Goal: Task Accomplishment & Management: Manage account settings

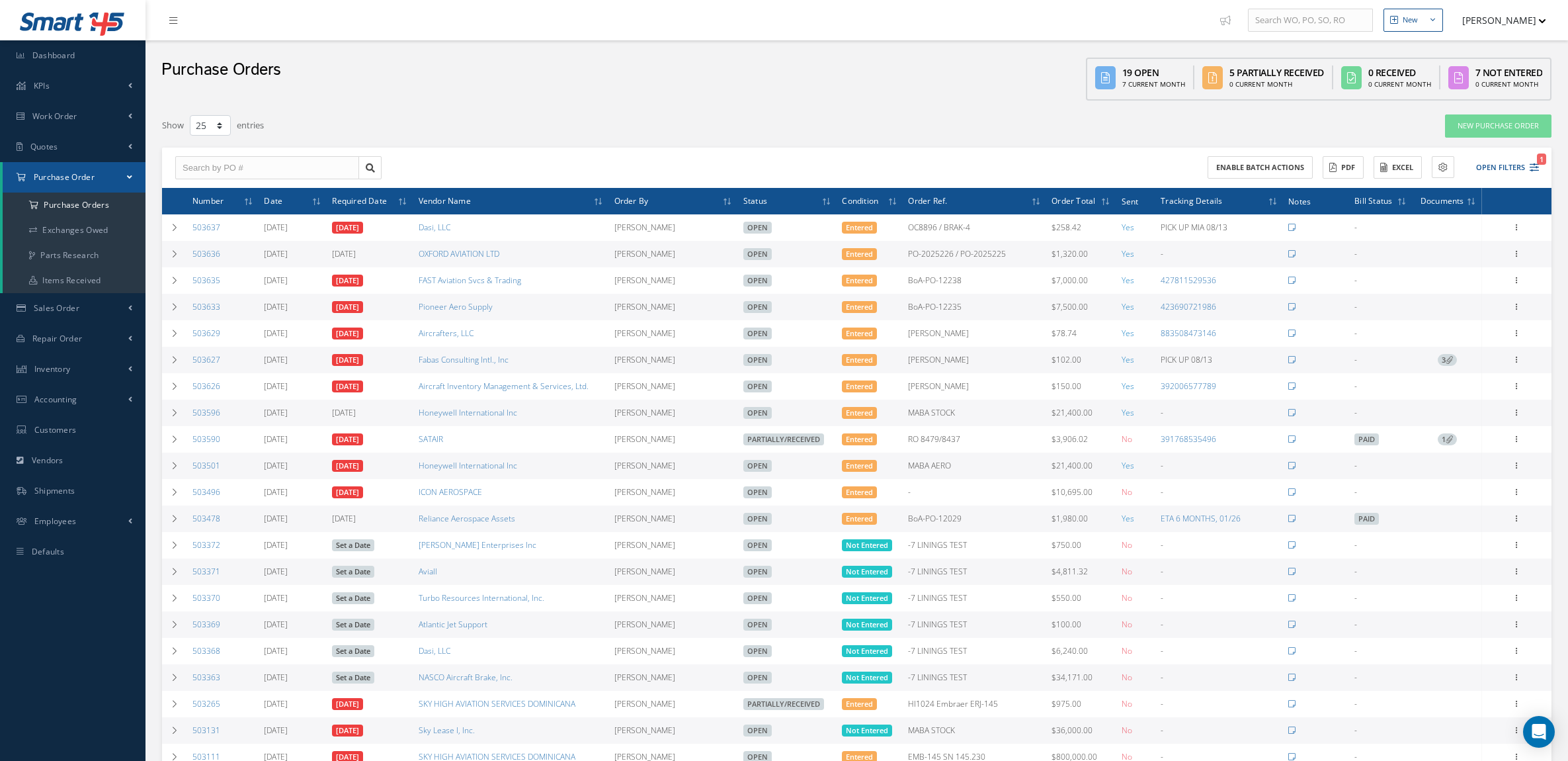
select select "25"
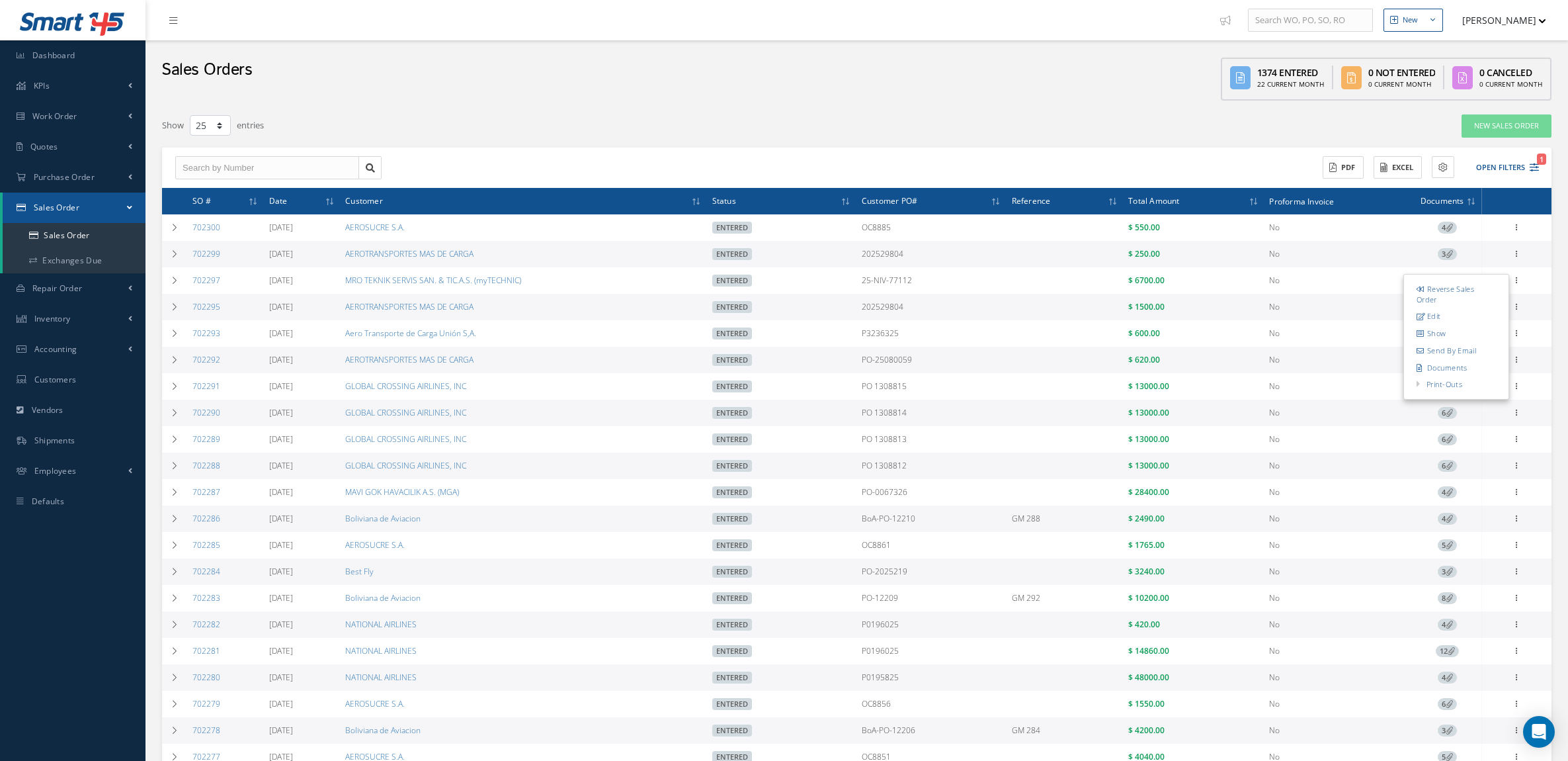
select select "25"
click at [1477, 163] on button "Open Filters 1" at bounding box center [1502, 167] width 75 height 22
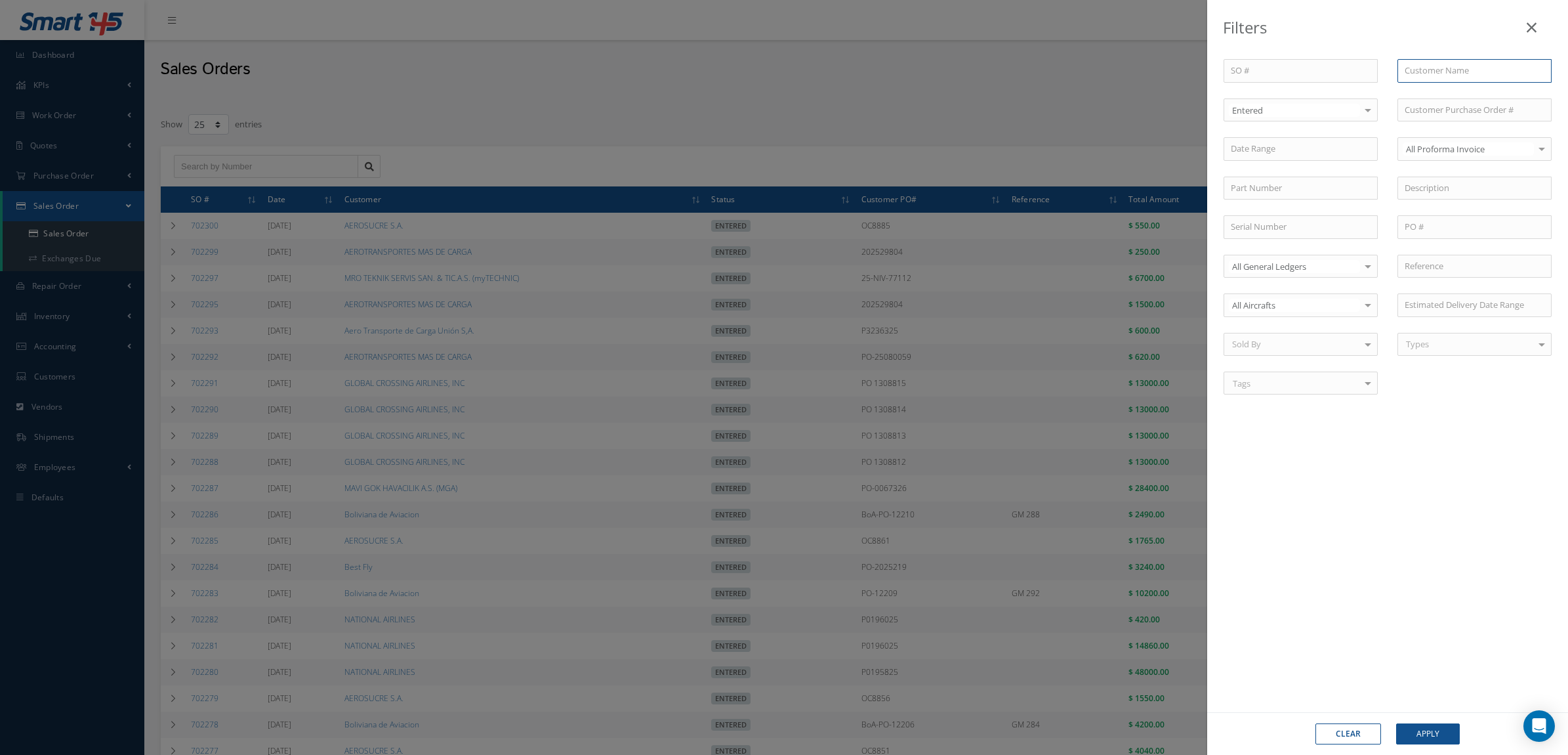
click at [1417, 76] on input "text" at bounding box center [1475, 71] width 154 height 24
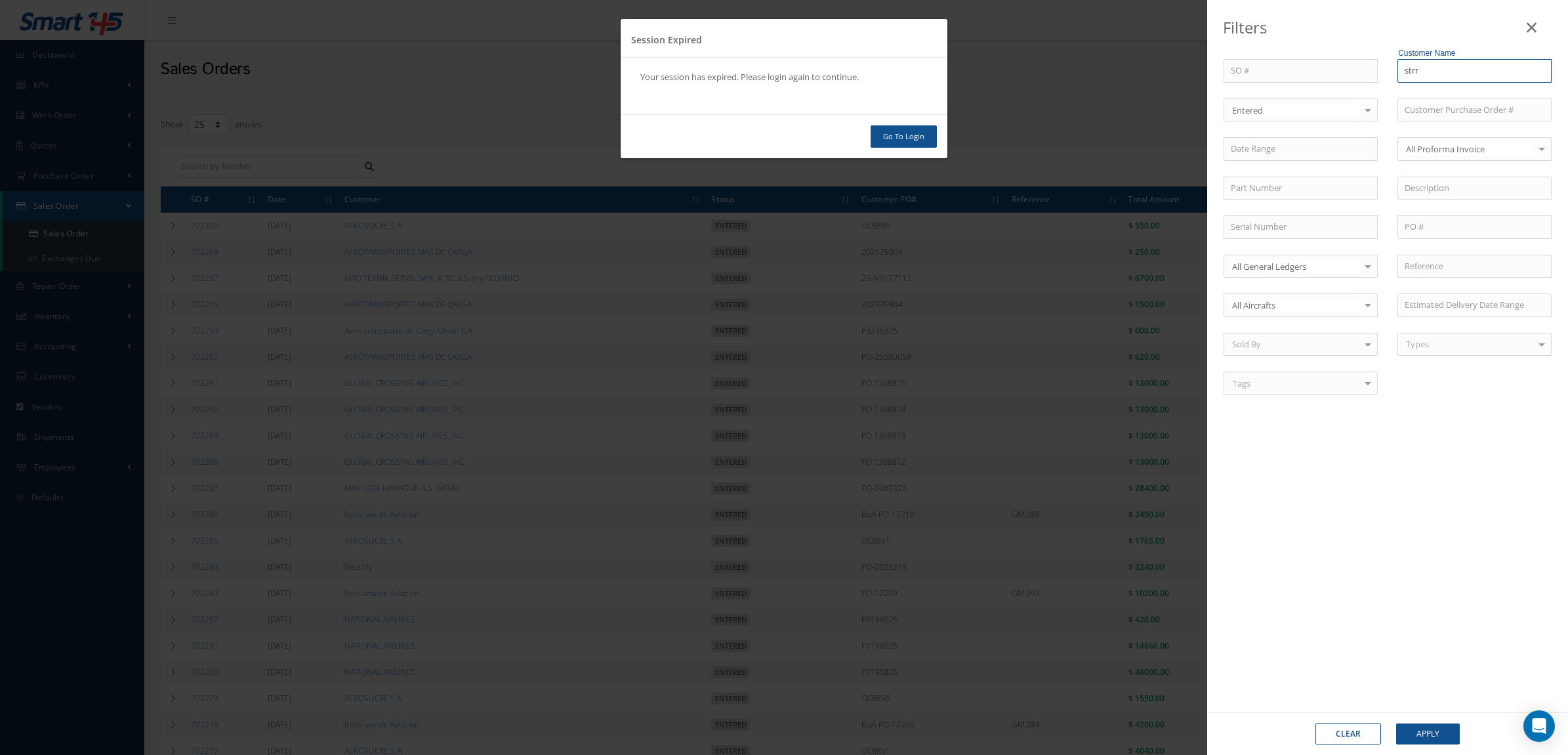
type input "strr"
click at [1431, 68] on div "Session Expired Your session has expired. Please login again to continue. Go To…" at bounding box center [784, 378] width 1568 height 755
click at [1543, 69] on div "Session Expired Your session has expired. Please login again to continue. Go To…" at bounding box center [784, 378] width 1568 height 755
click at [897, 135] on link "Go To Login" at bounding box center [903, 137] width 66 height 23
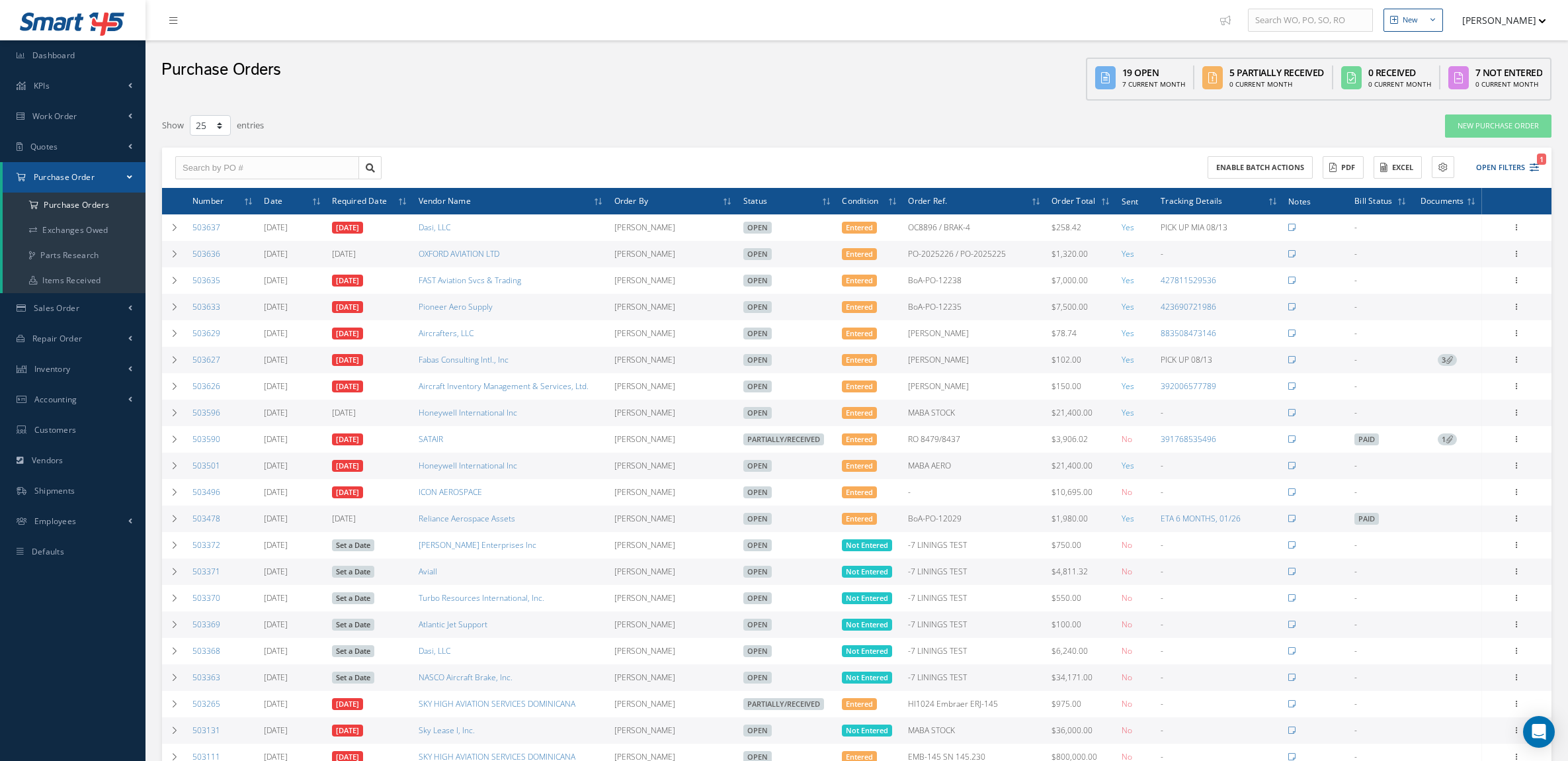
select select "25"
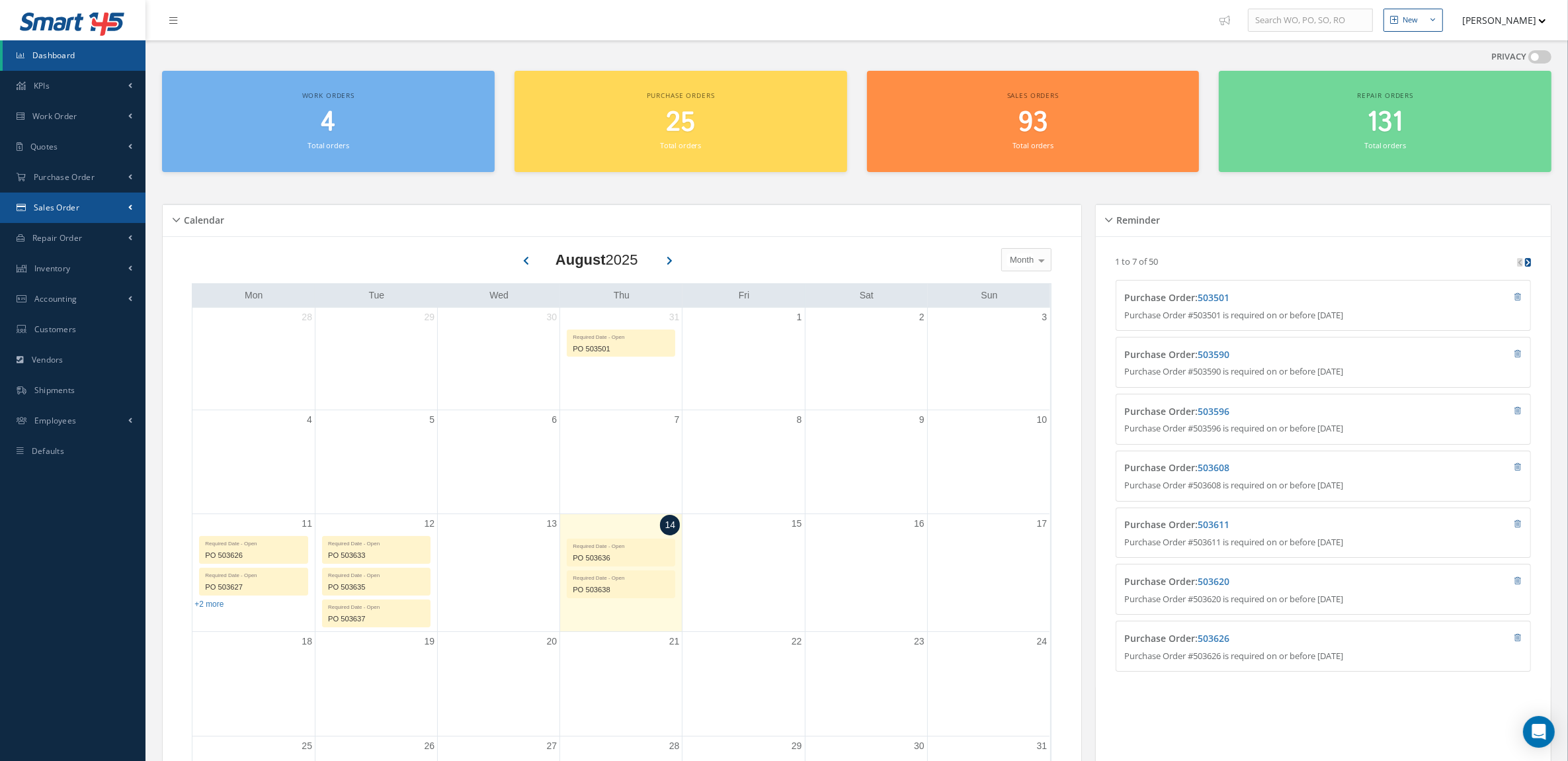
click at [46, 213] on link "Sales Order" at bounding box center [73, 207] width 145 height 31
click at [54, 230] on link "Sales Order" at bounding box center [74, 236] width 143 height 25
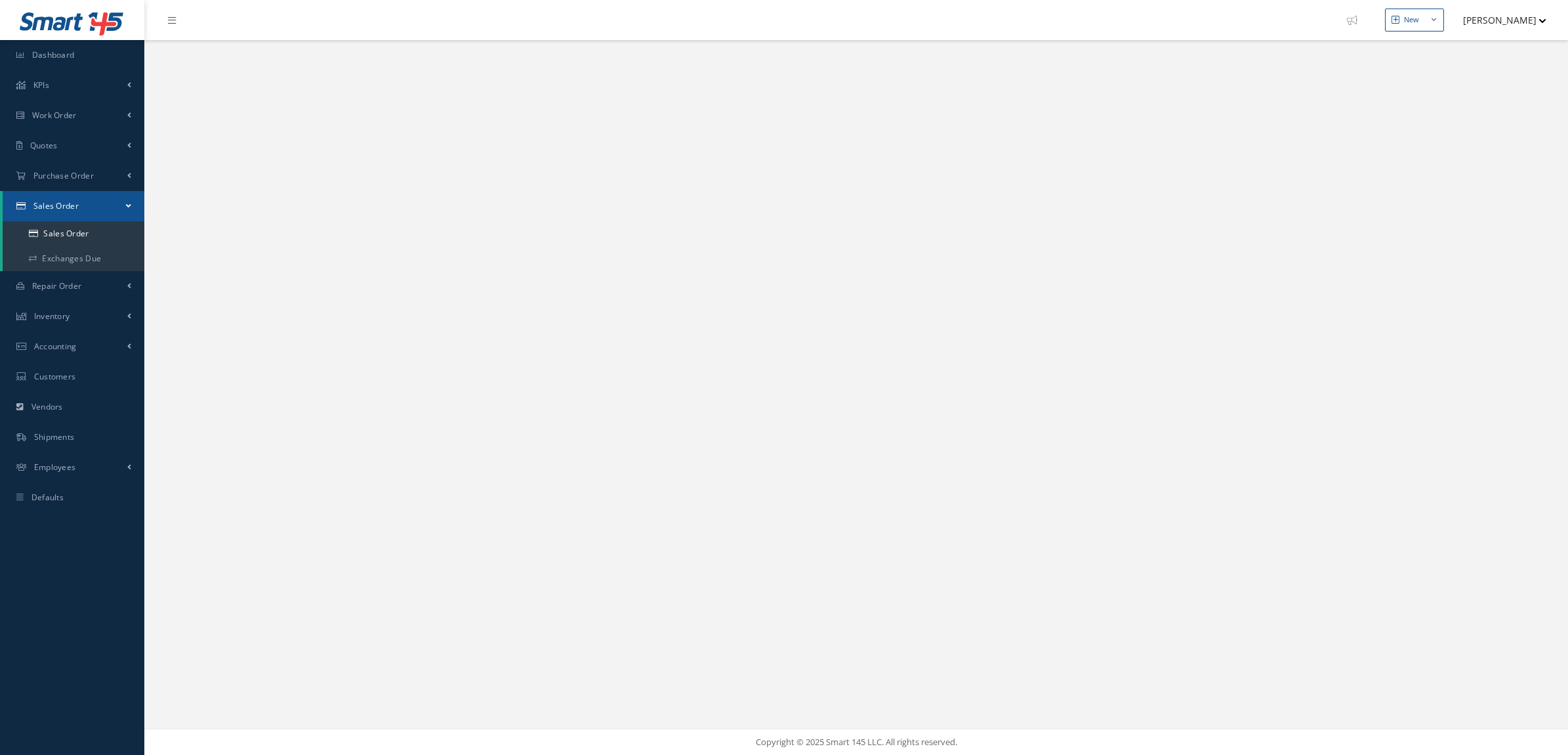
select select "25"
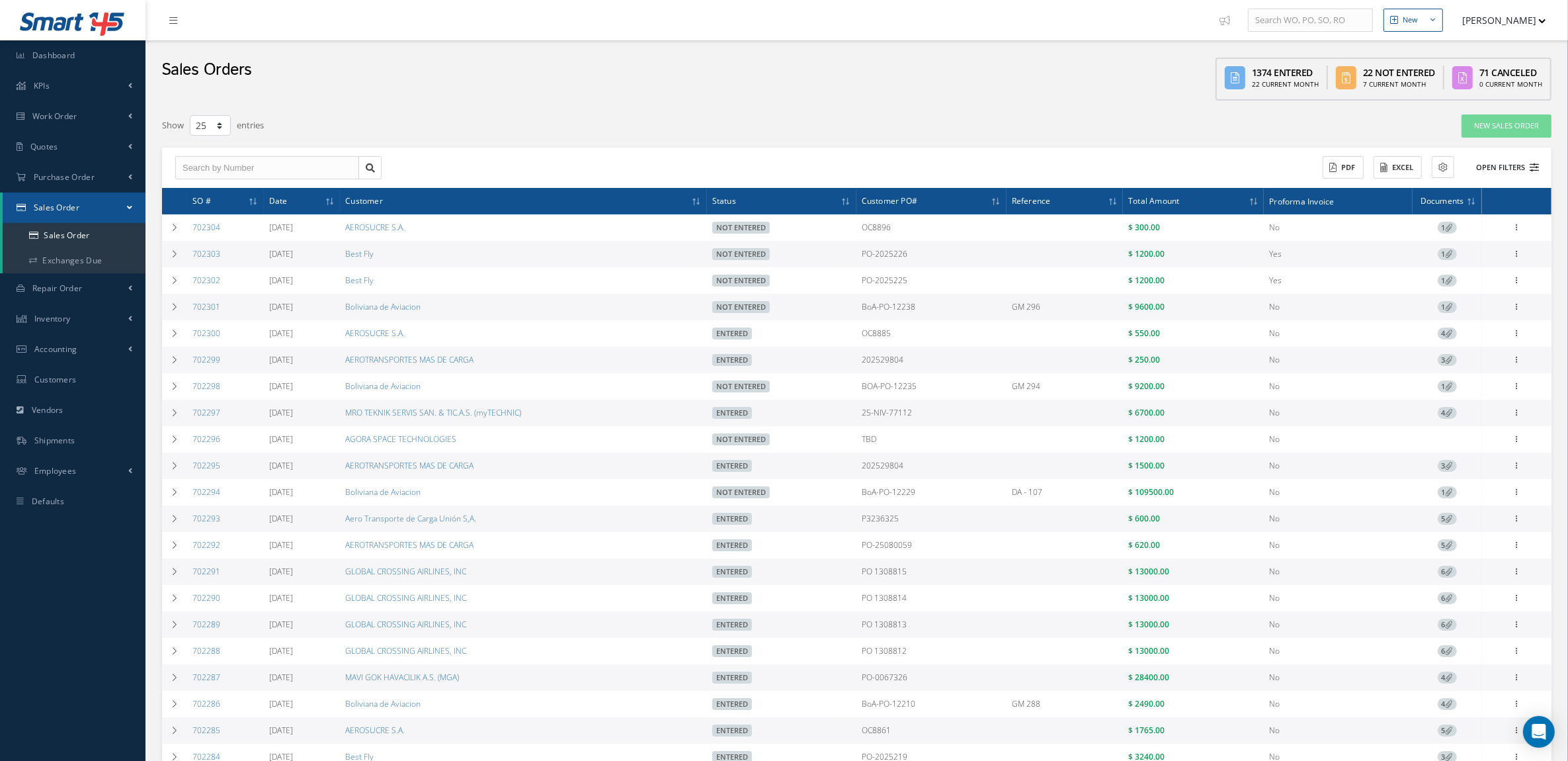
click at [1515, 162] on button "Open Filters" at bounding box center [1502, 167] width 75 height 22
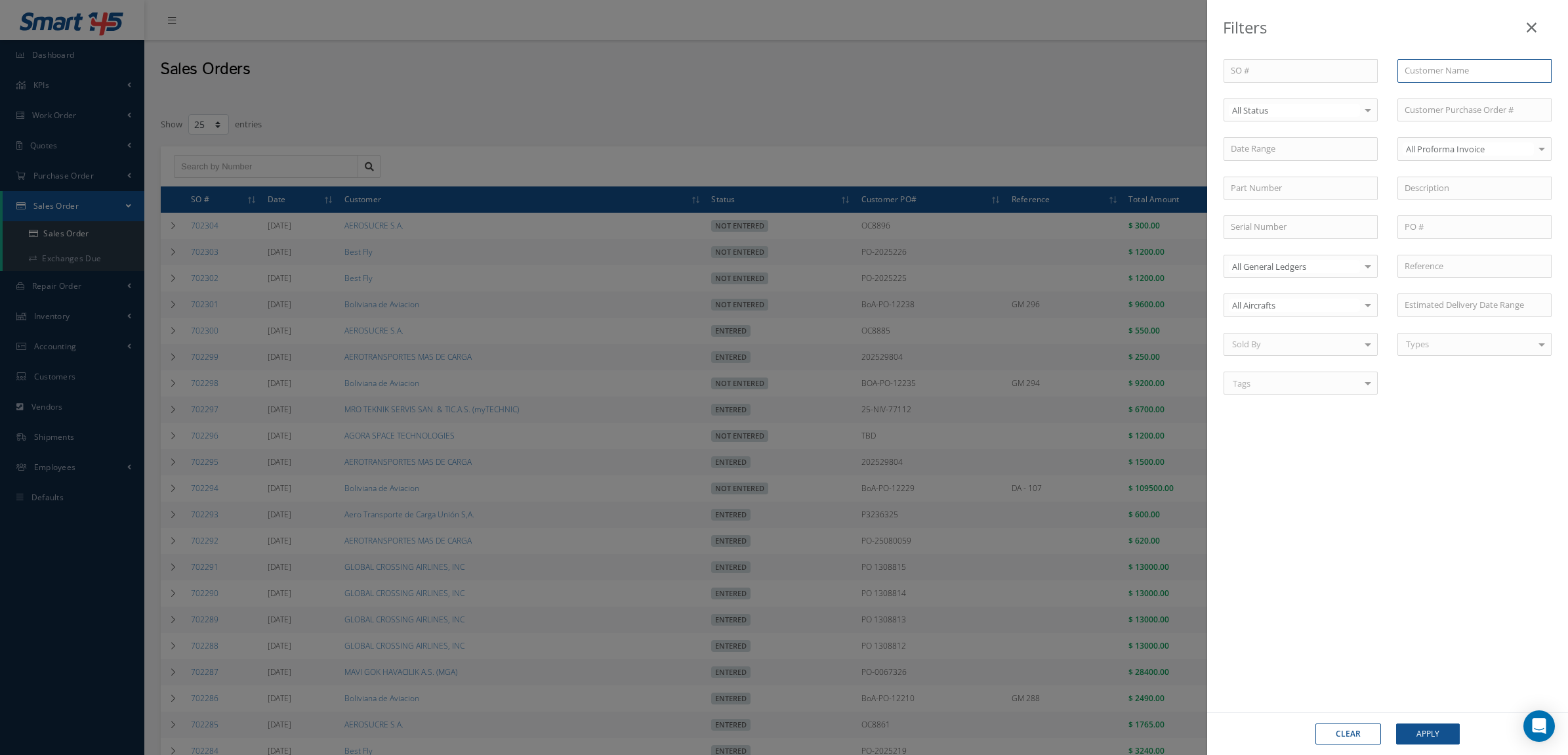
click at [1451, 63] on input "text" at bounding box center [1475, 71] width 154 height 24
click at [1463, 89] on span "[PERSON_NAME] AVIATION LLC" at bounding box center [1466, 94] width 123 height 12
type input "[PERSON_NAME] AVIATION LLC"
click at [1411, 723] on button "Apply" at bounding box center [1428, 733] width 64 height 21
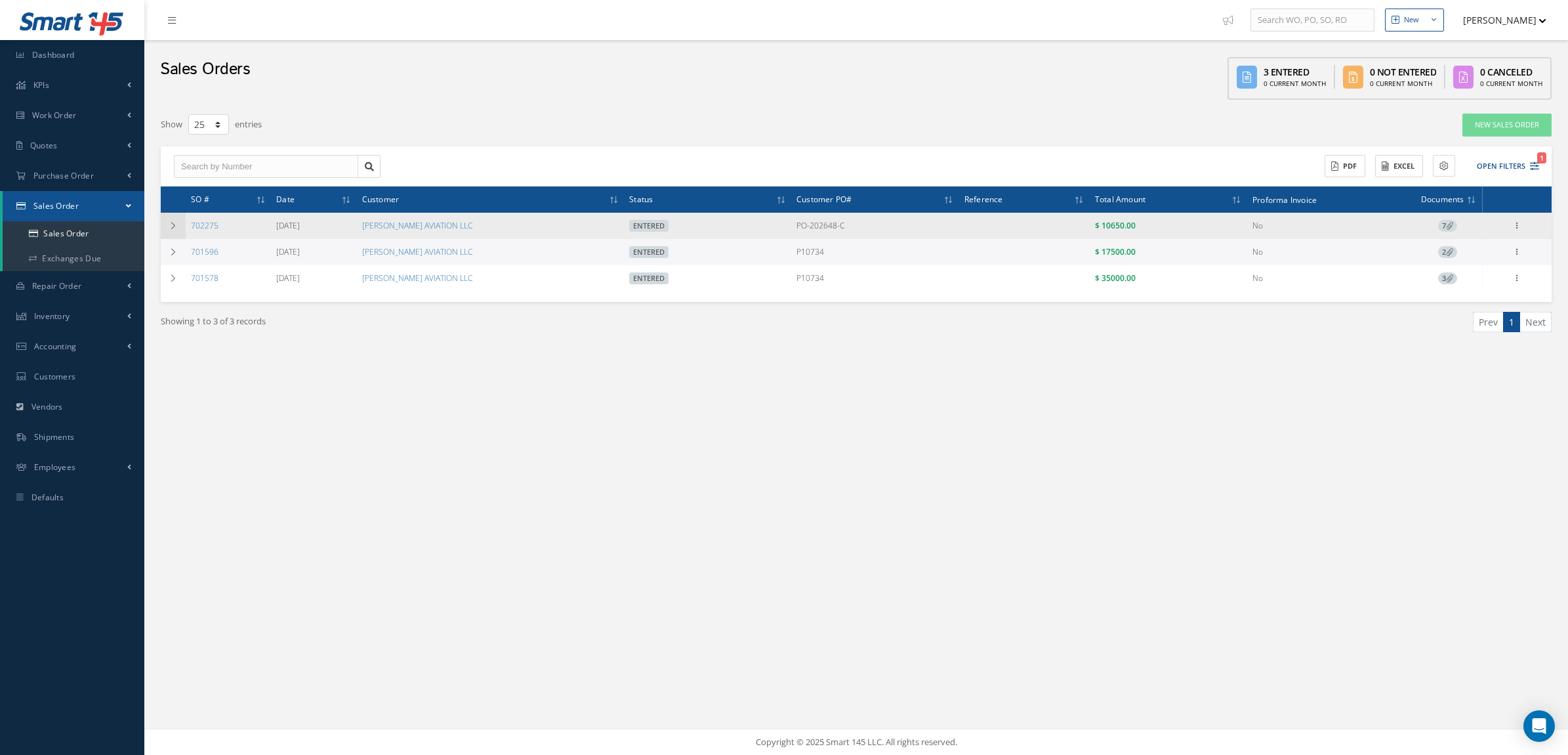
click at [162, 221] on td at bounding box center [173, 225] width 25 height 26
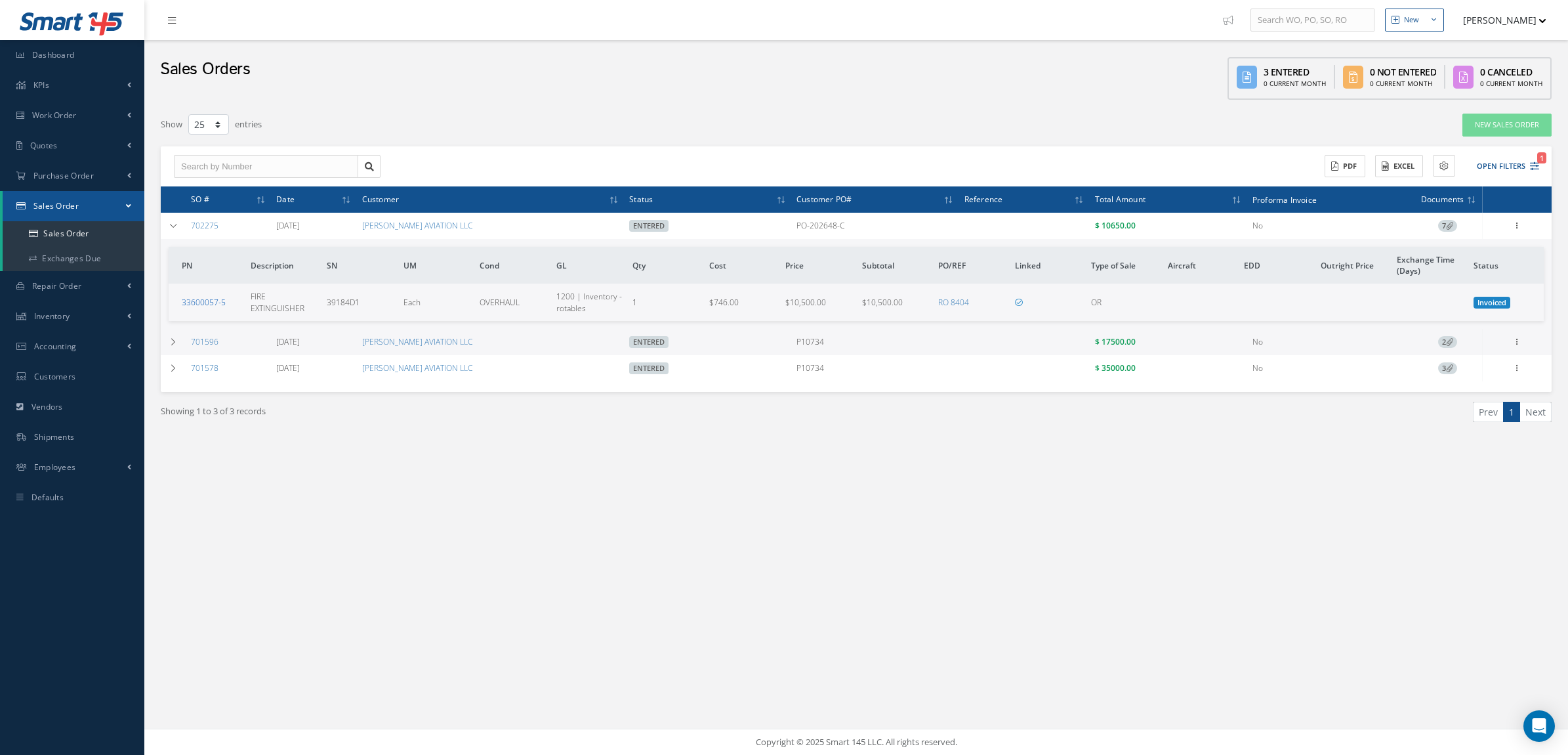
click at [198, 304] on link "33600057-5" at bounding box center [204, 302] width 44 height 11
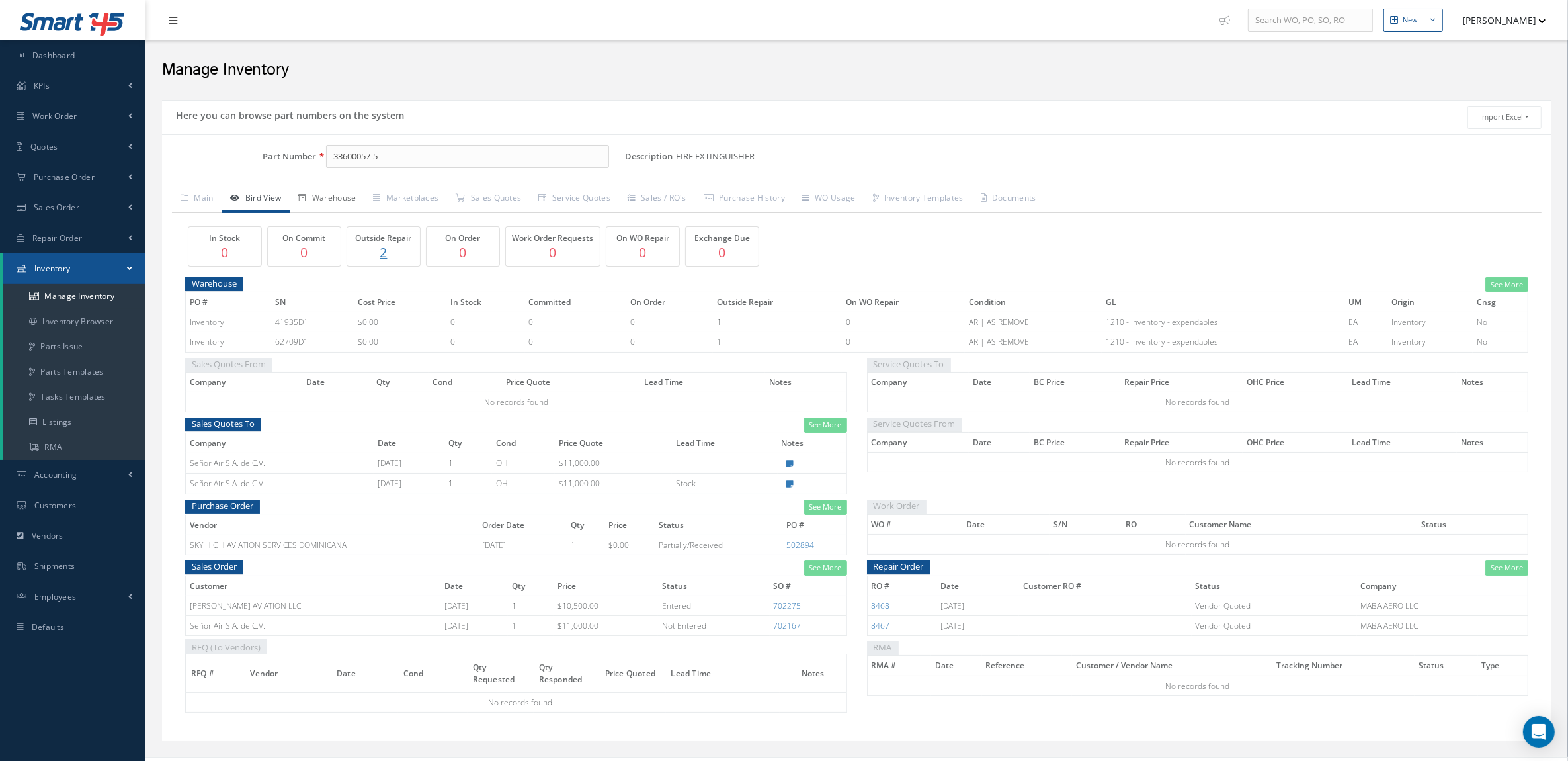
click at [325, 201] on link "Warehouse" at bounding box center [328, 198] width 75 height 28
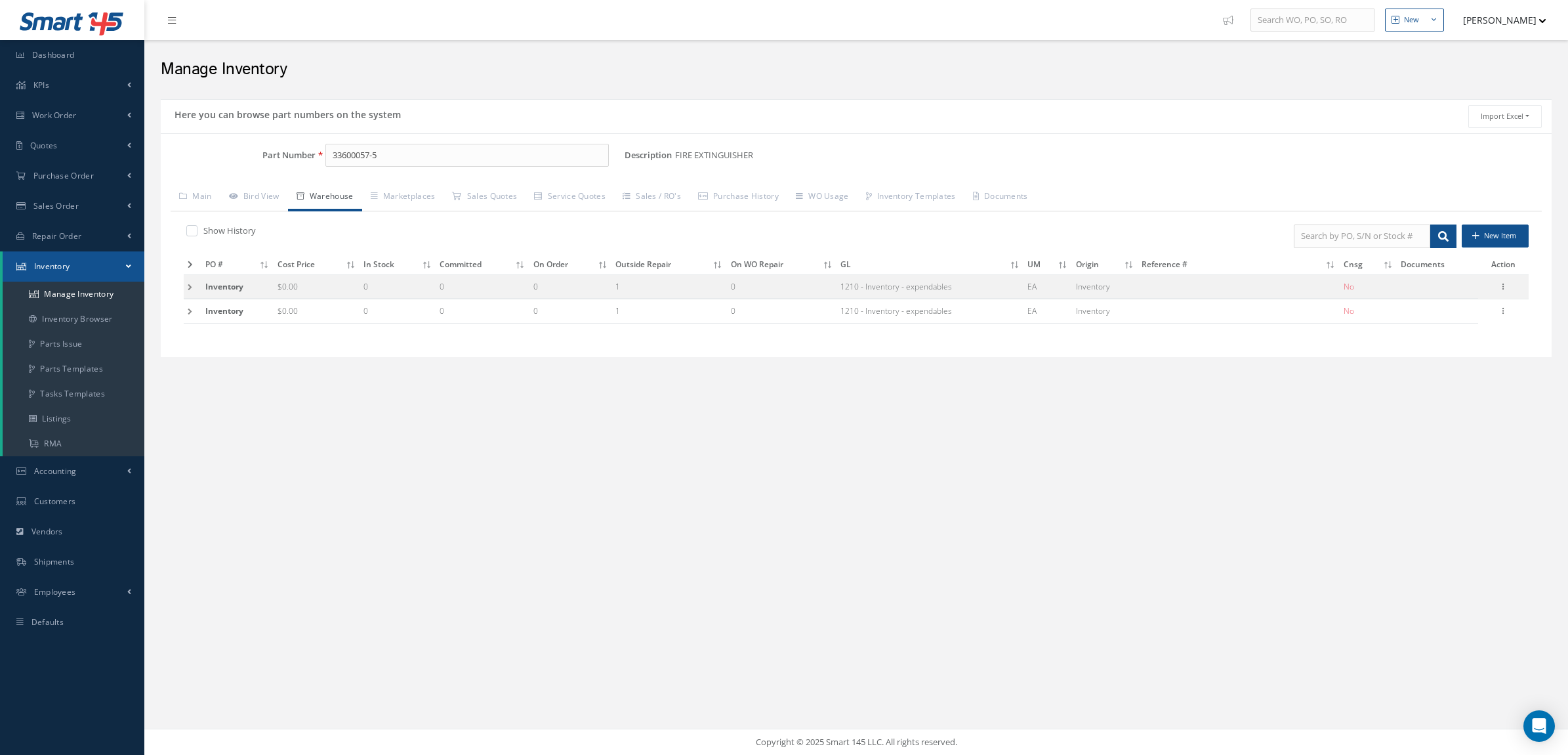
click at [187, 292] on td at bounding box center [192, 286] width 18 height 25
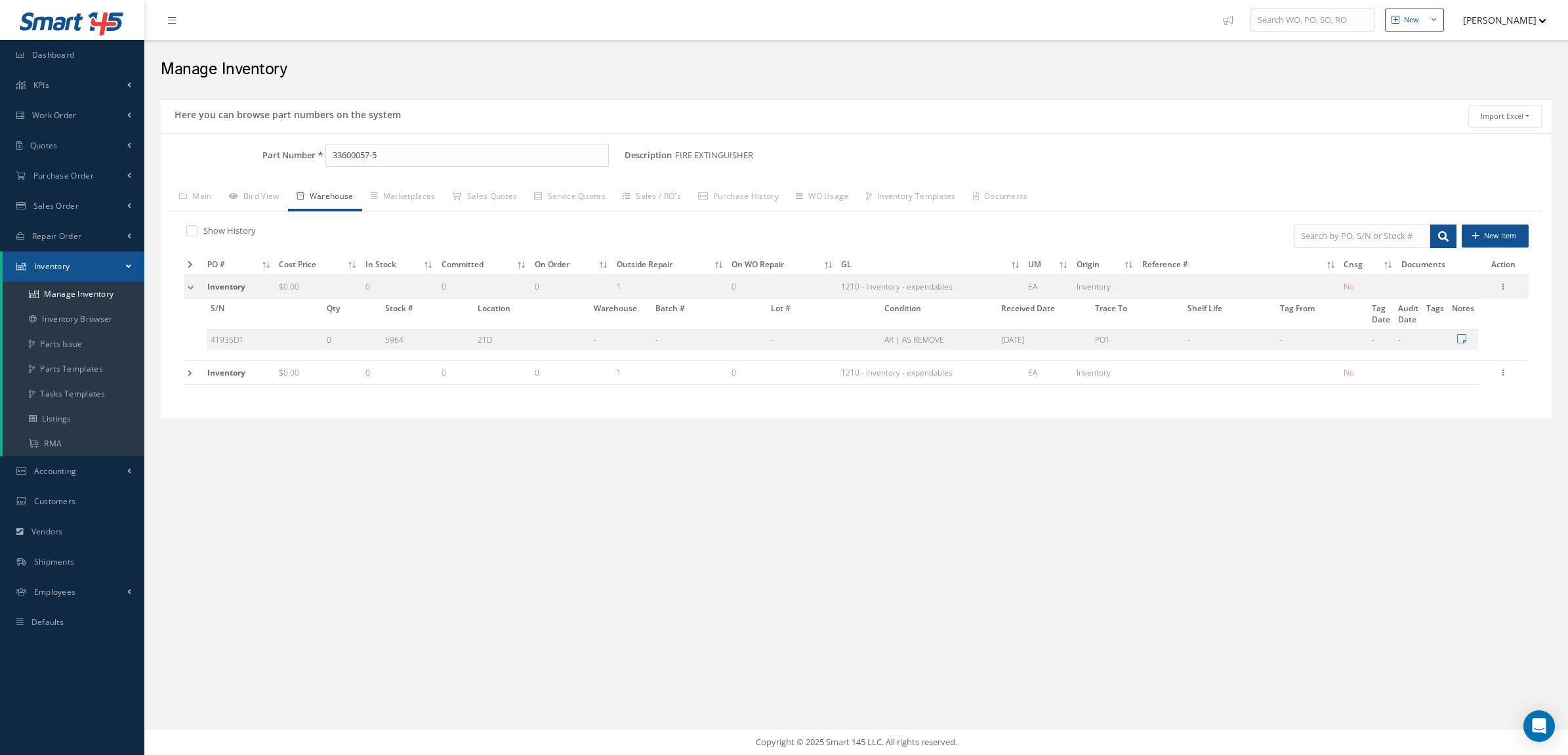
click at [197, 379] on td at bounding box center [193, 372] width 20 height 25
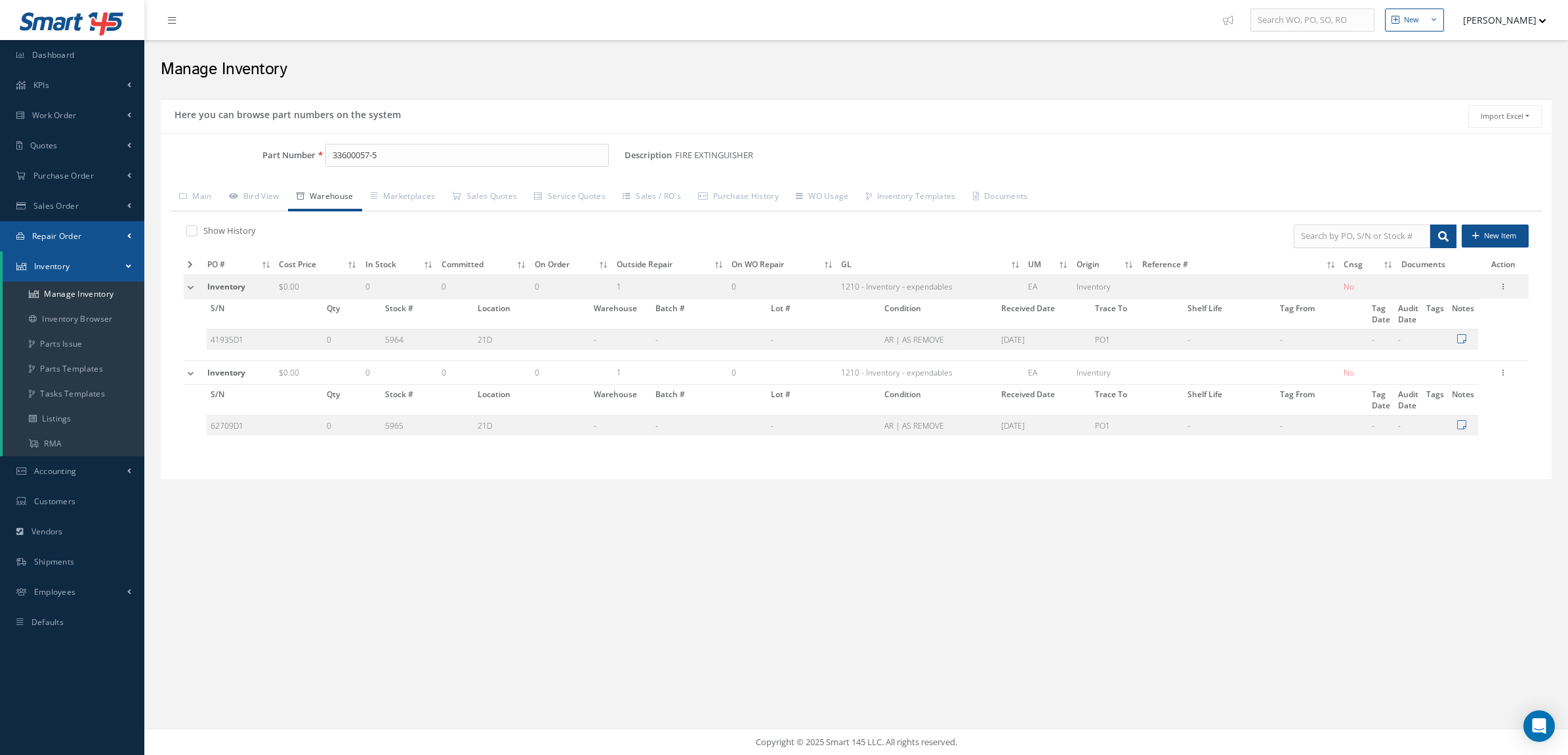
click at [72, 230] on span "Repair Order" at bounding box center [56, 236] width 50 height 11
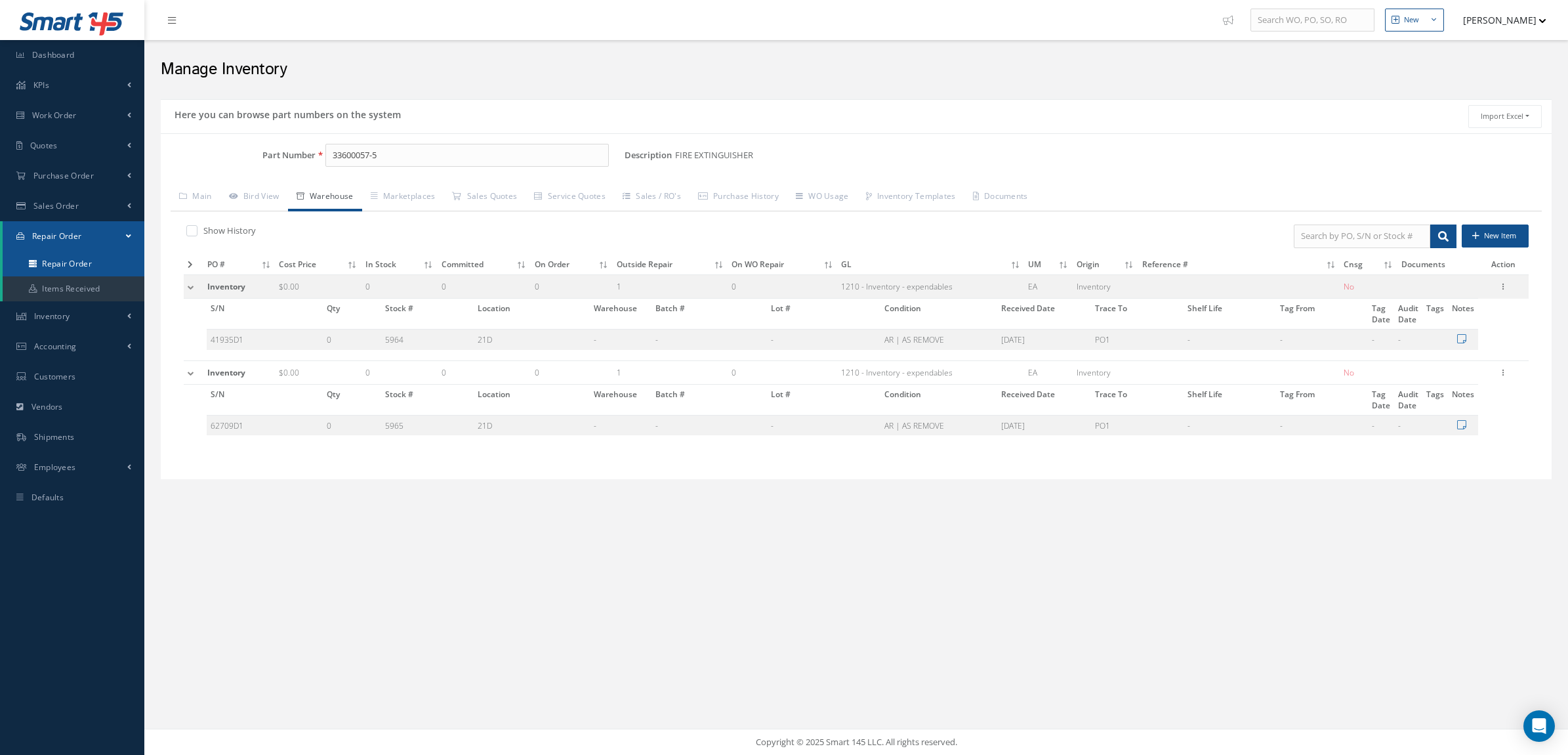
click at [77, 253] on link "Repair Order" at bounding box center [74, 264] width 142 height 25
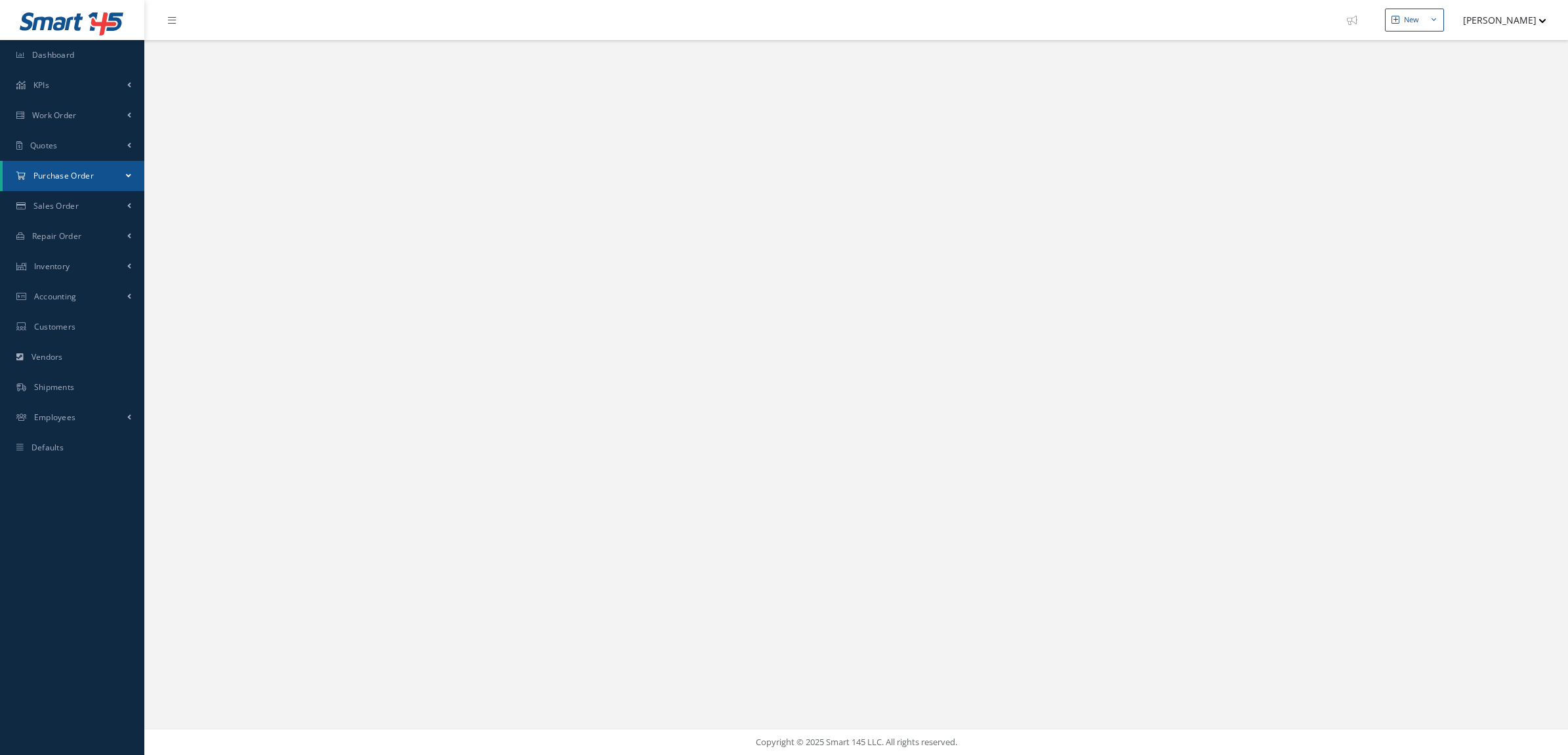
select select "25"
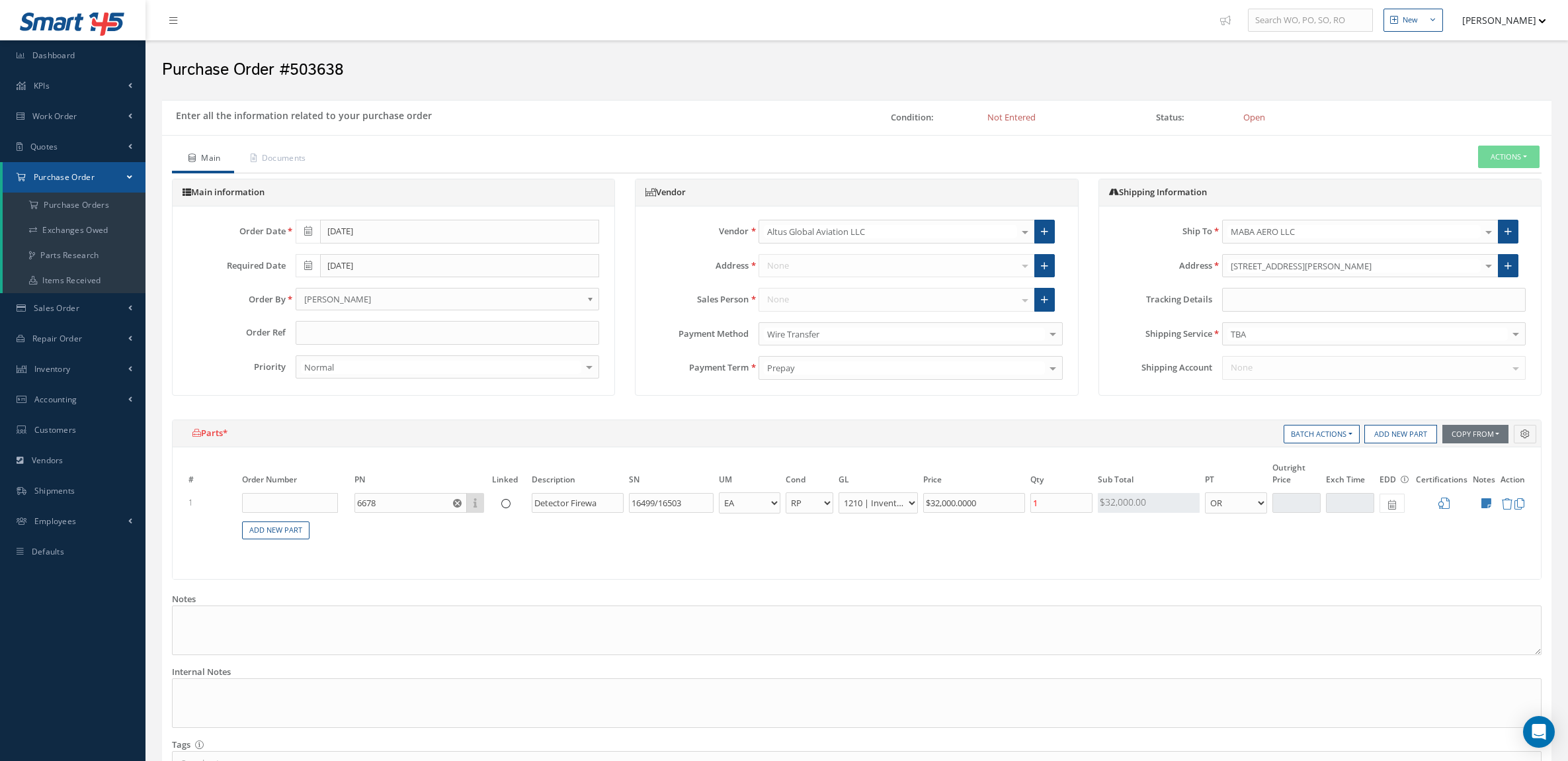
select select "3"
select select "7"
select select "1"
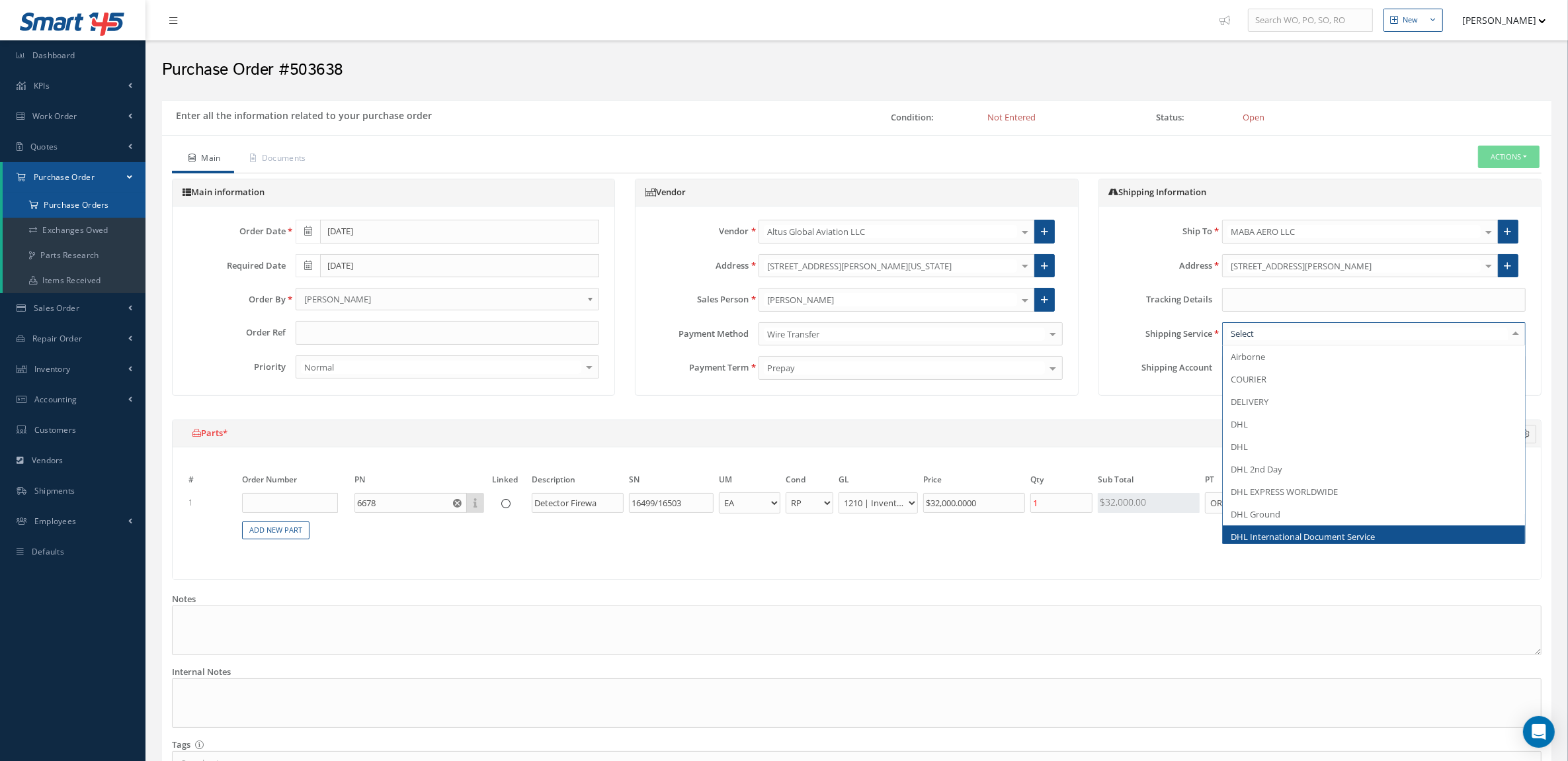
click at [67, 208] on a=1&status_id=2&status_id=3&status_id=5&collapsedFilters"] "Purchase Orders" at bounding box center [74, 205] width 143 height 25
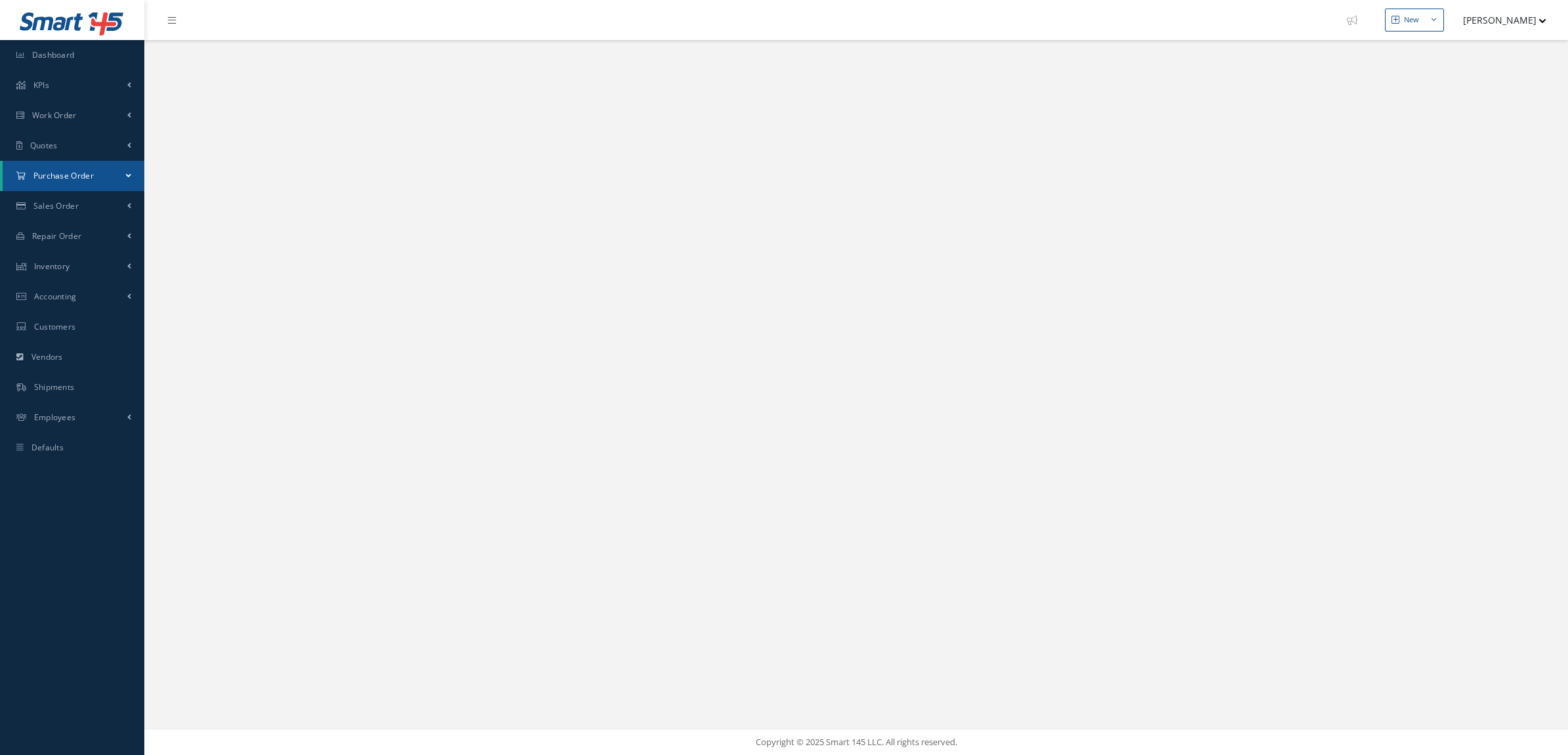
select select "25"
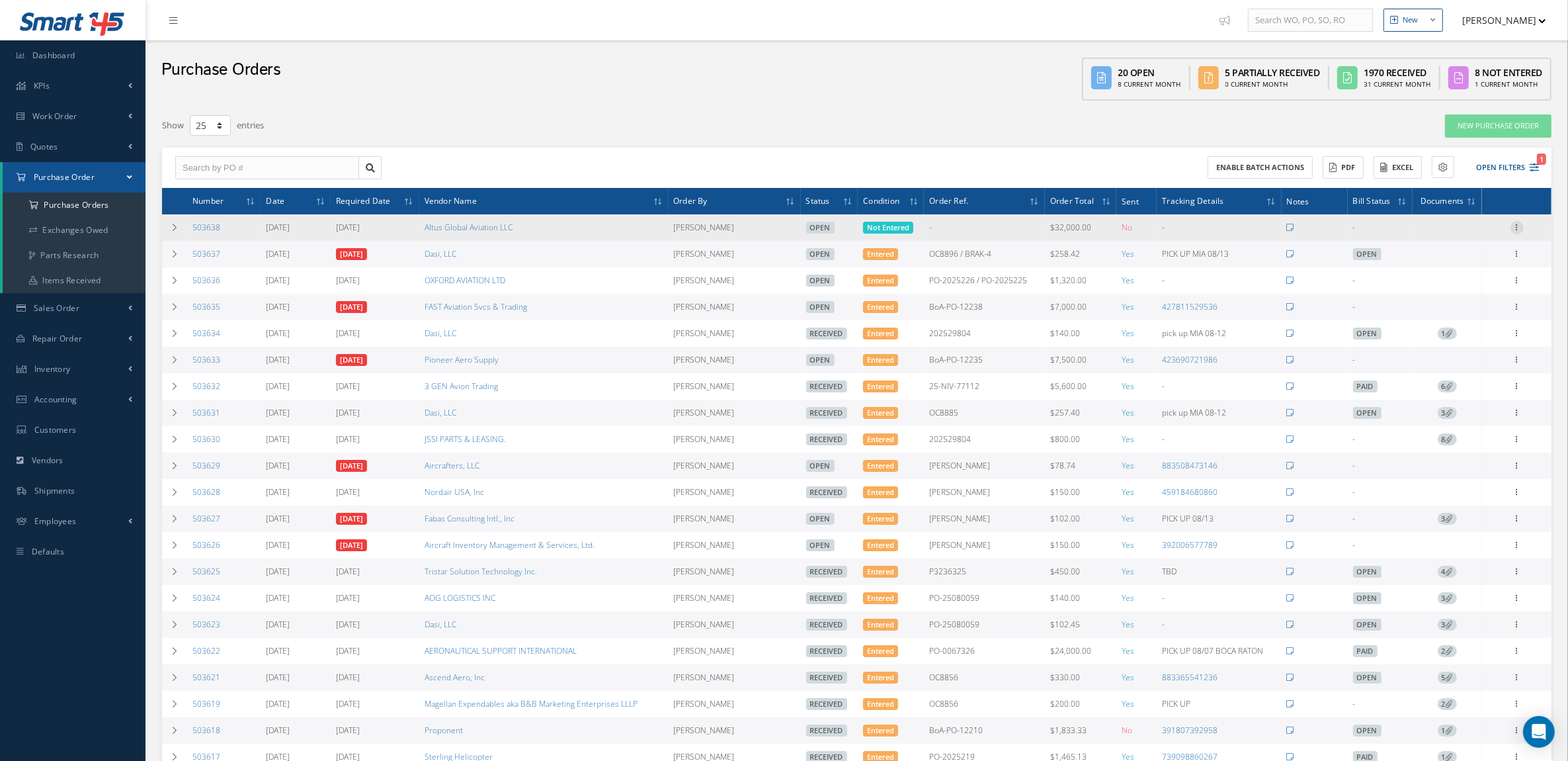
click at [1515, 230] on icon at bounding box center [1518, 226] width 13 height 10
click at [1463, 263] on link "Edit" at bounding box center [1456, 270] width 105 height 17
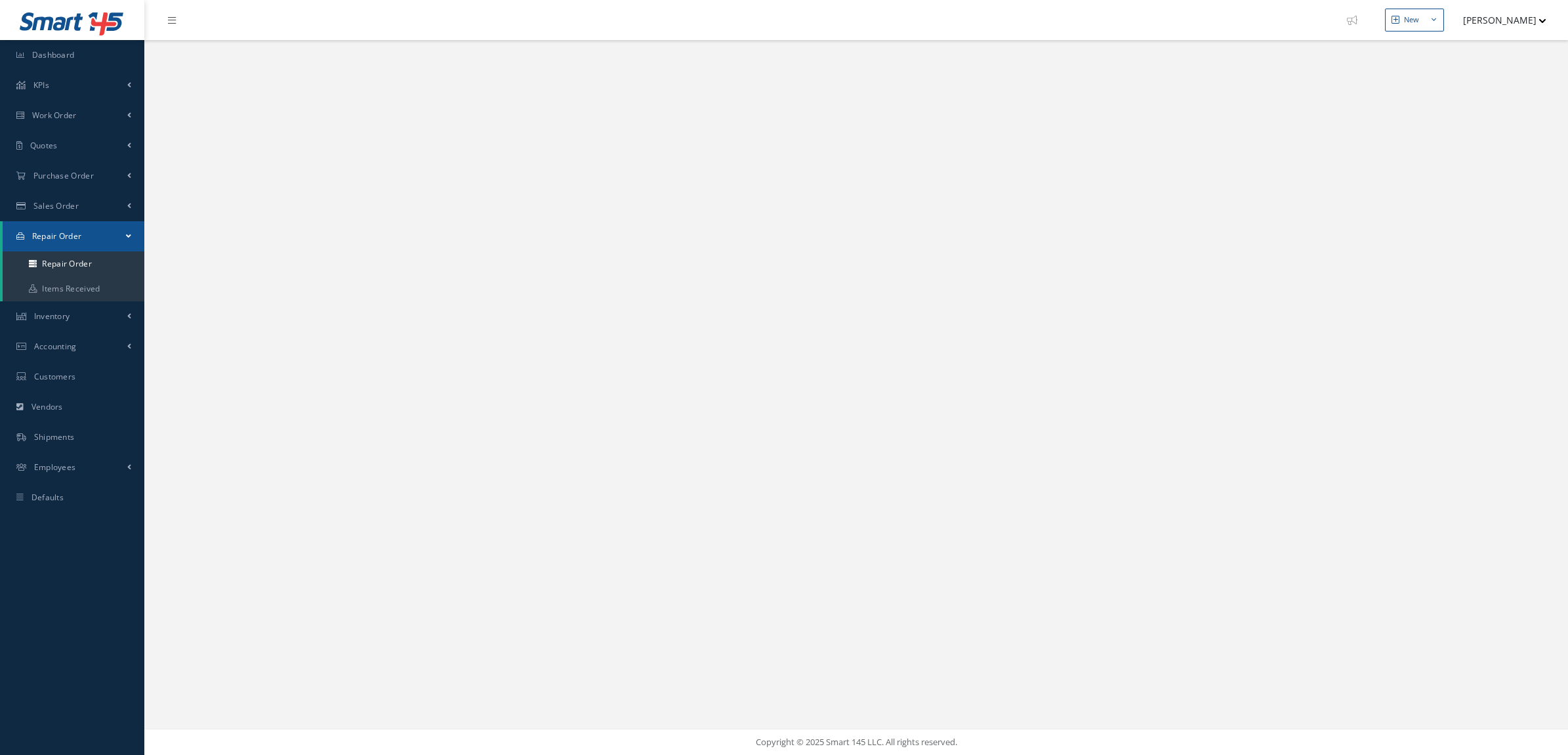
select select "25"
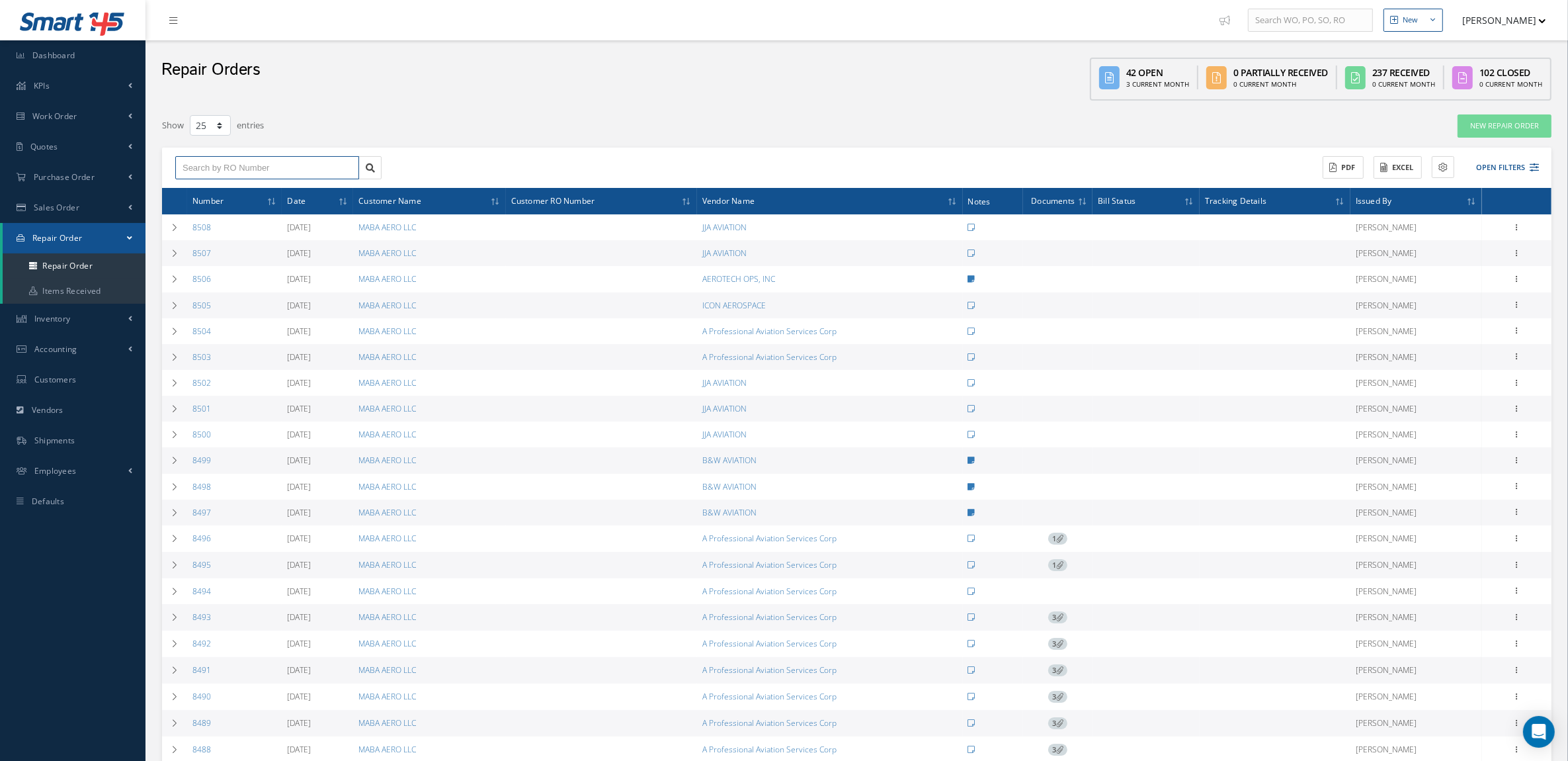
click at [215, 169] on input "text" at bounding box center [267, 168] width 184 height 24
click at [1487, 166] on button "Open Filters" at bounding box center [1502, 167] width 75 height 22
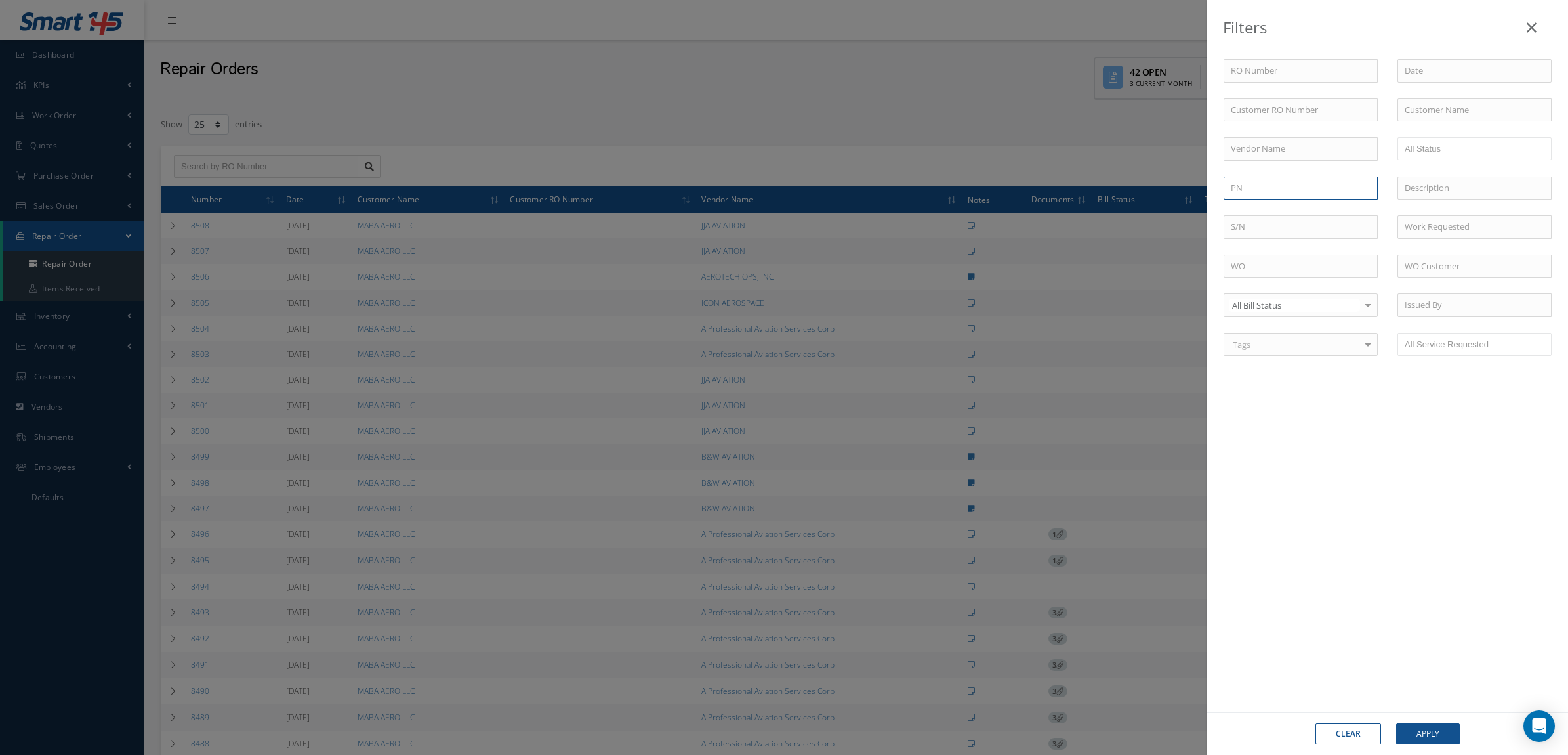
click at [1295, 191] on input "text" at bounding box center [1301, 189] width 154 height 24
type input "3289562-5"
click at [1280, 211] on div "3289562-5" at bounding box center [1301, 212] width 140 height 13
click at [1424, 723] on button "Apply" at bounding box center [1428, 733] width 64 height 21
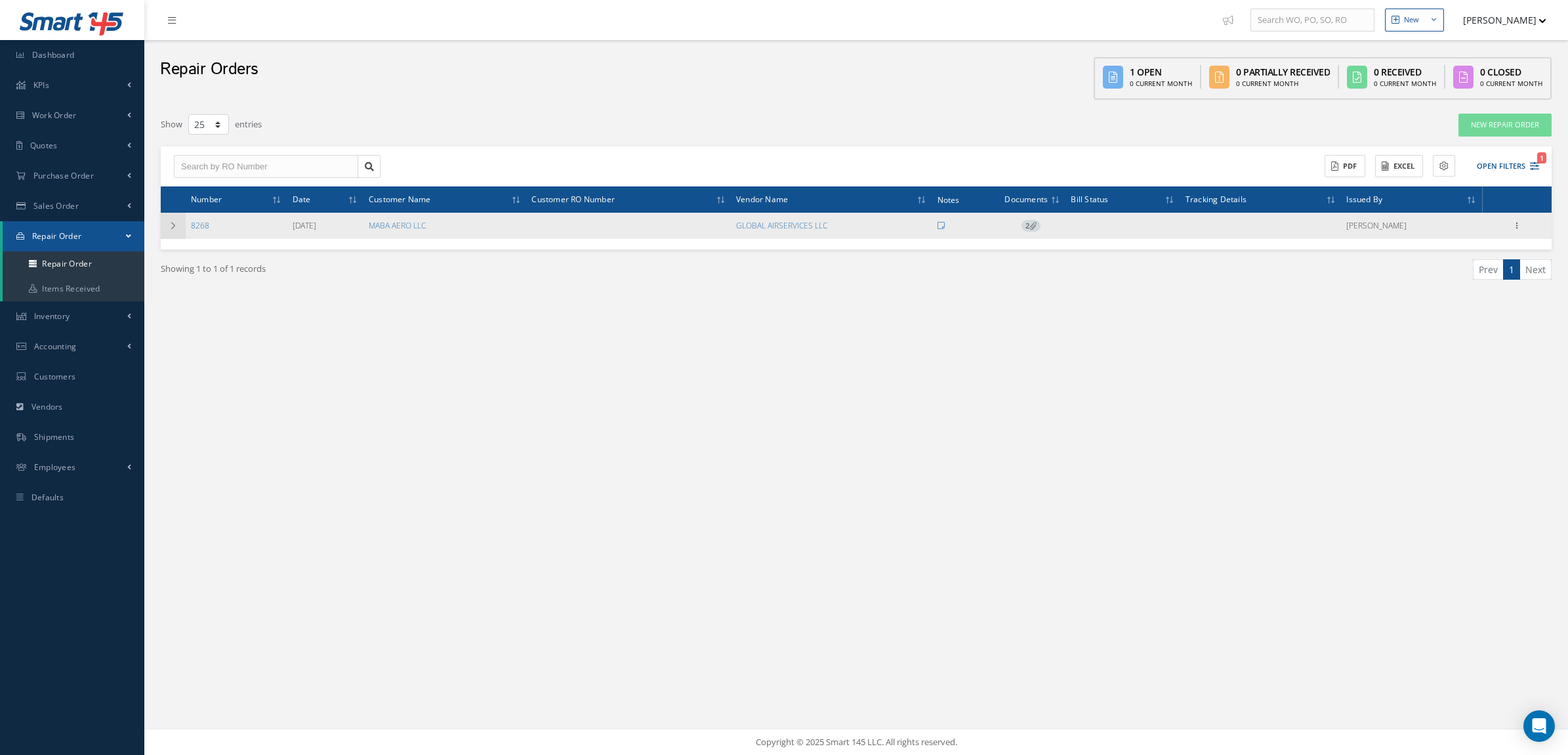
click at [169, 230] on td at bounding box center [173, 225] width 25 height 26
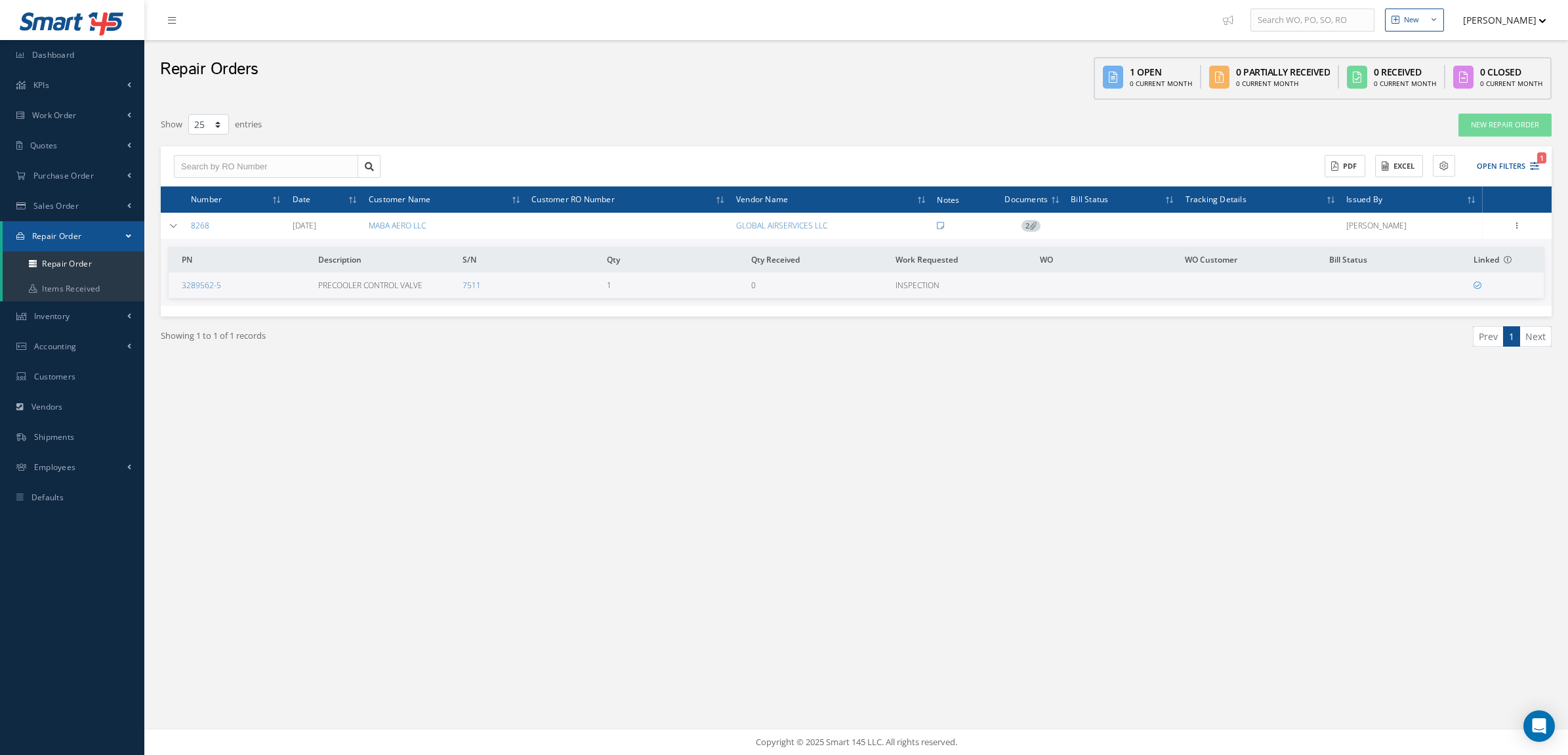
click at [1038, 221] on span "2" at bounding box center [1031, 226] width 19 height 12
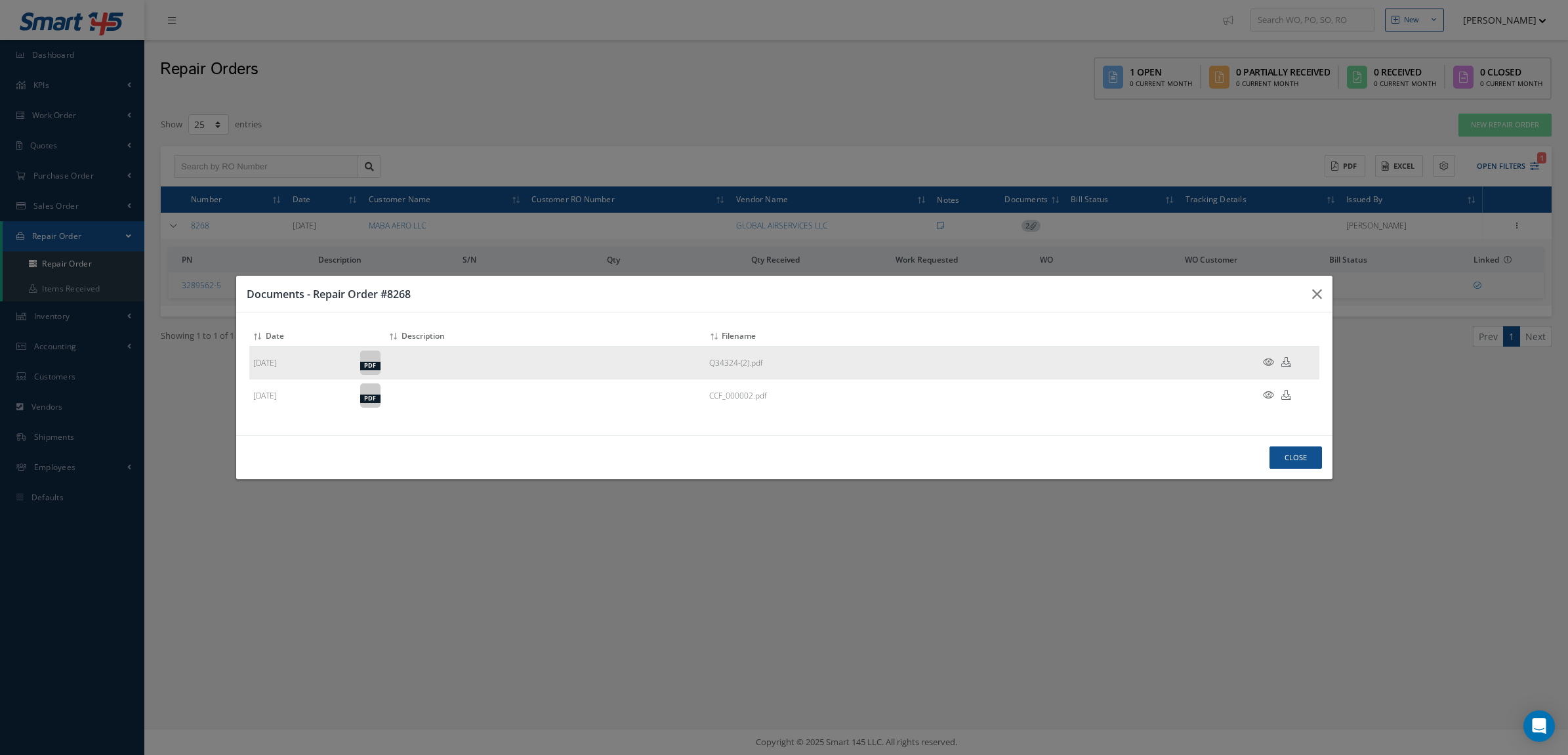
click at [1265, 366] on icon at bounding box center [1268, 362] width 11 height 10
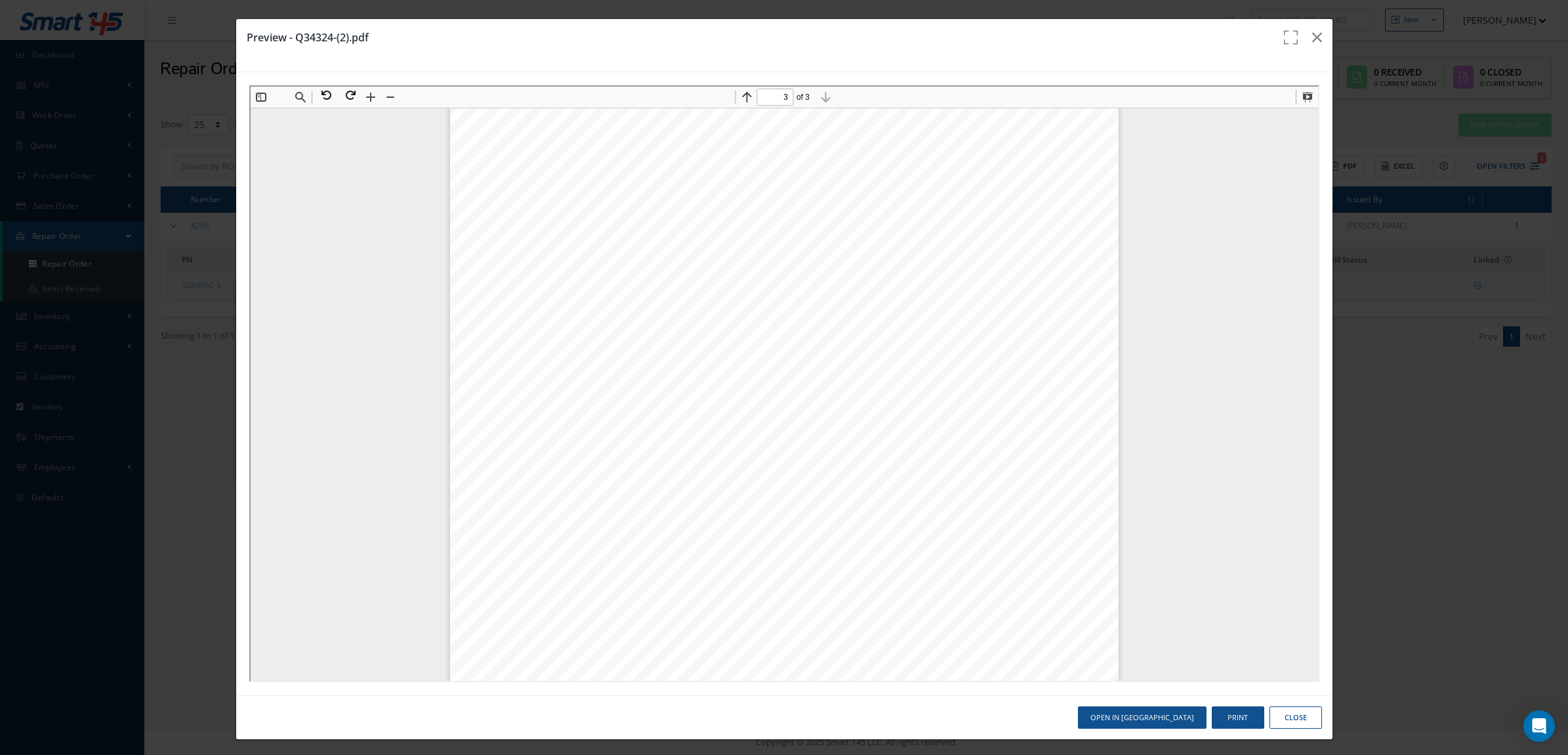
scroll to position [2051, 0]
type input "1"
click at [1312, 41] on icon "button" at bounding box center [1317, 37] width 10 height 16
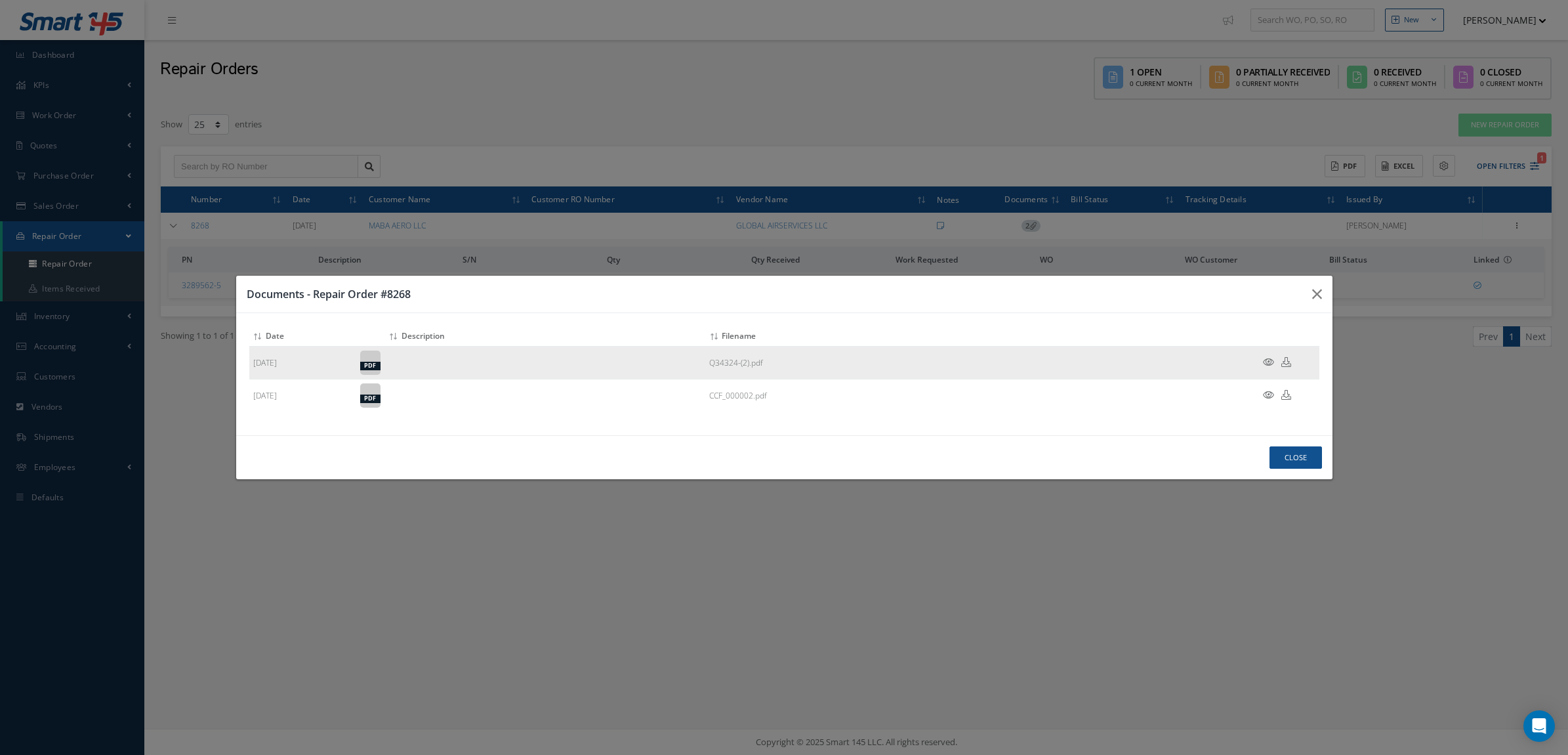
click at [1268, 364] on icon at bounding box center [1268, 362] width 11 height 10
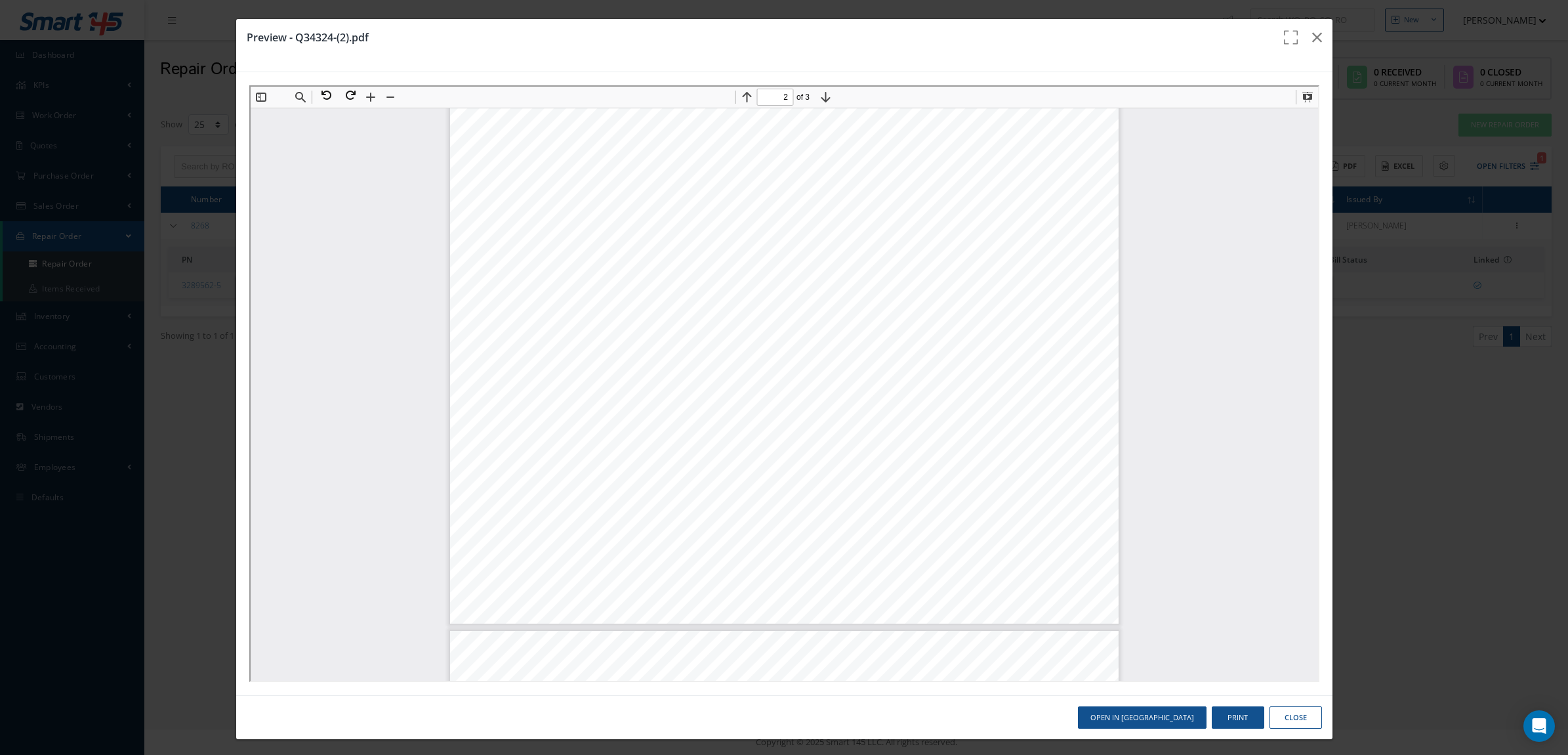
scroll to position [820, 0]
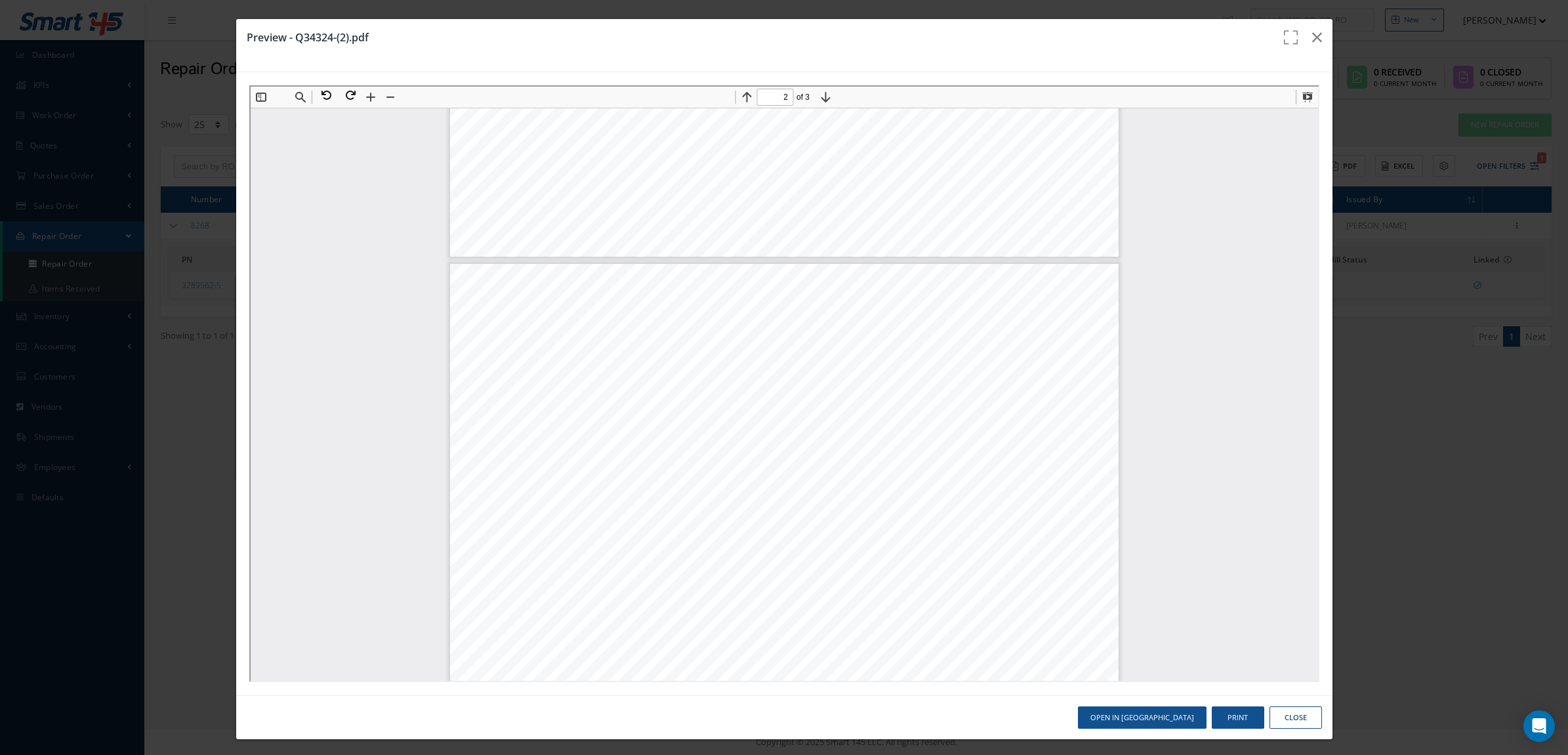
type input "1"
click at [1312, 31] on icon "button" at bounding box center [1317, 37] width 10 height 16
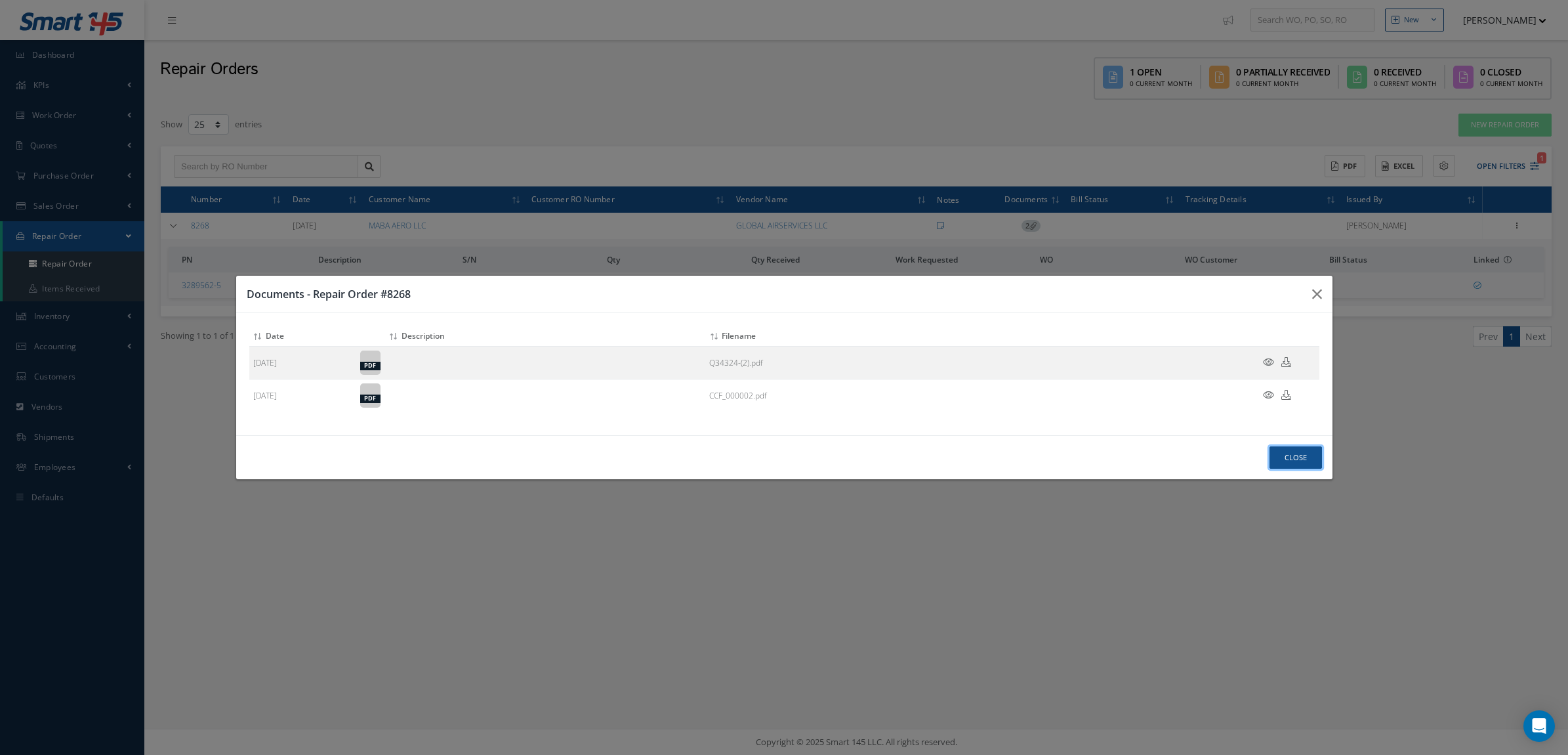
click at [1278, 460] on button "Close" at bounding box center [1295, 458] width 53 height 23
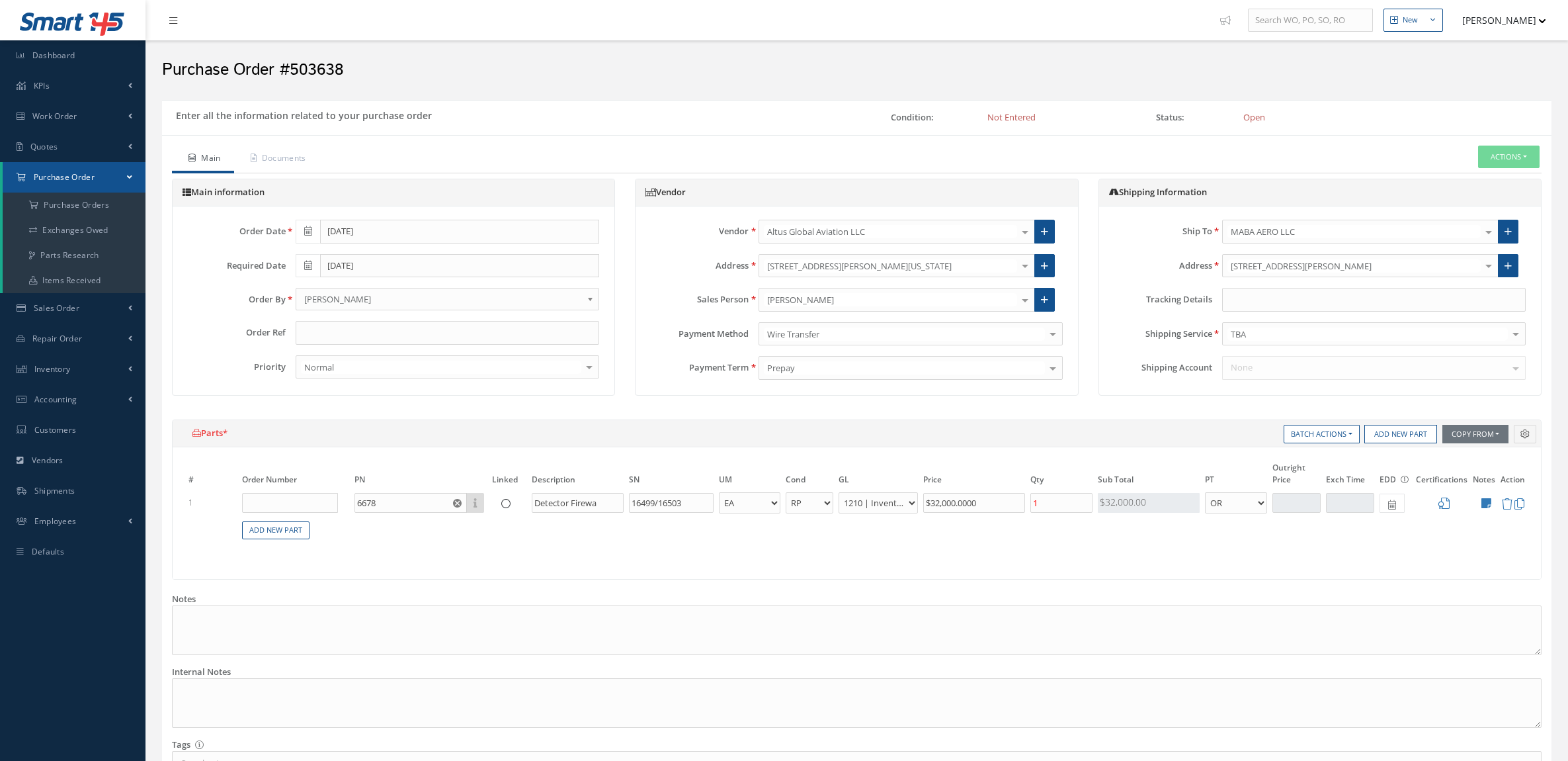
select select "3"
select select "7"
select select "1"
click at [1391, 501] on icon at bounding box center [1392, 505] width 8 height 9
click at [1492, 404] on td "15" at bounding box center [1489, 405] width 20 height 20
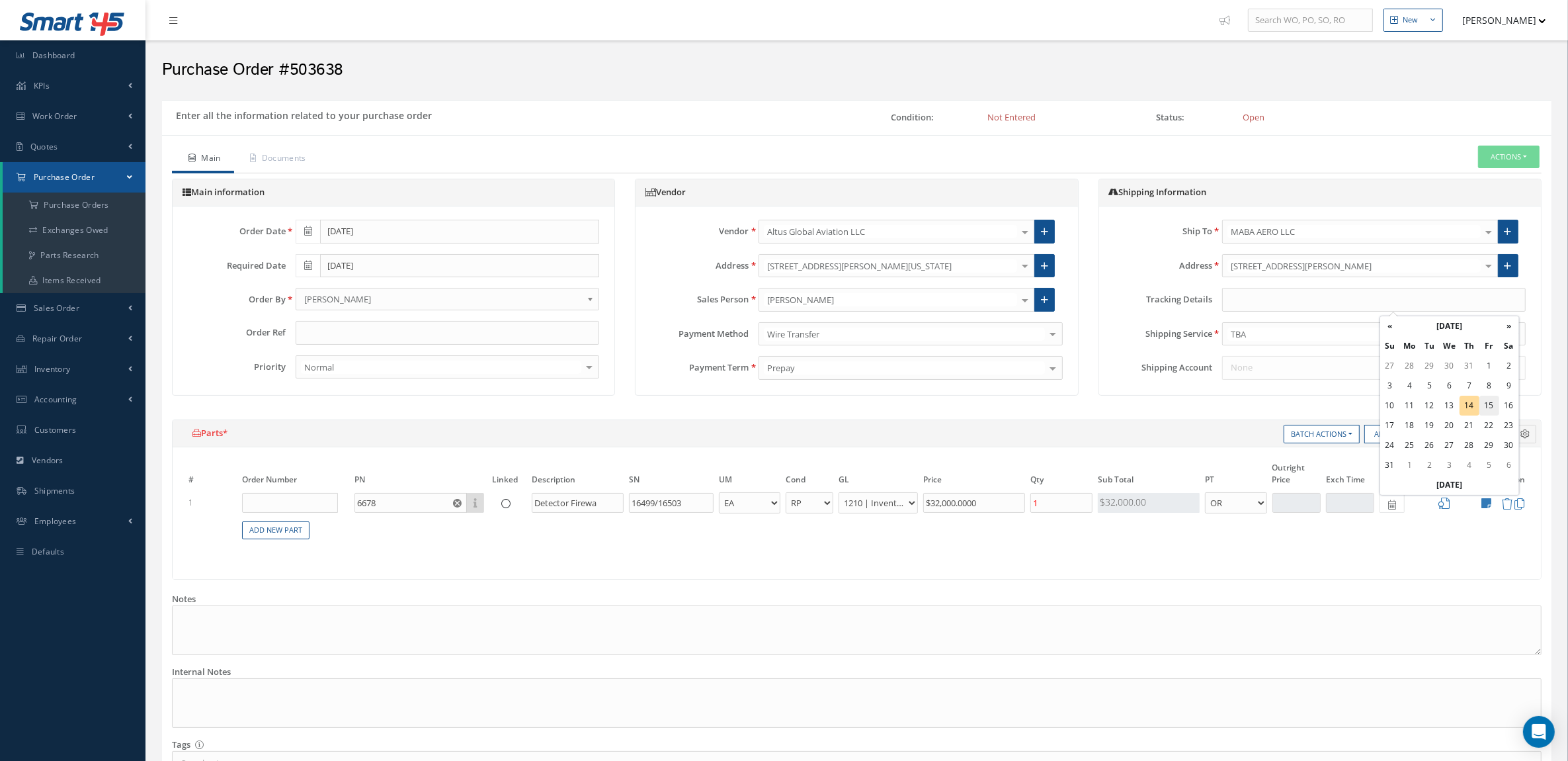
type input "[DATE]"
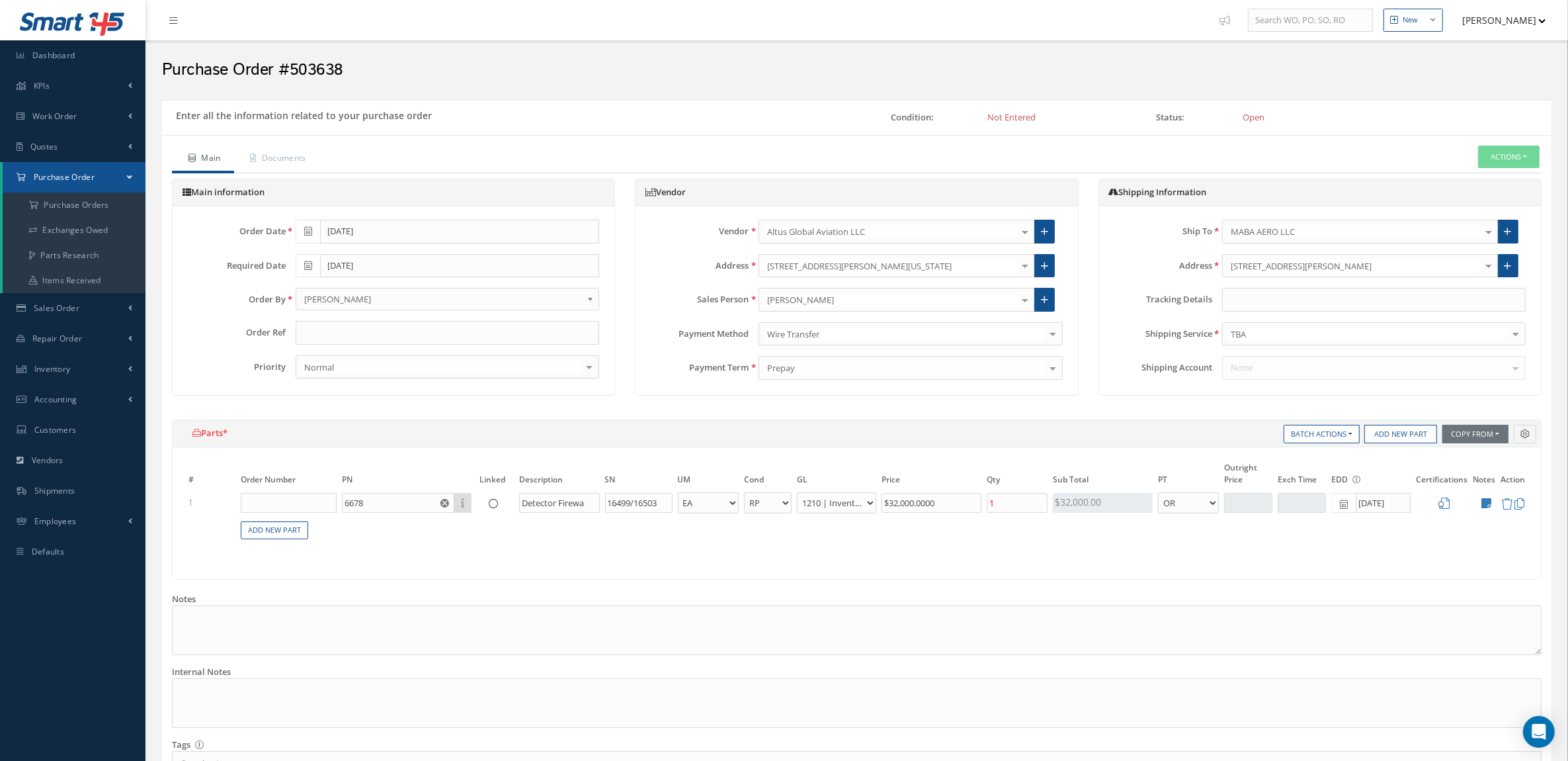
click at [308, 258] on span at bounding box center [308, 266] width 25 height 24
click at [395, 366] on td "15" at bounding box center [404, 369] width 20 height 20
type input "08/15/2025"
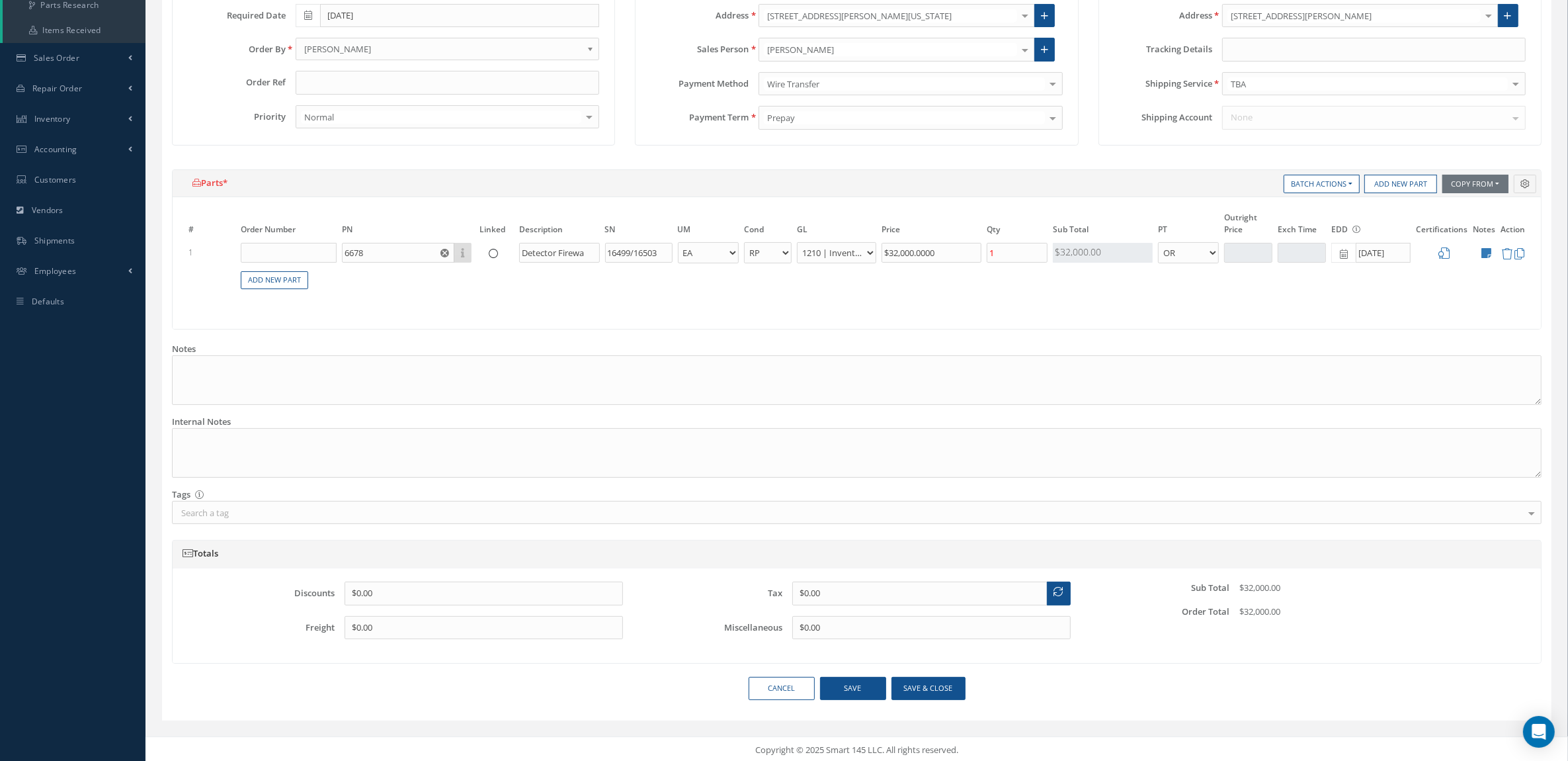
scroll to position [255, 0]
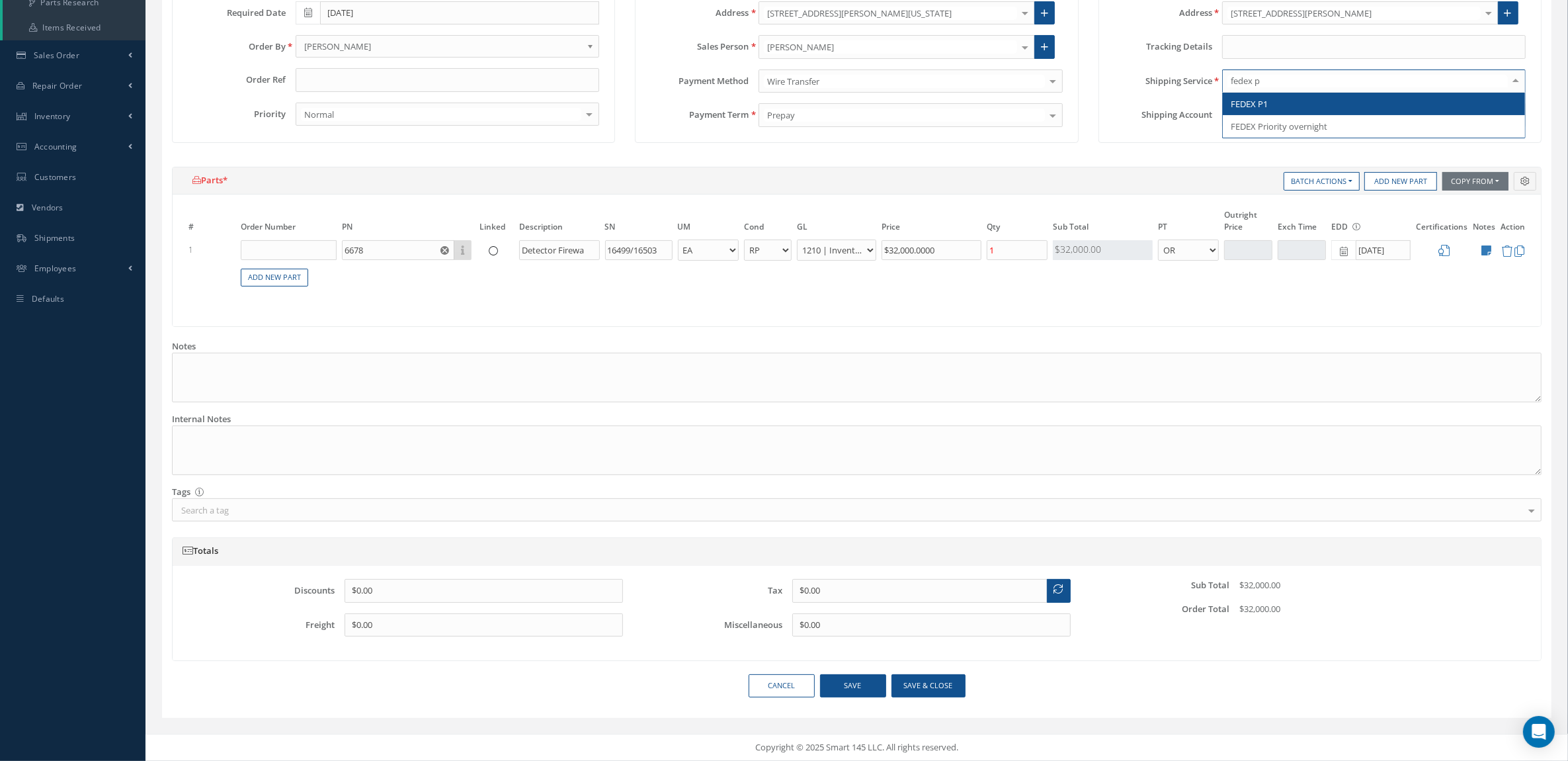
type input "fedex pr"
click at [1271, 105] on span "FEDEX Priority overnight" at bounding box center [1279, 104] width 97 height 12
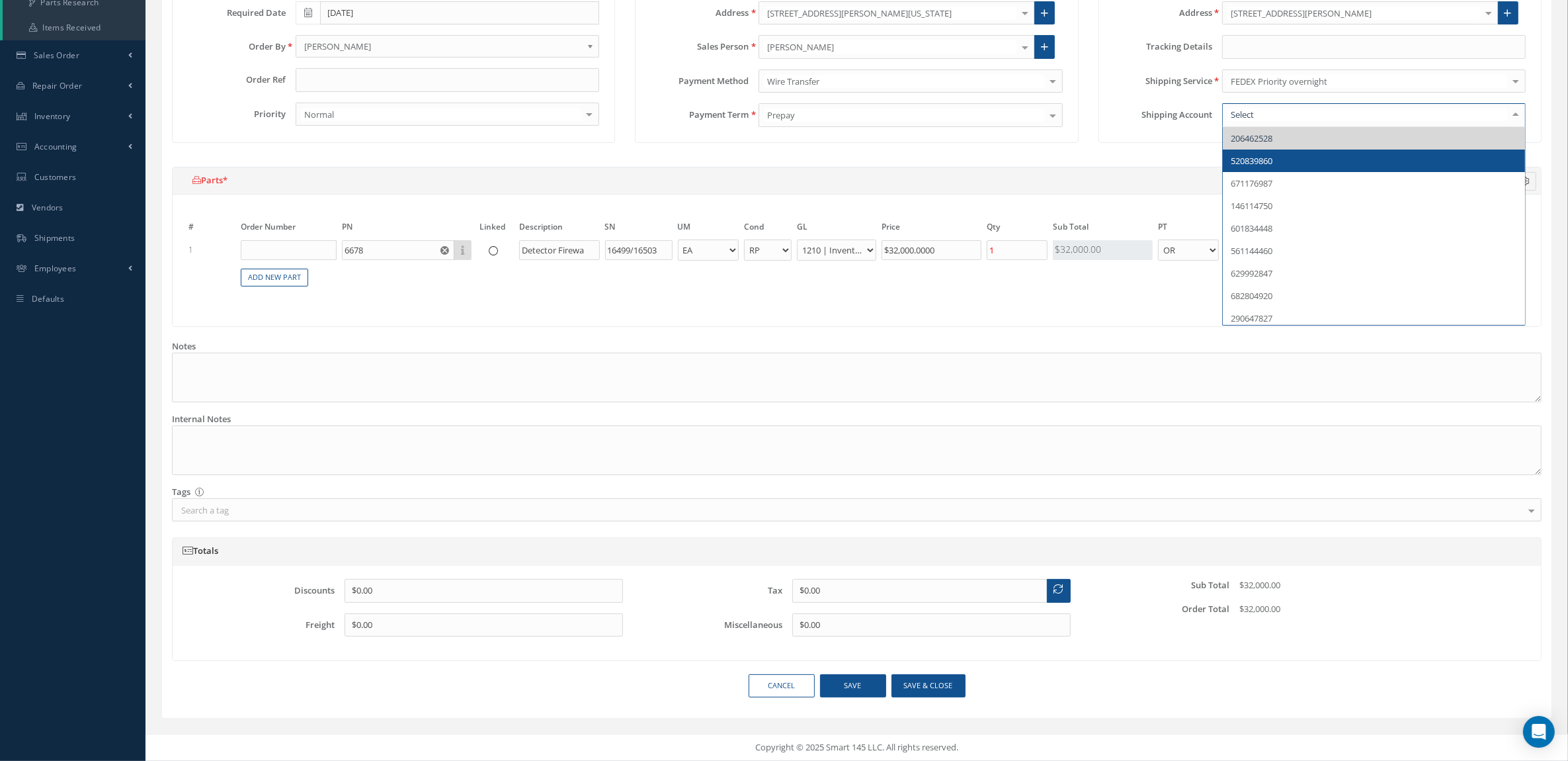
click at [1268, 156] on span "520839860" at bounding box center [1252, 161] width 42 height 12
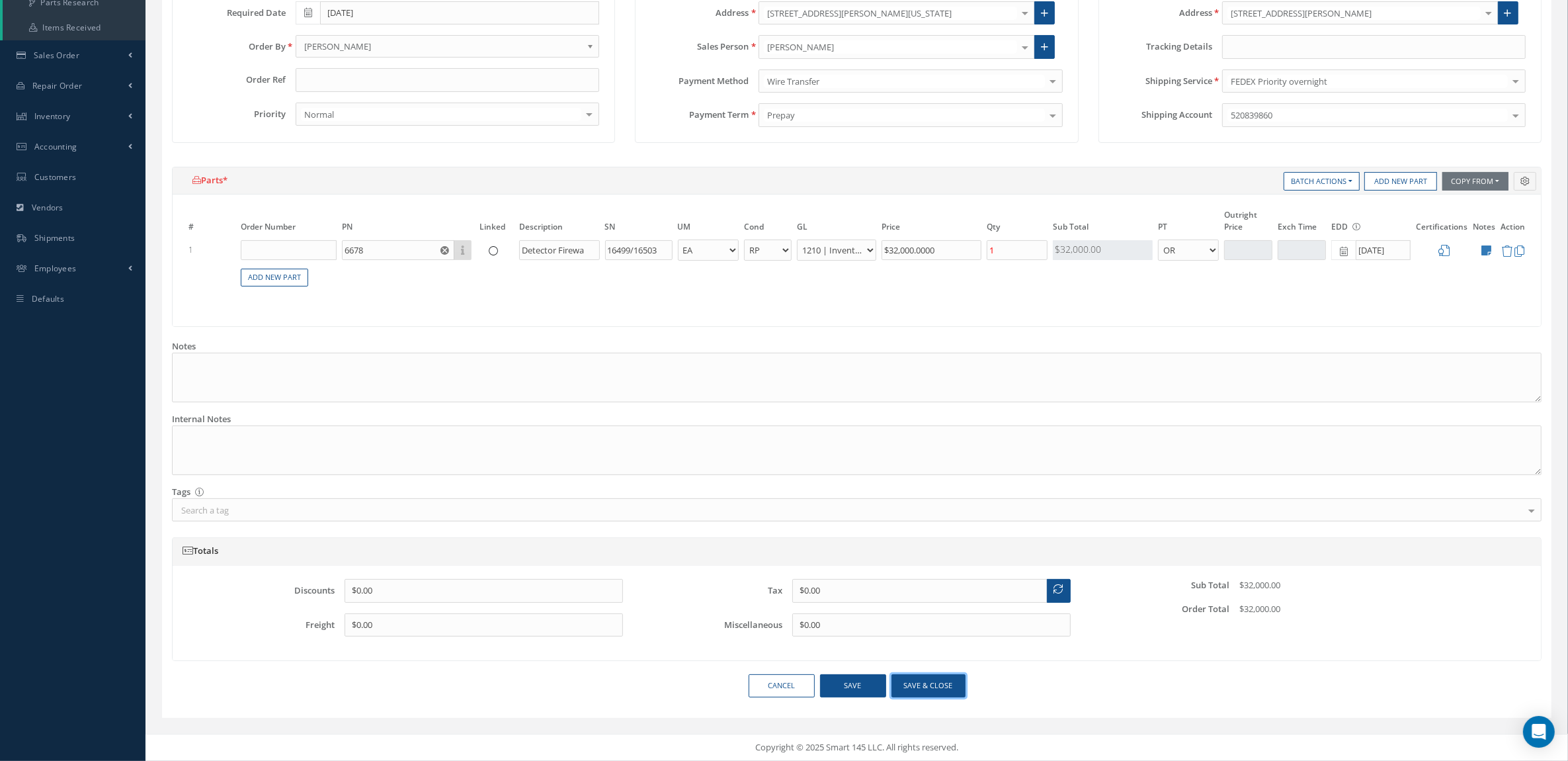
click at [921, 682] on button "Save & close" at bounding box center [929, 685] width 74 height 23
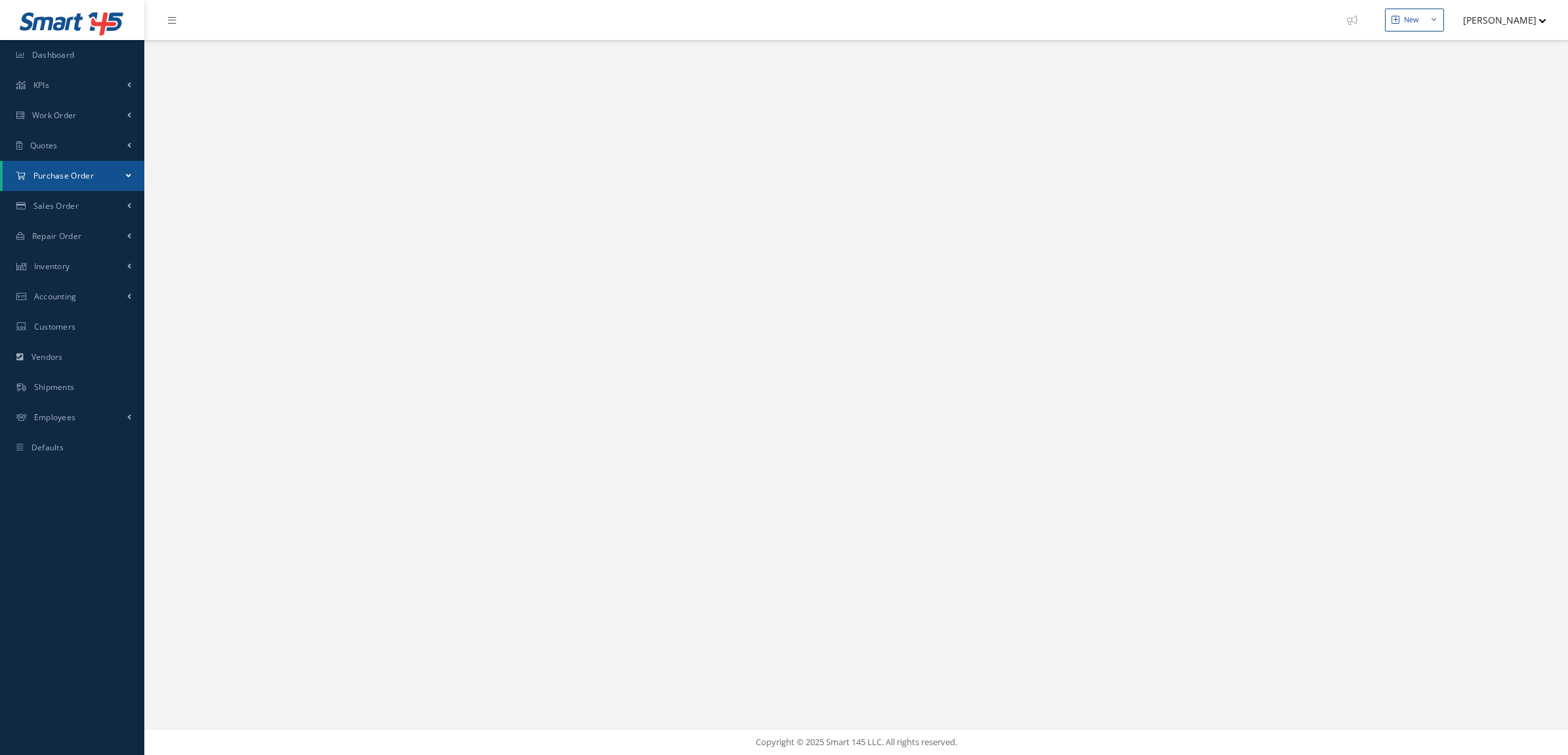
select select "25"
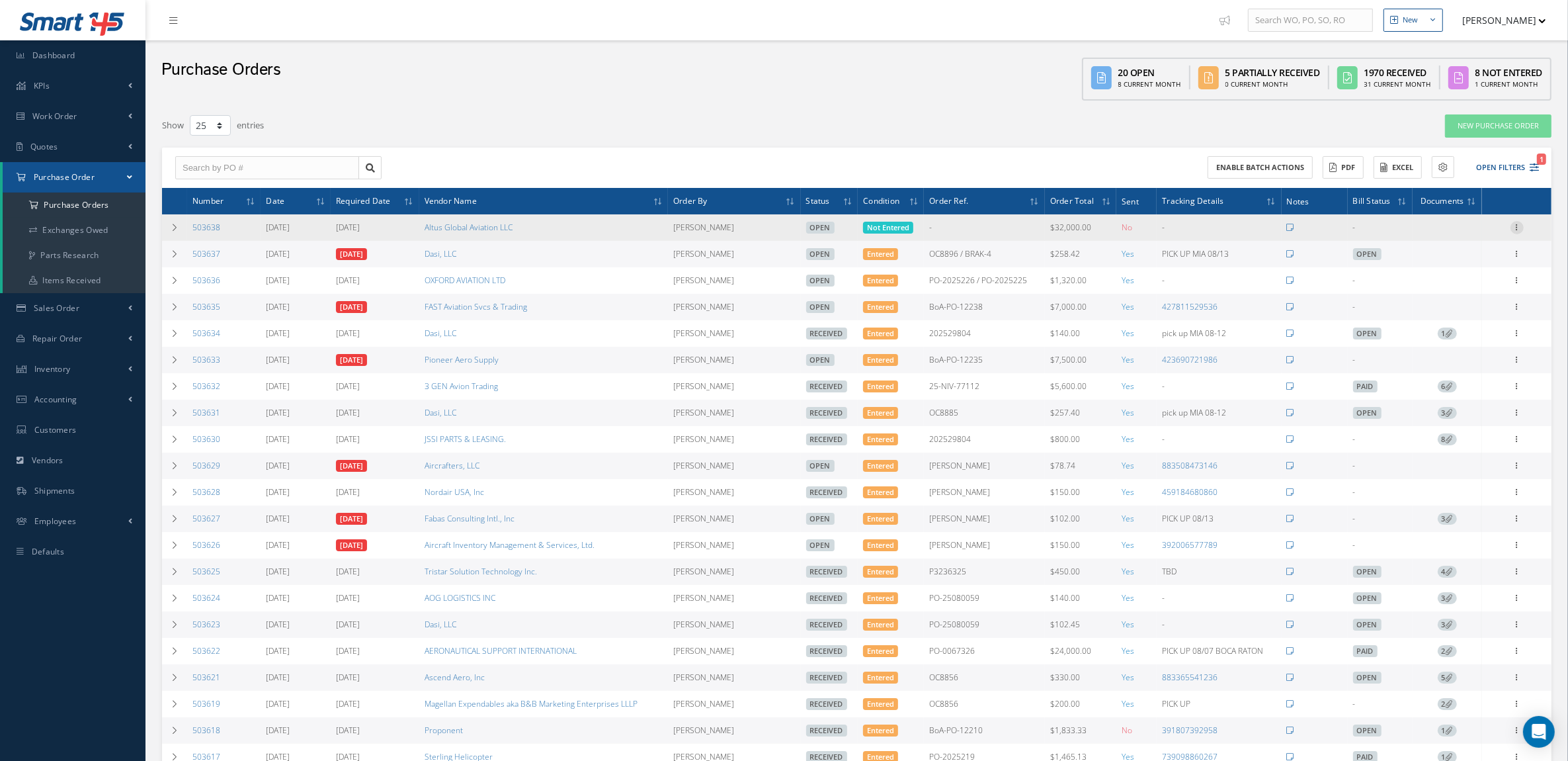
click at [1518, 229] on icon at bounding box center [1518, 226] width 13 height 10
click at [490, 230] on link "Altus Global Aviation LLC" at bounding box center [468, 227] width 88 height 11
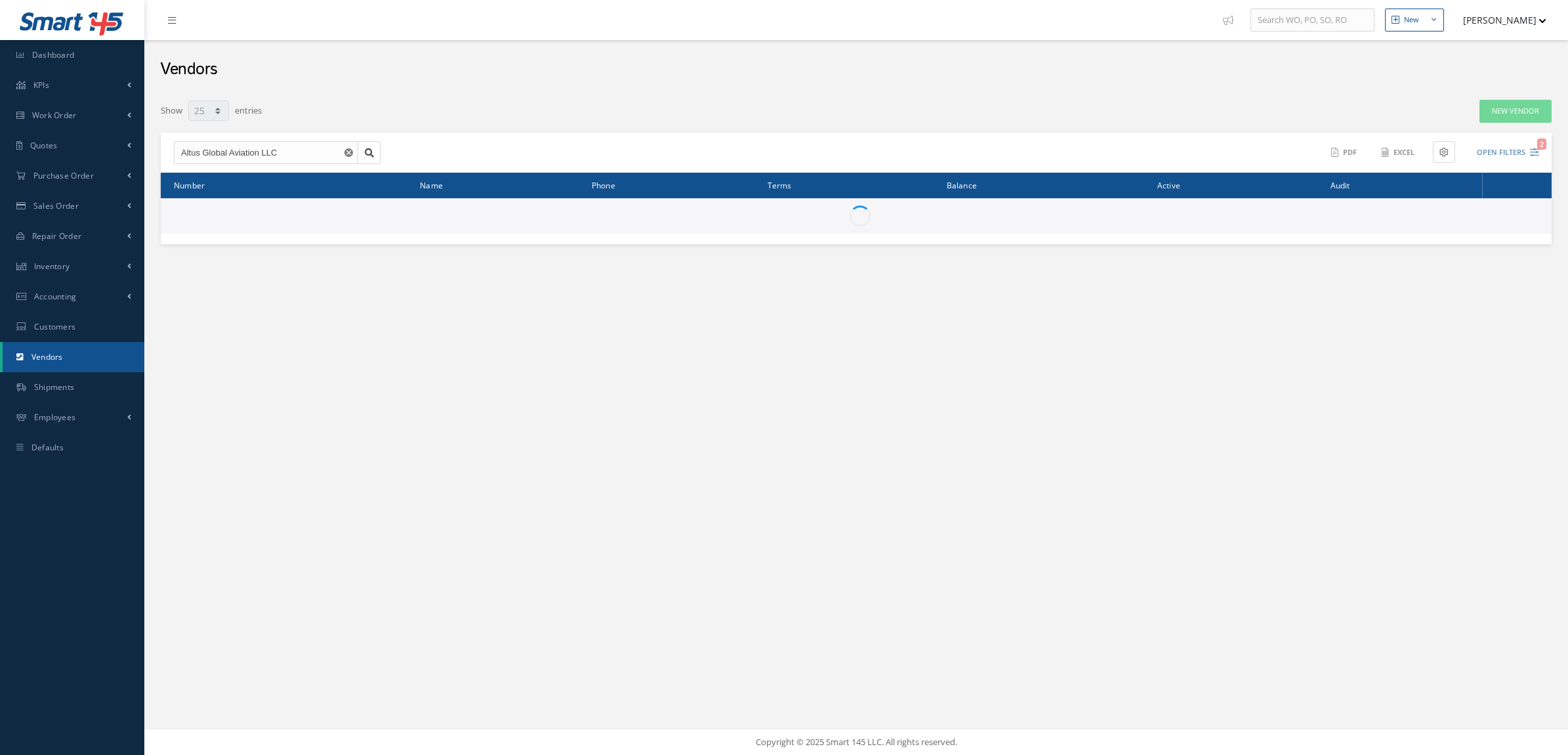
select select "25"
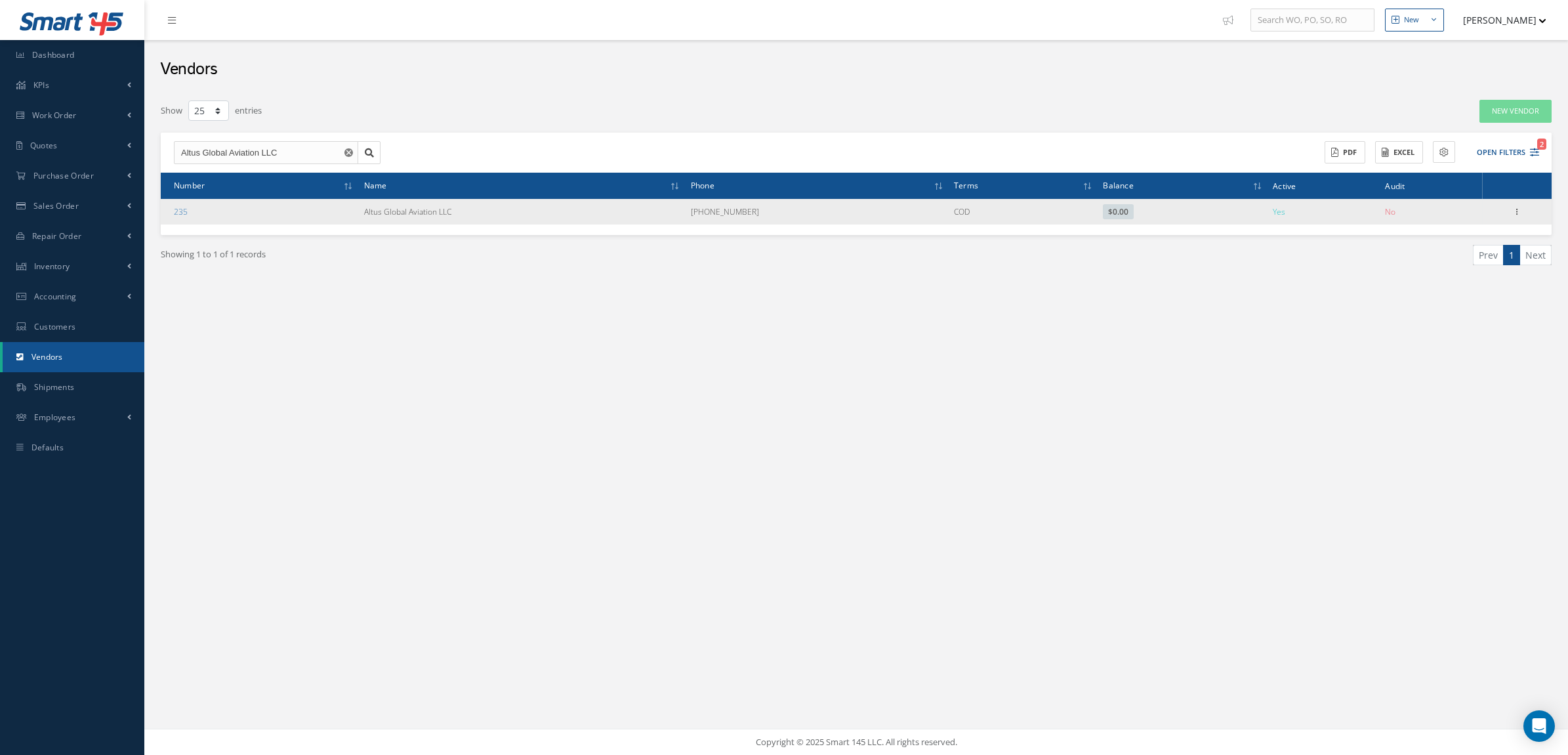
click at [1519, 208] on icon at bounding box center [1517, 210] width 13 height 10
click at [1471, 251] on link "Addresses" at bounding box center [1457, 253] width 104 height 17
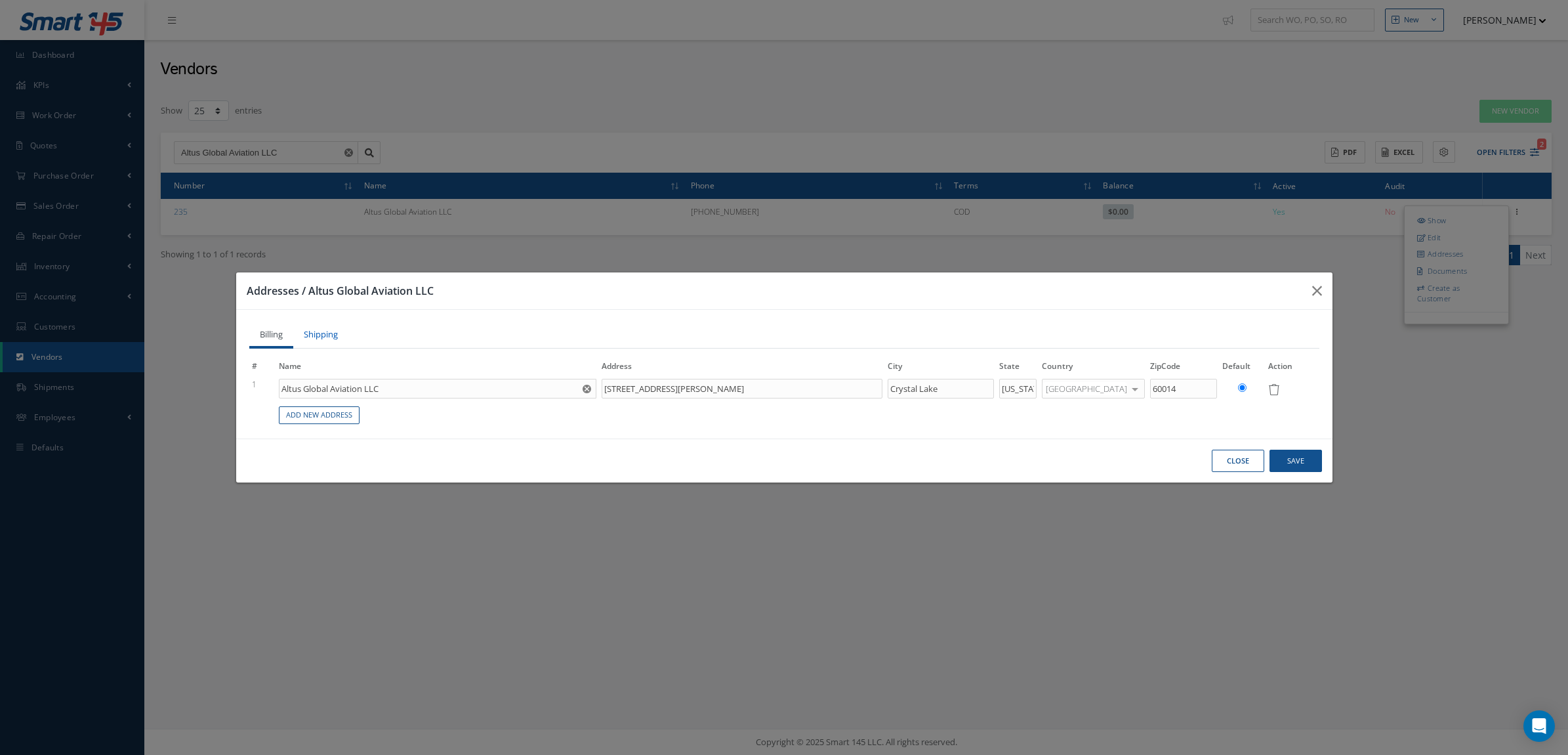
click at [307, 335] on link "Shipping" at bounding box center [321, 336] width 55 height 26
click at [1274, 463] on button "Save" at bounding box center [1295, 461] width 53 height 23
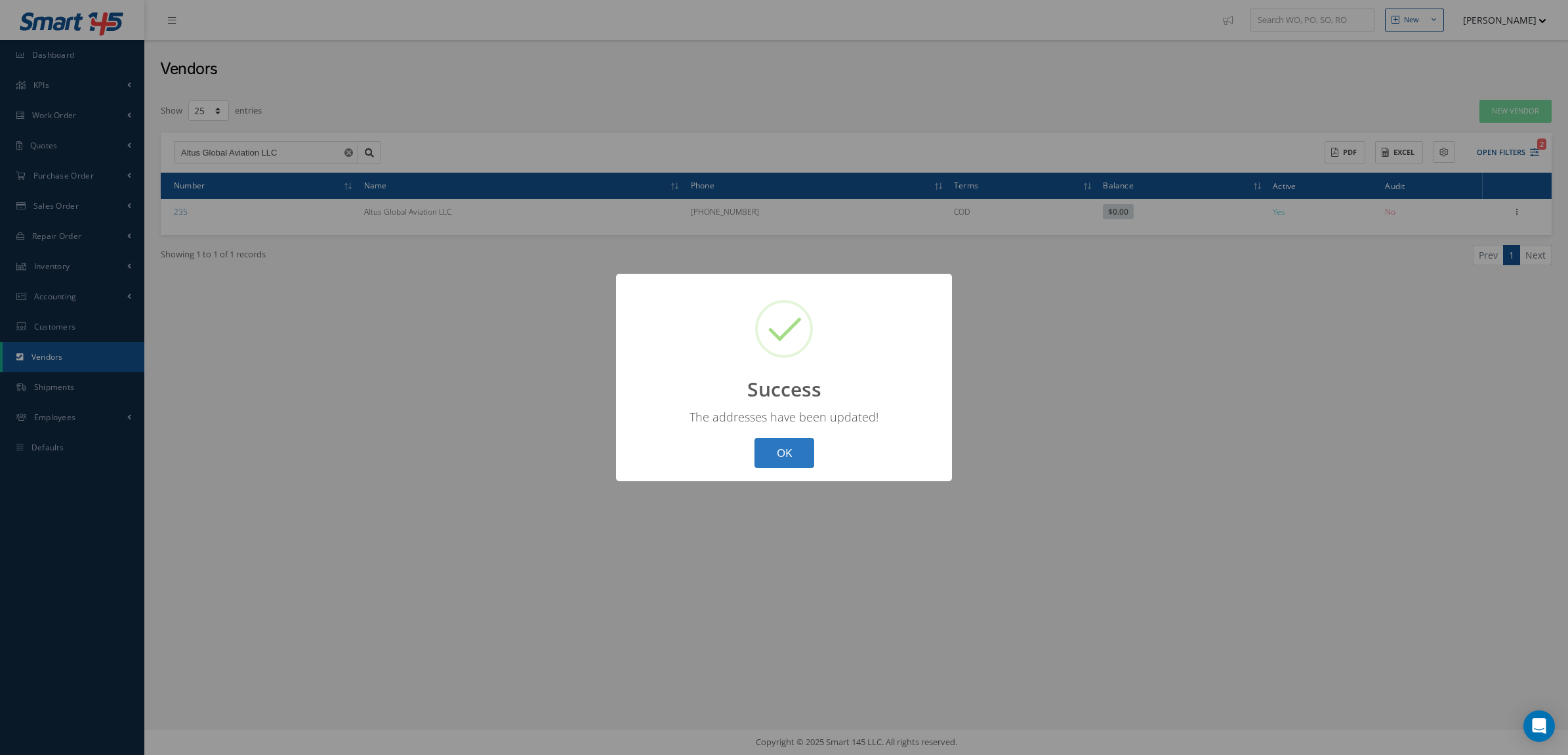
click at [778, 447] on button "OK" at bounding box center [784, 453] width 59 height 31
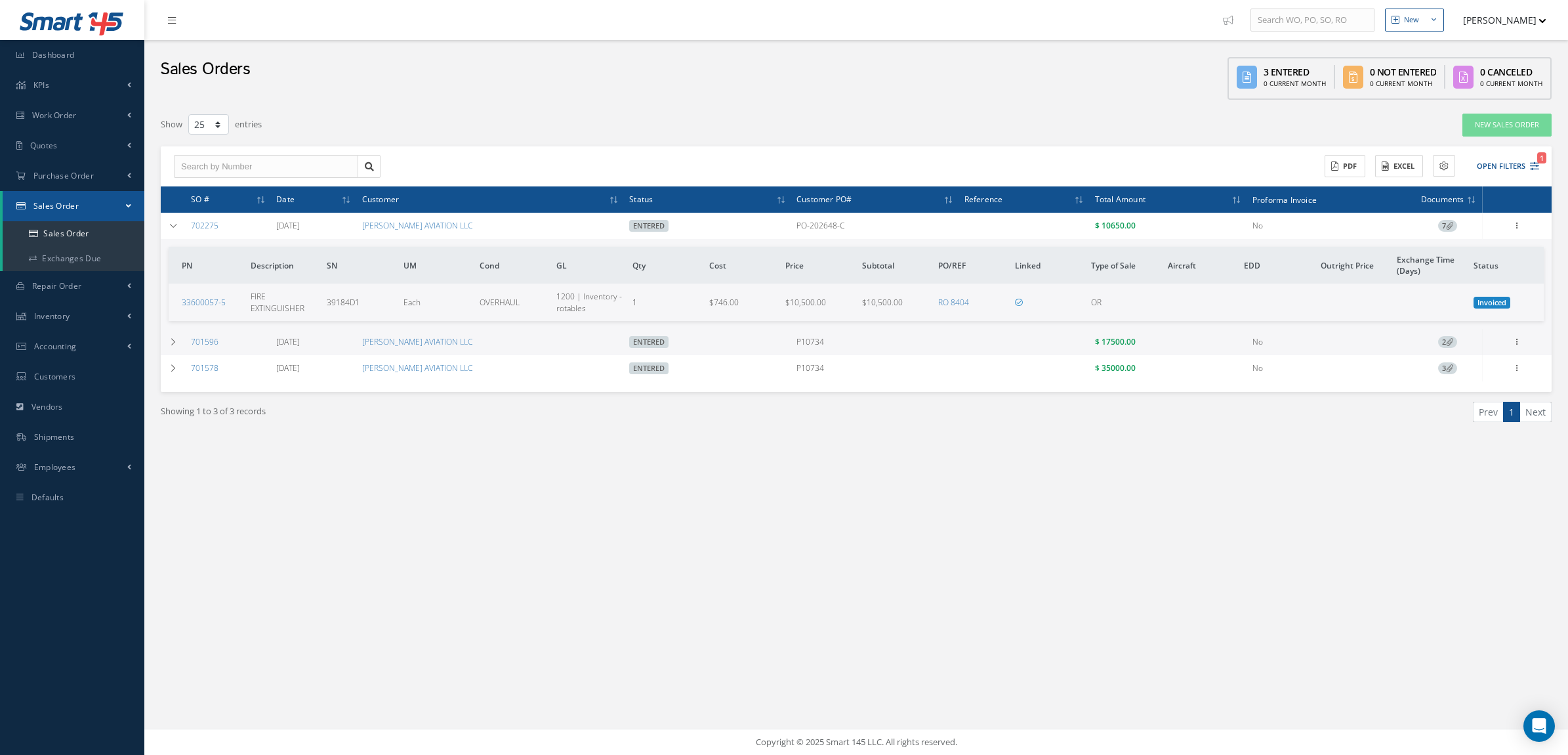
select select "25"
click at [65, 232] on link "Sales Order" at bounding box center [74, 234] width 142 height 25
click at [79, 239] on link "Sales Order" at bounding box center [74, 234] width 142 height 25
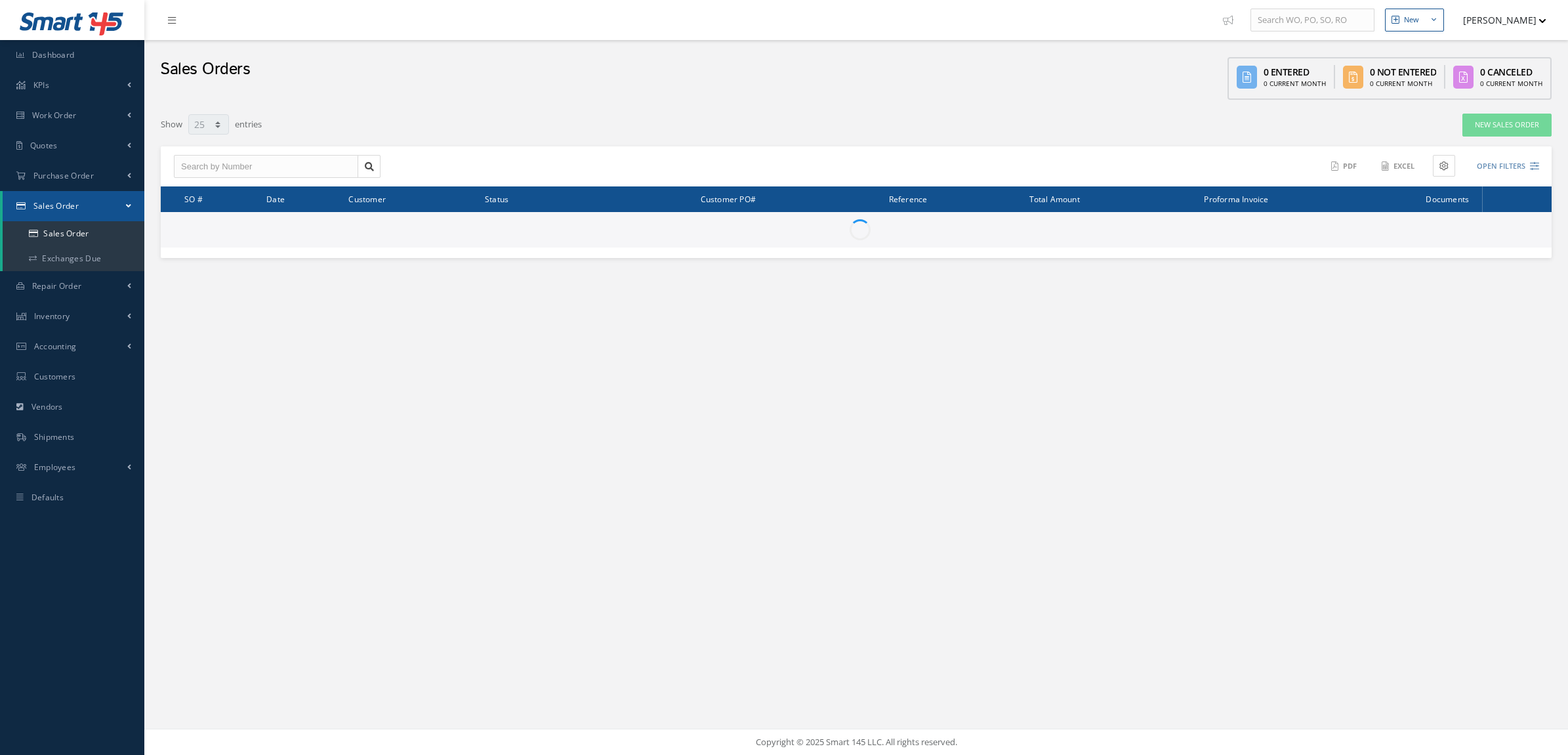
select select "25"
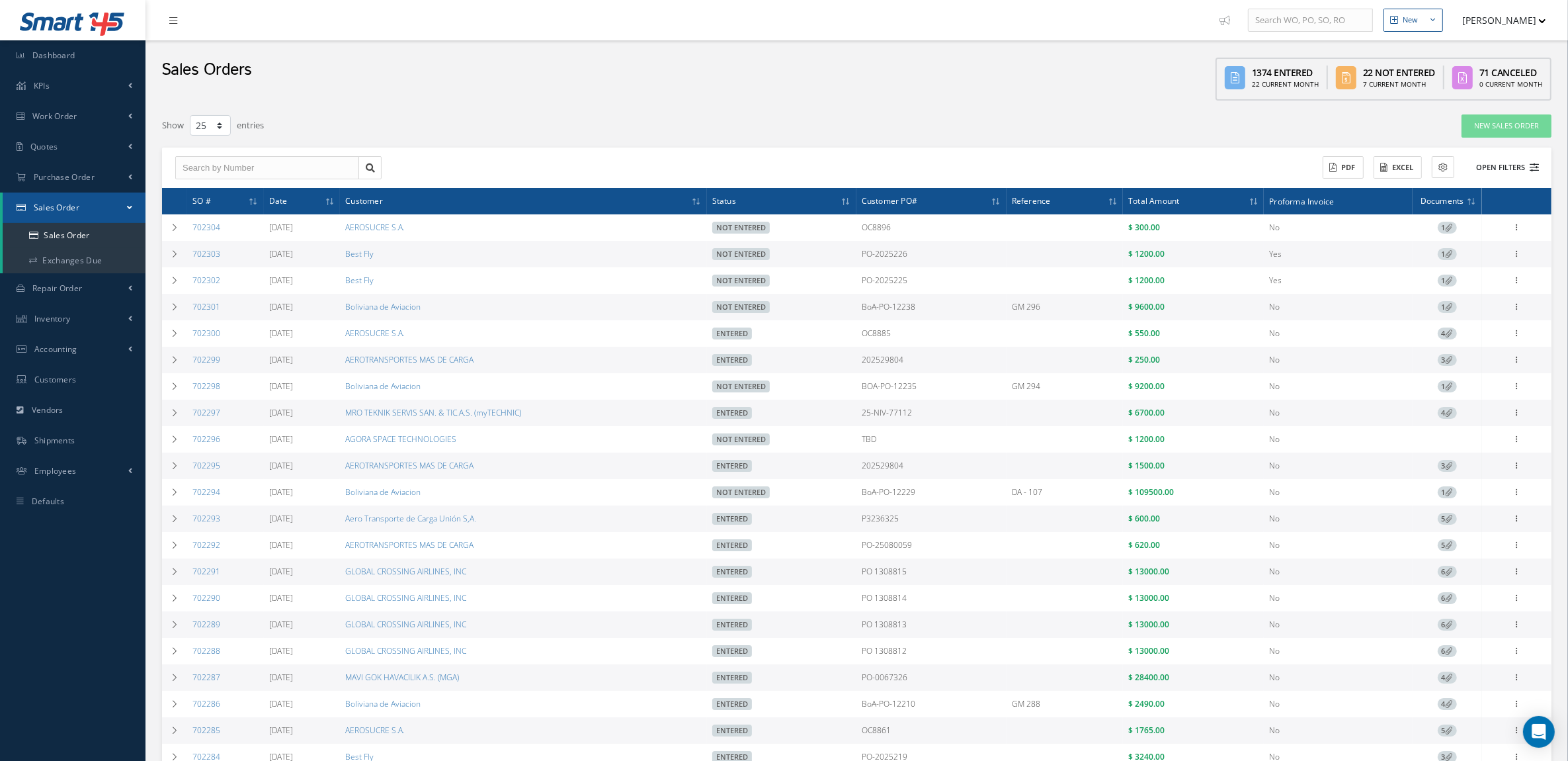
click at [1516, 177] on button "Open Filters" at bounding box center [1502, 167] width 75 height 22
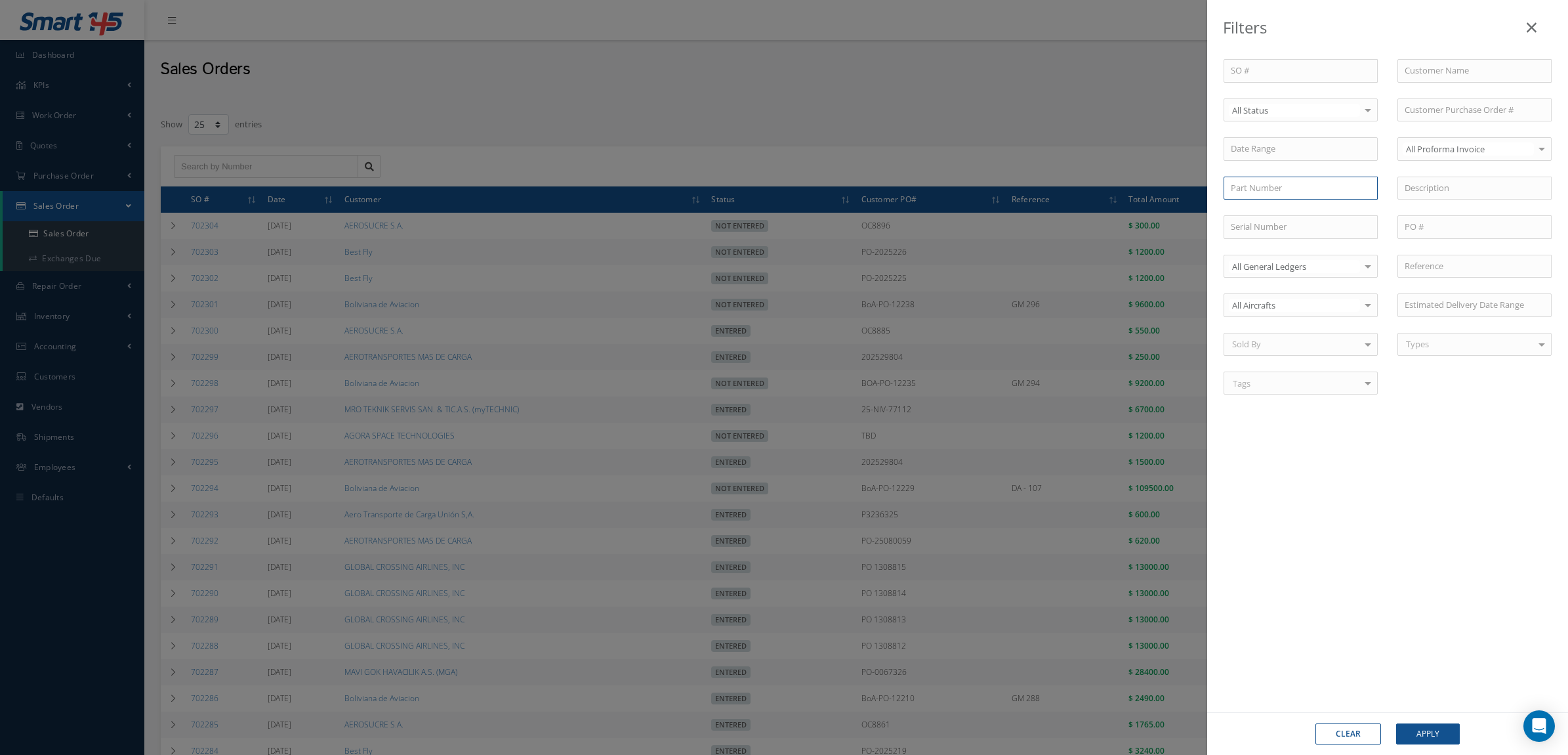
click at [1333, 181] on input "text" at bounding box center [1301, 189] width 154 height 24
type input "6678"
click at [1396, 723] on button "Apply" at bounding box center [1428, 733] width 64 height 21
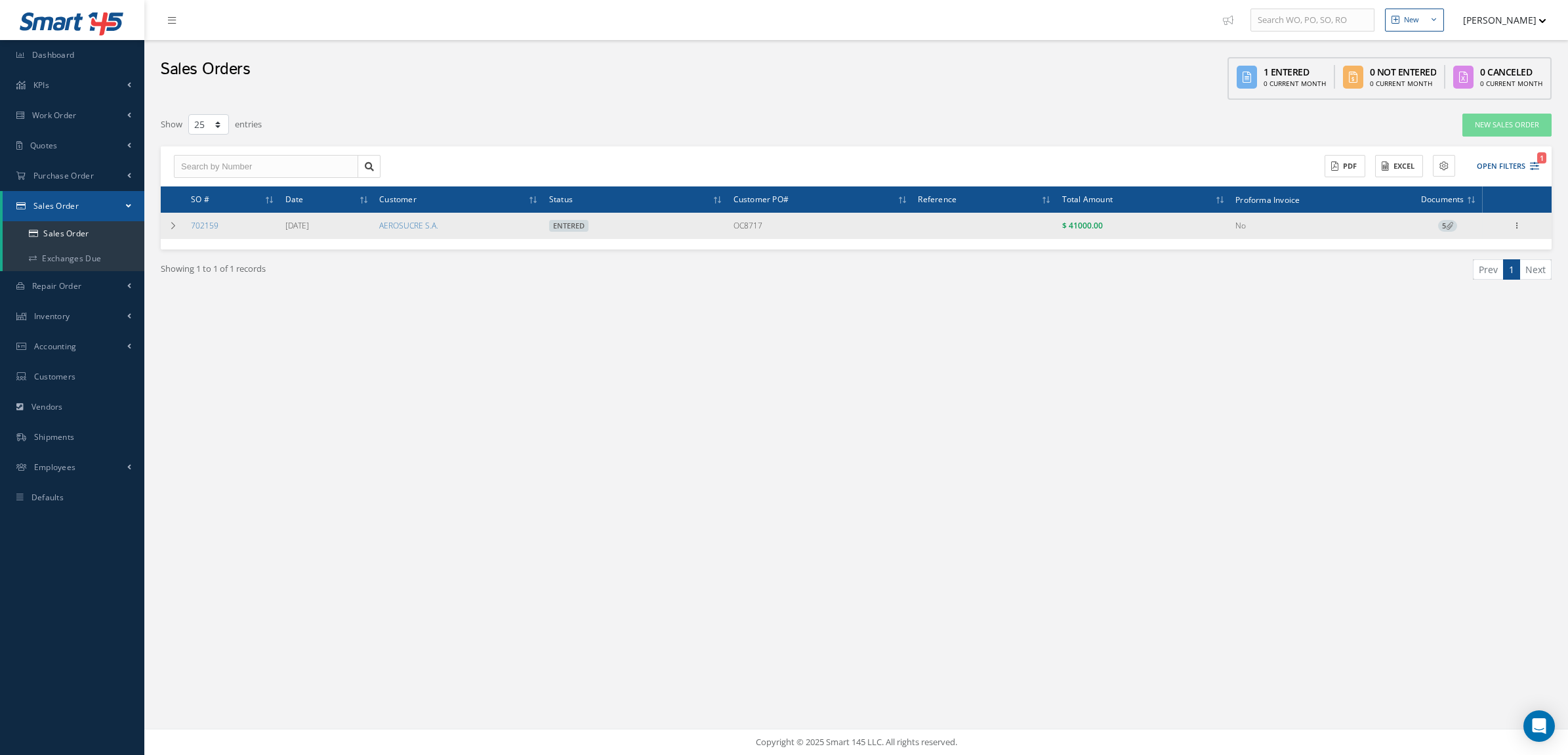
click at [1445, 227] on span "5" at bounding box center [1448, 226] width 19 height 12
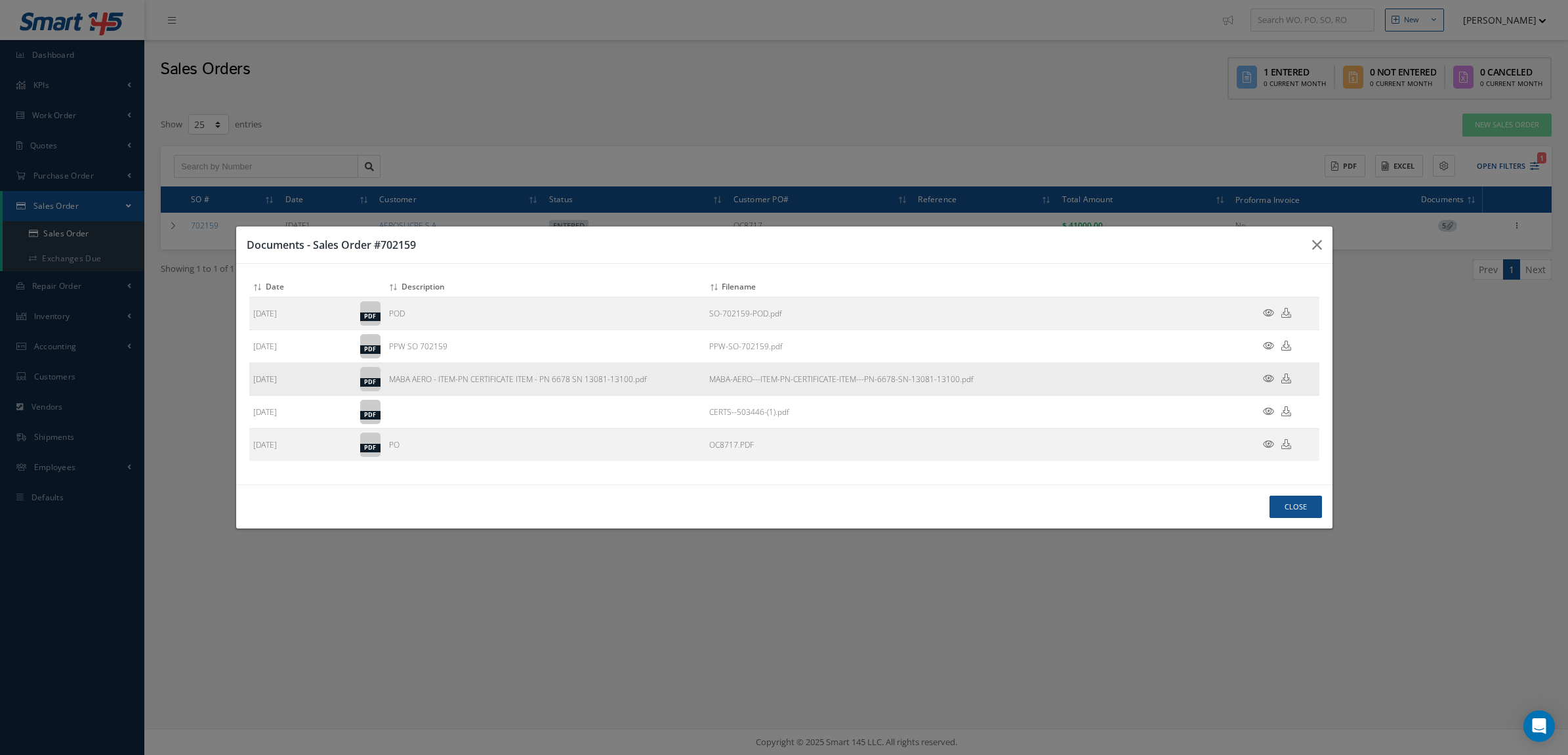
click at [1285, 376] on icon at bounding box center [1286, 378] width 10 height 10
click at [1296, 514] on button "Close" at bounding box center [1295, 507] width 53 height 23
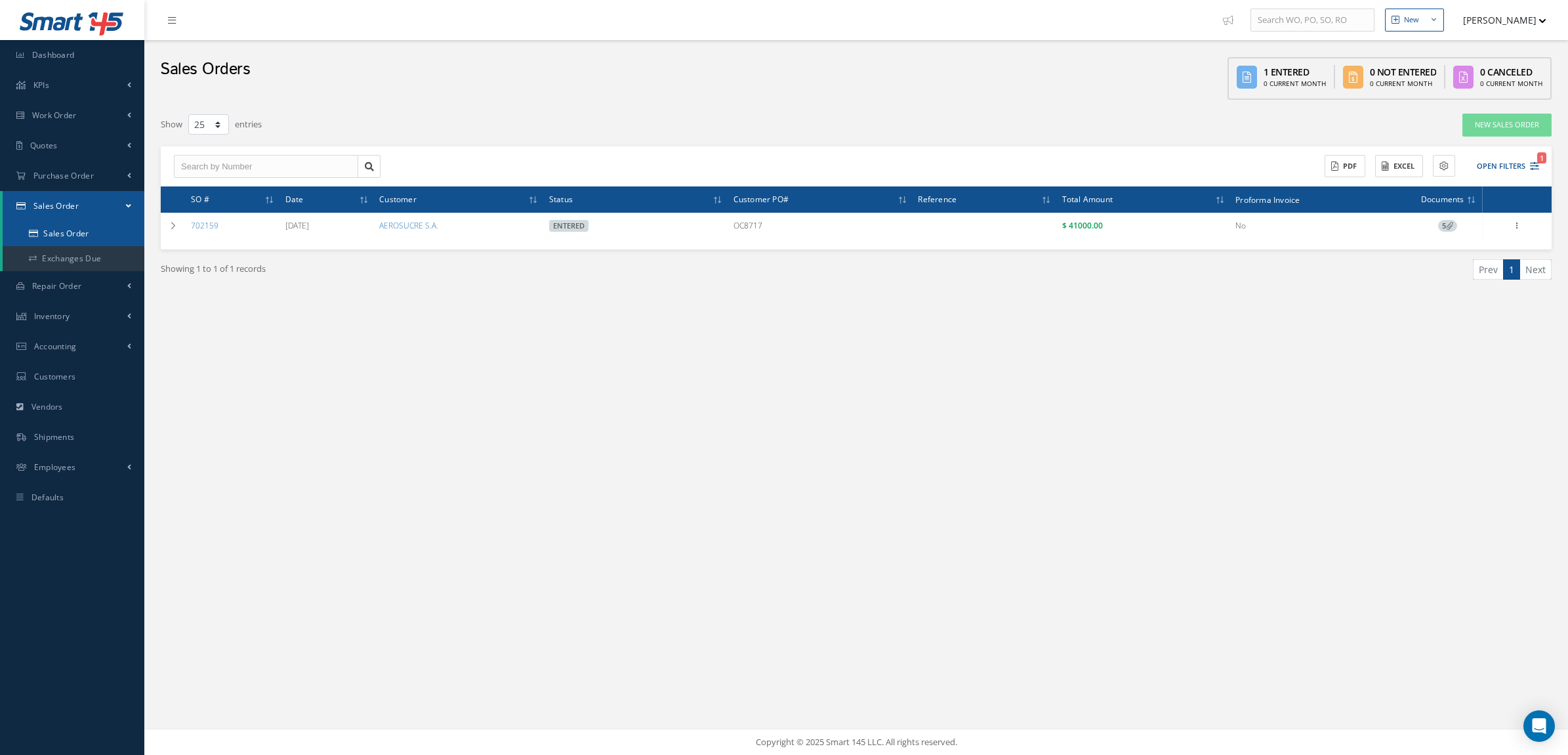
click at [49, 228] on link "Sales Order" at bounding box center [74, 234] width 142 height 25
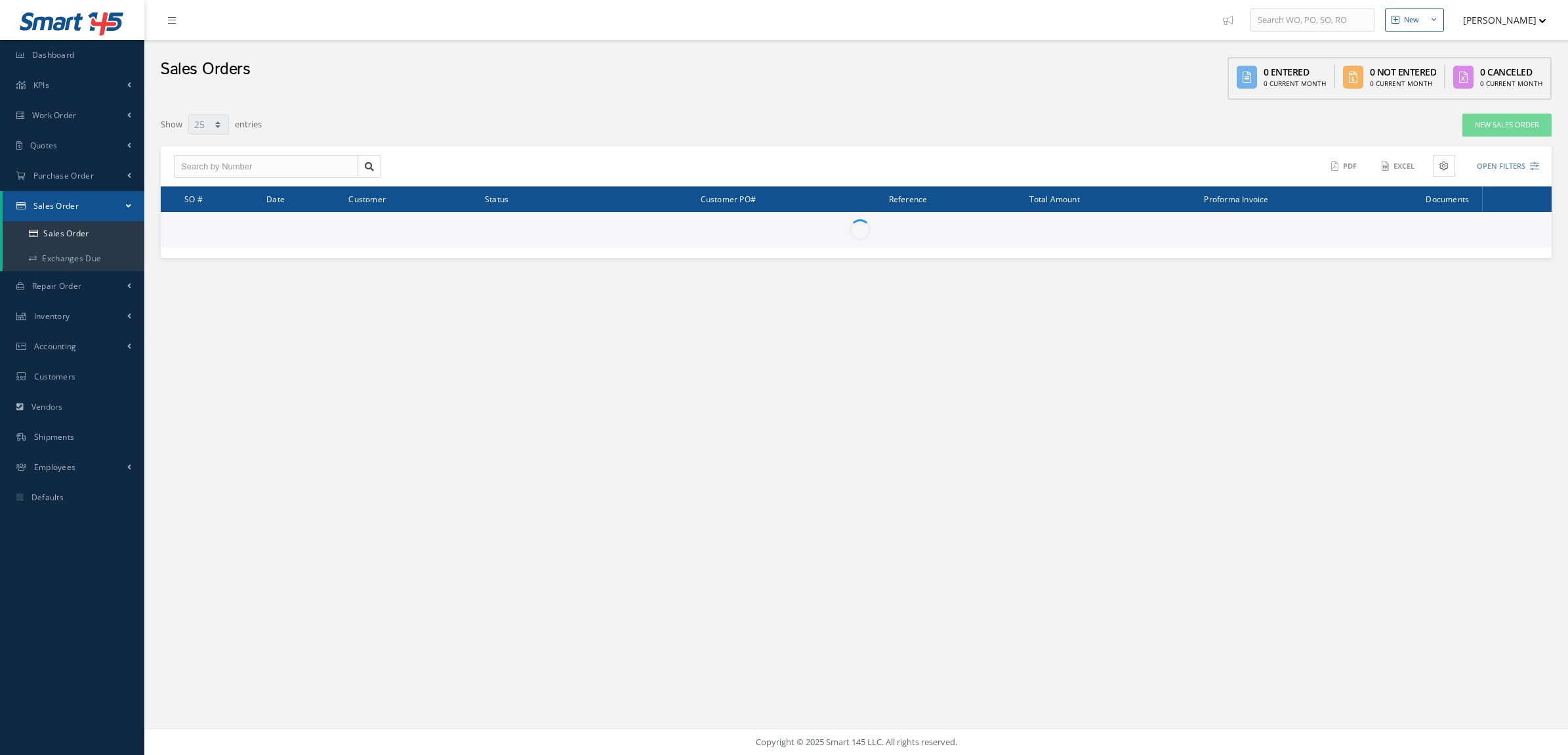
select select "25"
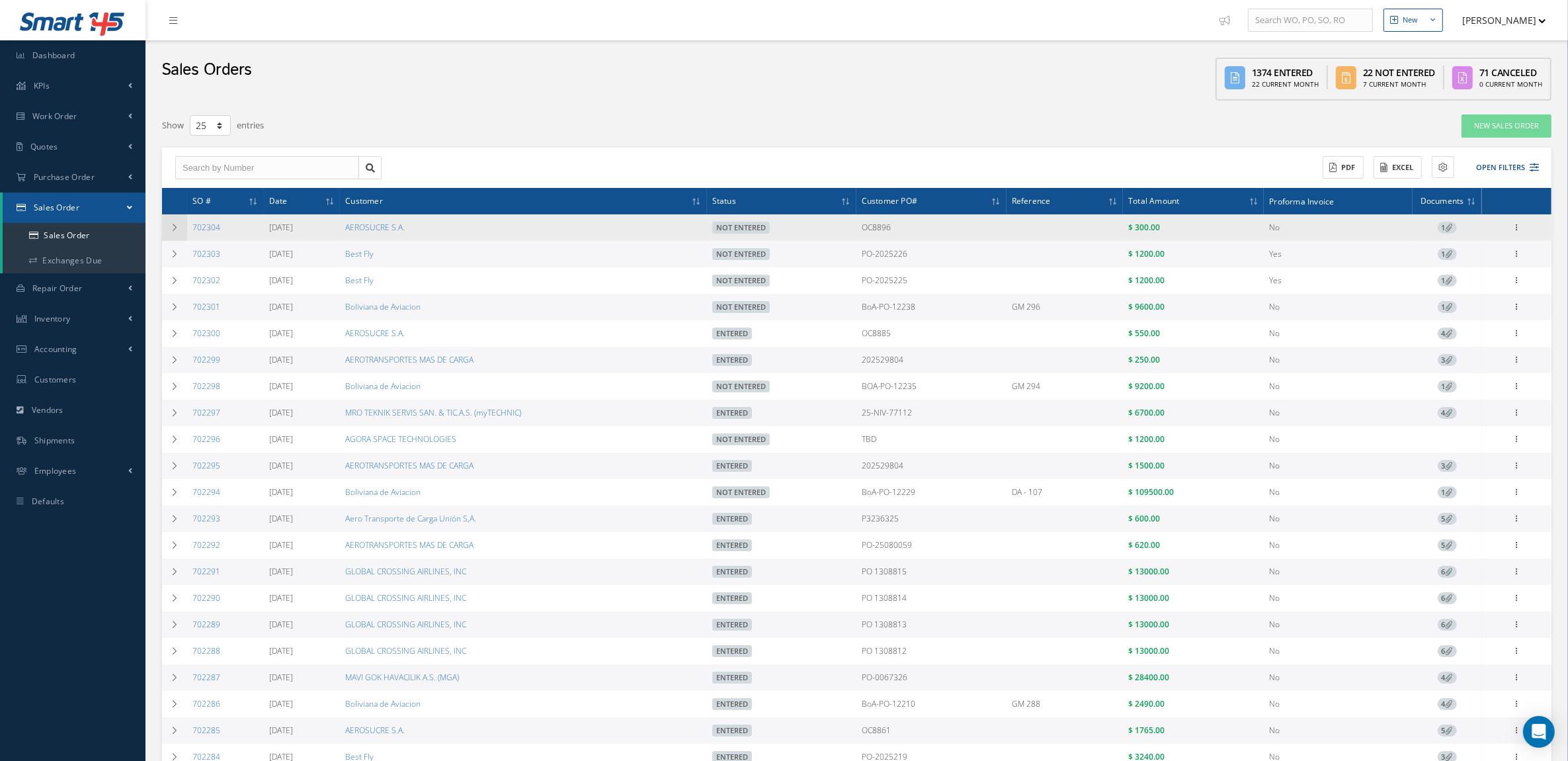
click at [171, 227] on icon at bounding box center [174, 228] width 9 height 8
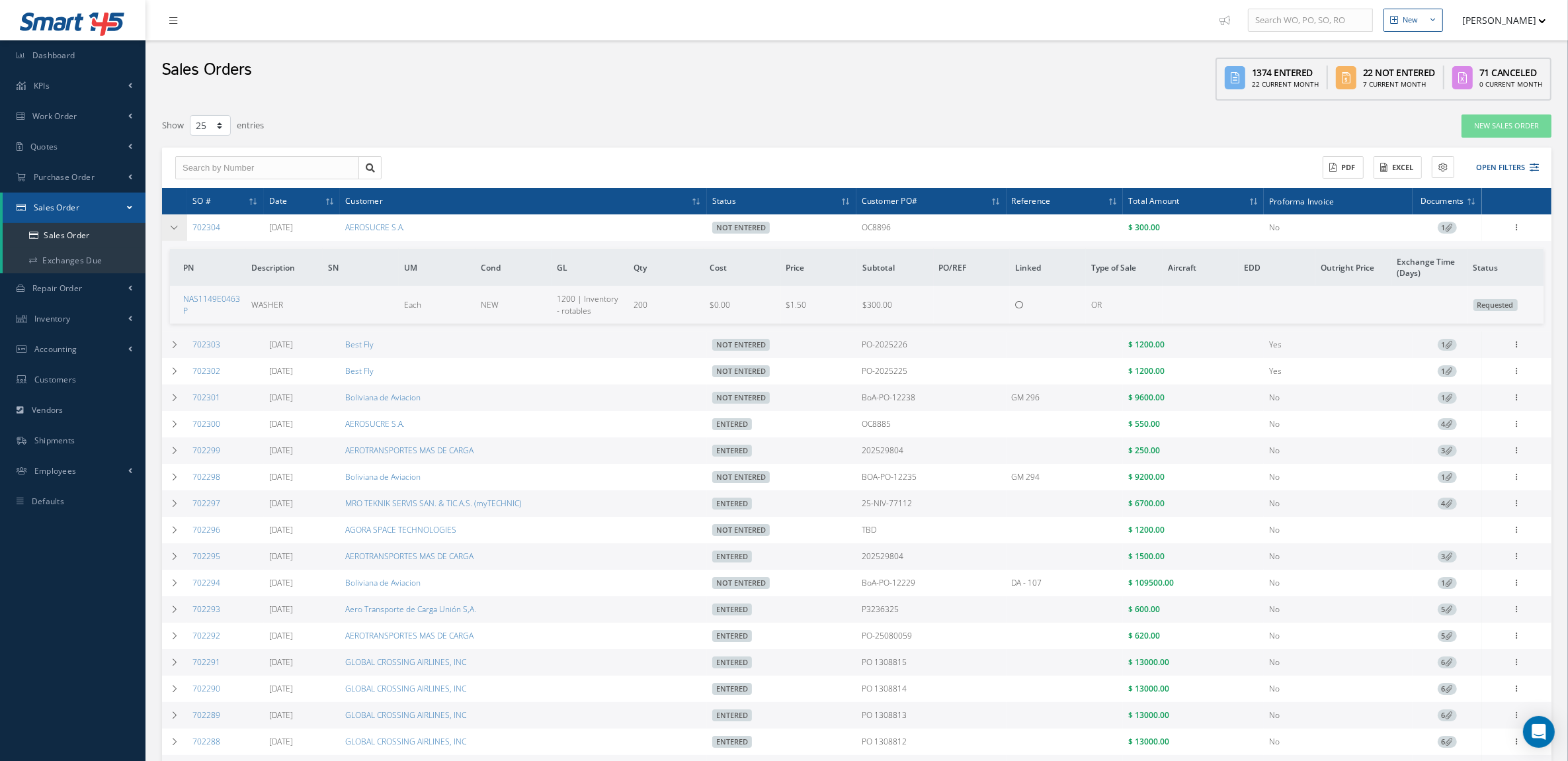
click at [173, 227] on icon at bounding box center [174, 228] width 9 height 8
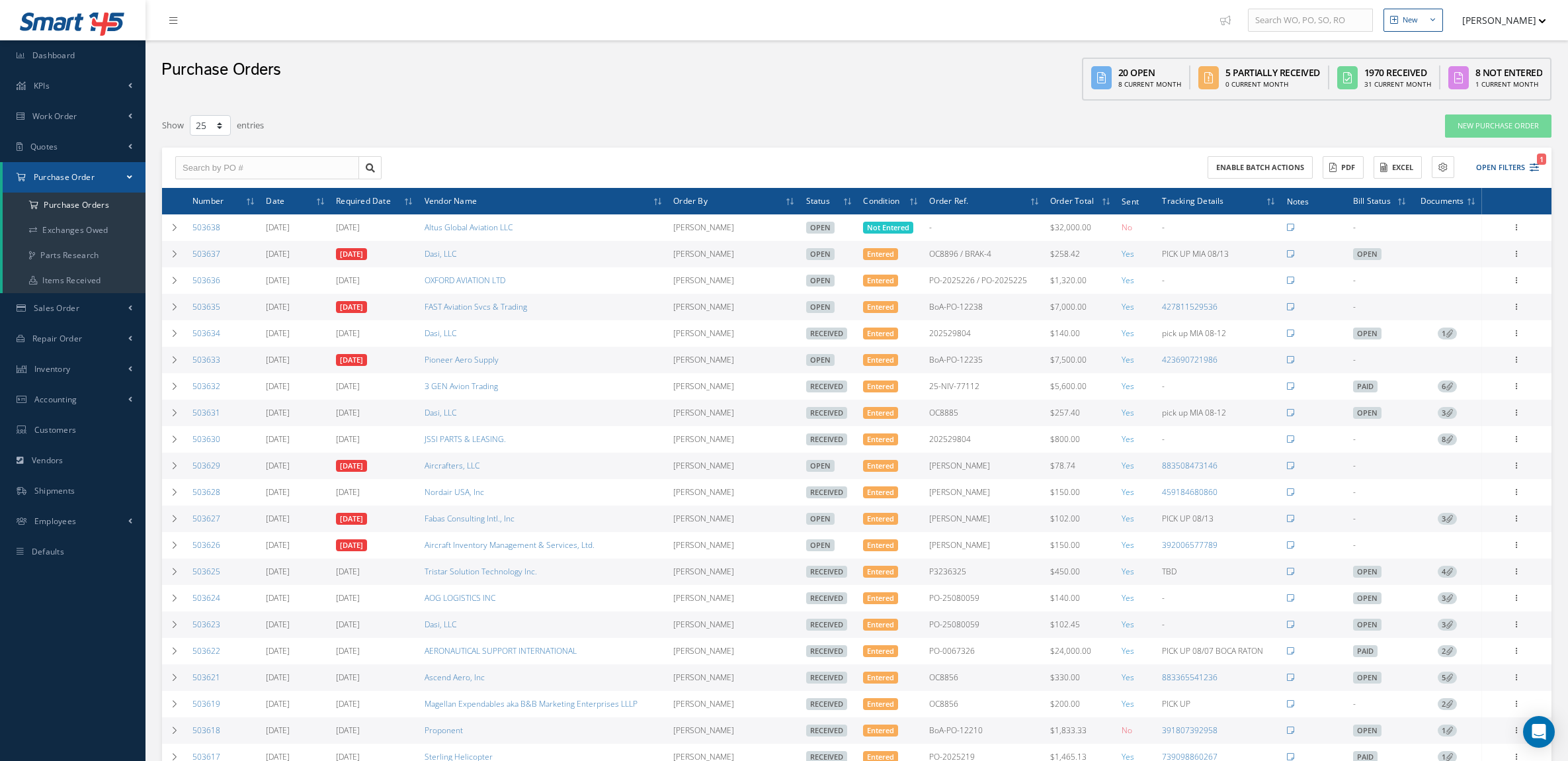
select select "25"
click at [49, 151] on span "Quotes" at bounding box center [44, 146] width 28 height 11
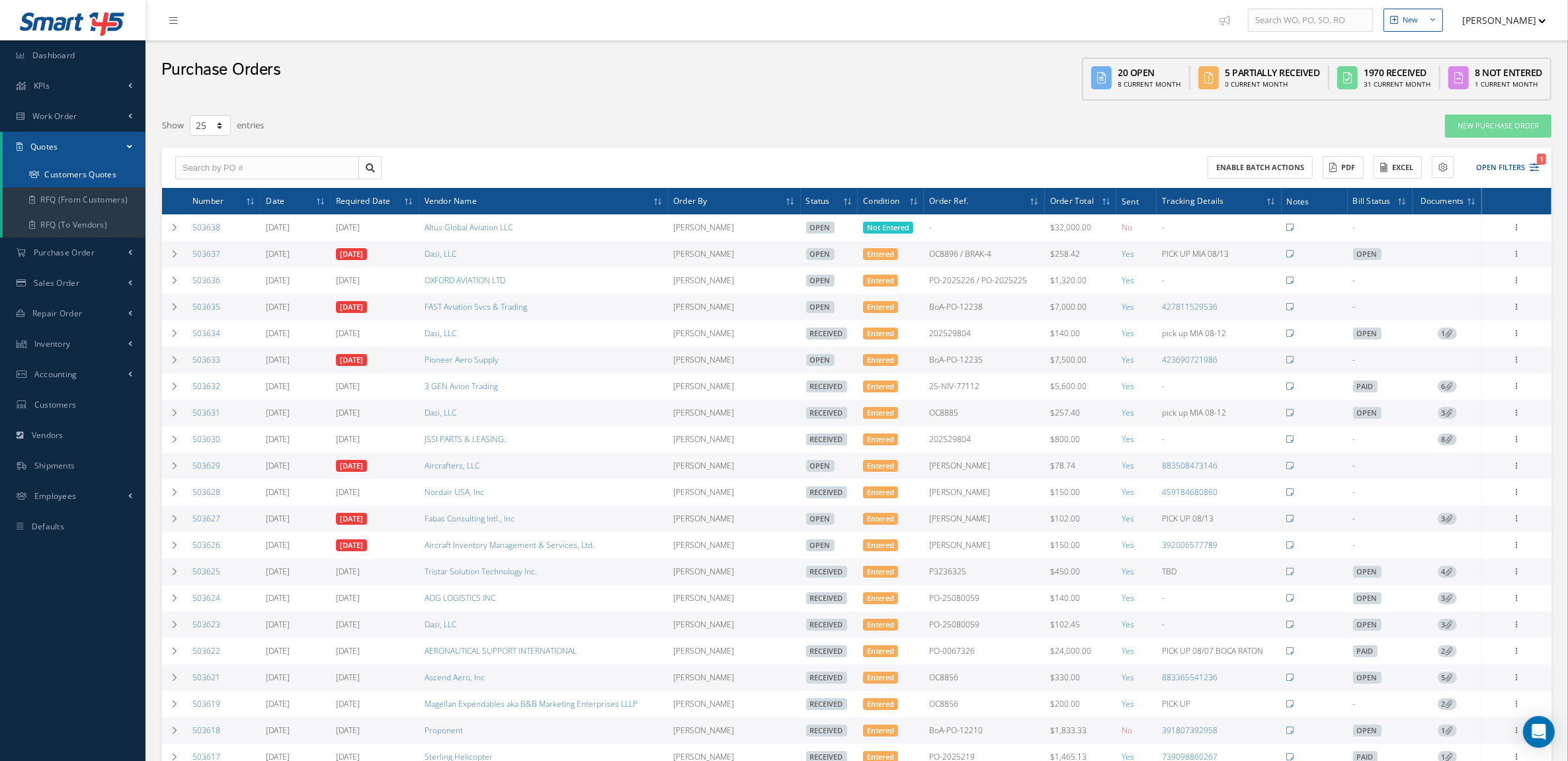
click at [56, 166] on link "Customers Quotes" at bounding box center [74, 175] width 143 height 25
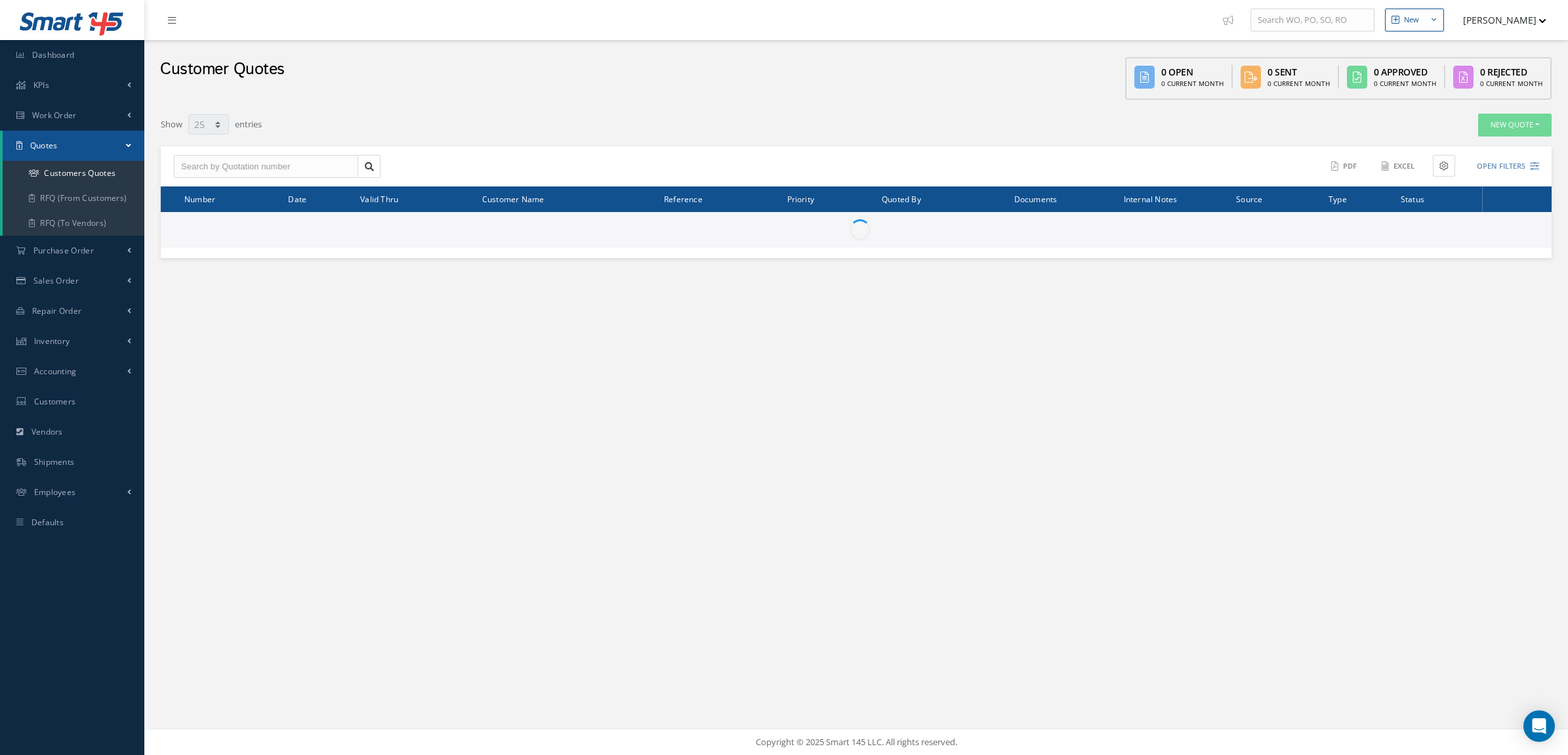
select select "25"
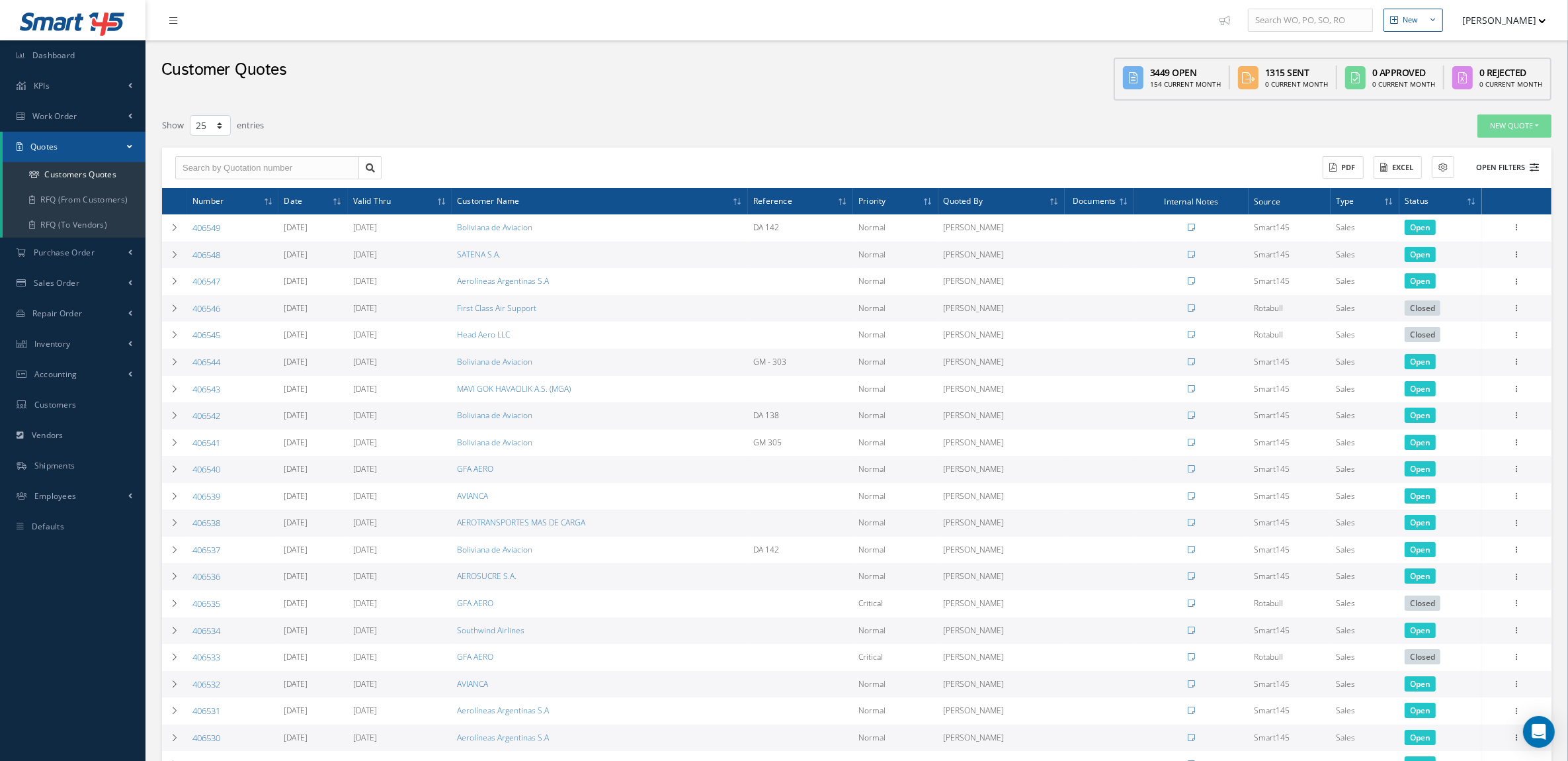
click at [1512, 167] on button "Open Filters" at bounding box center [1502, 167] width 75 height 22
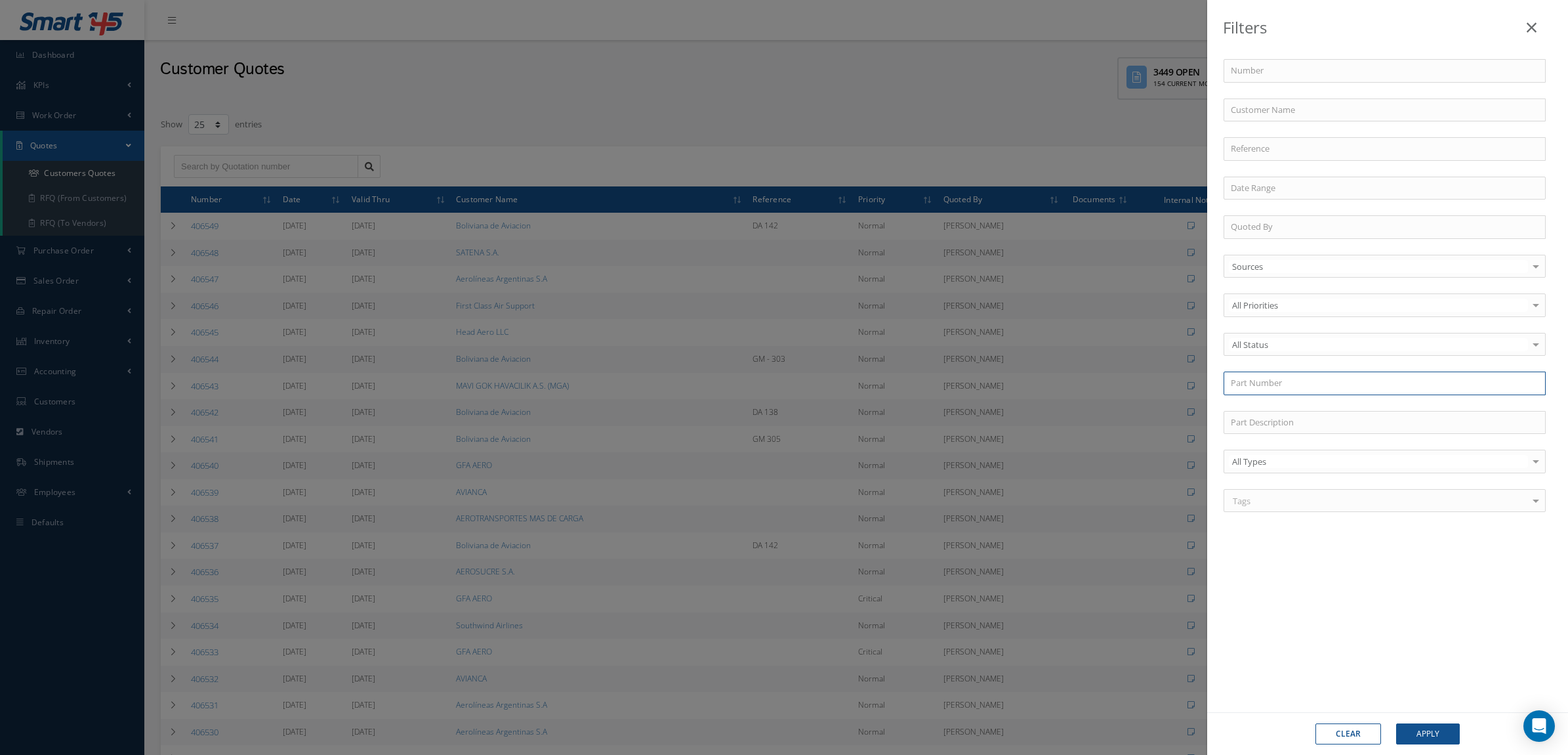
click at [1266, 380] on input "text" at bounding box center [1385, 383] width 322 height 24
click at [1396, 723] on button "Apply" at bounding box center [1428, 733] width 64 height 21
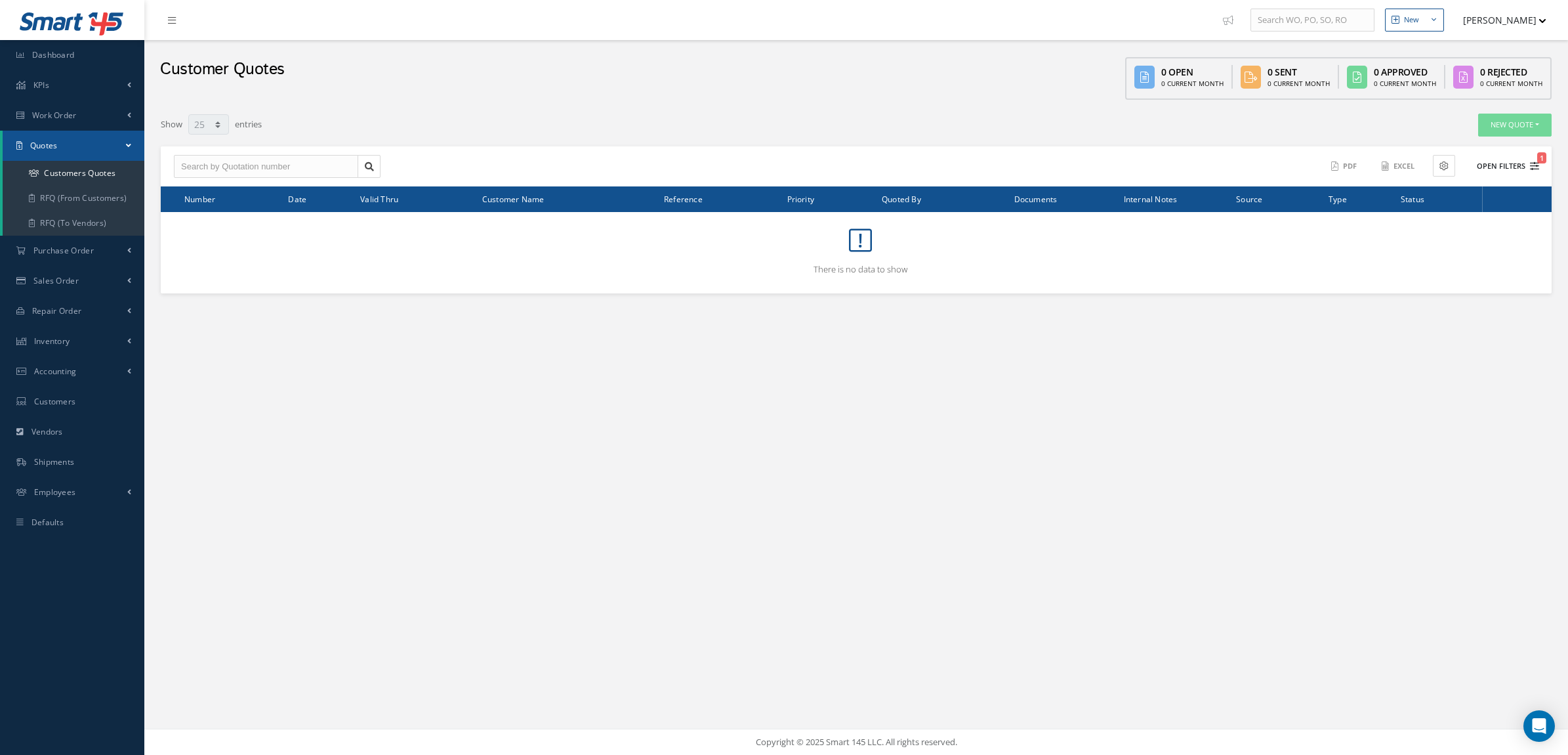
click at [1499, 175] on button "Open Filters 1" at bounding box center [1502, 166] width 74 height 22
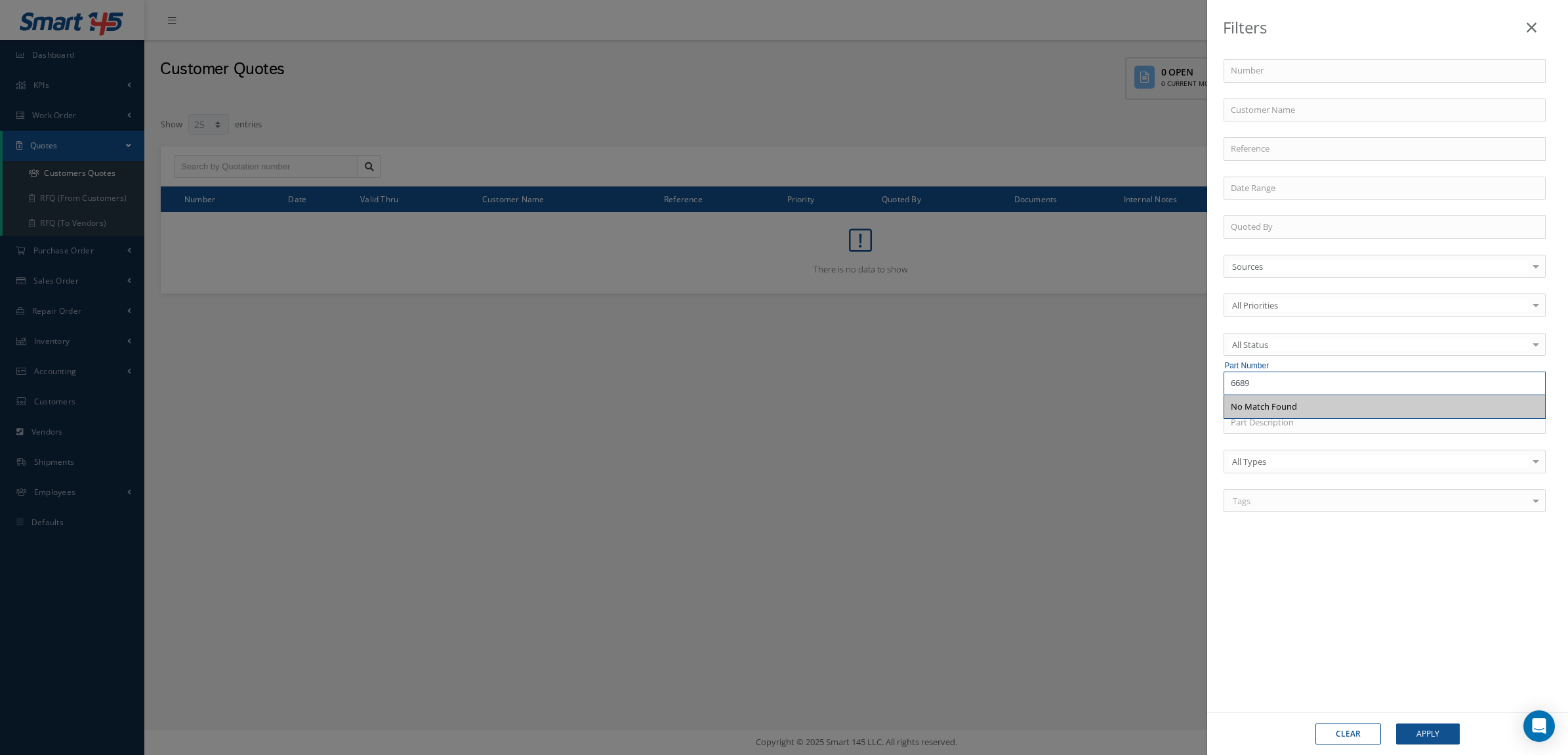
click at [1298, 383] on input "6689" at bounding box center [1385, 383] width 322 height 24
type input "6678"
click at [1396, 723] on button "Apply" at bounding box center [1428, 733] width 64 height 21
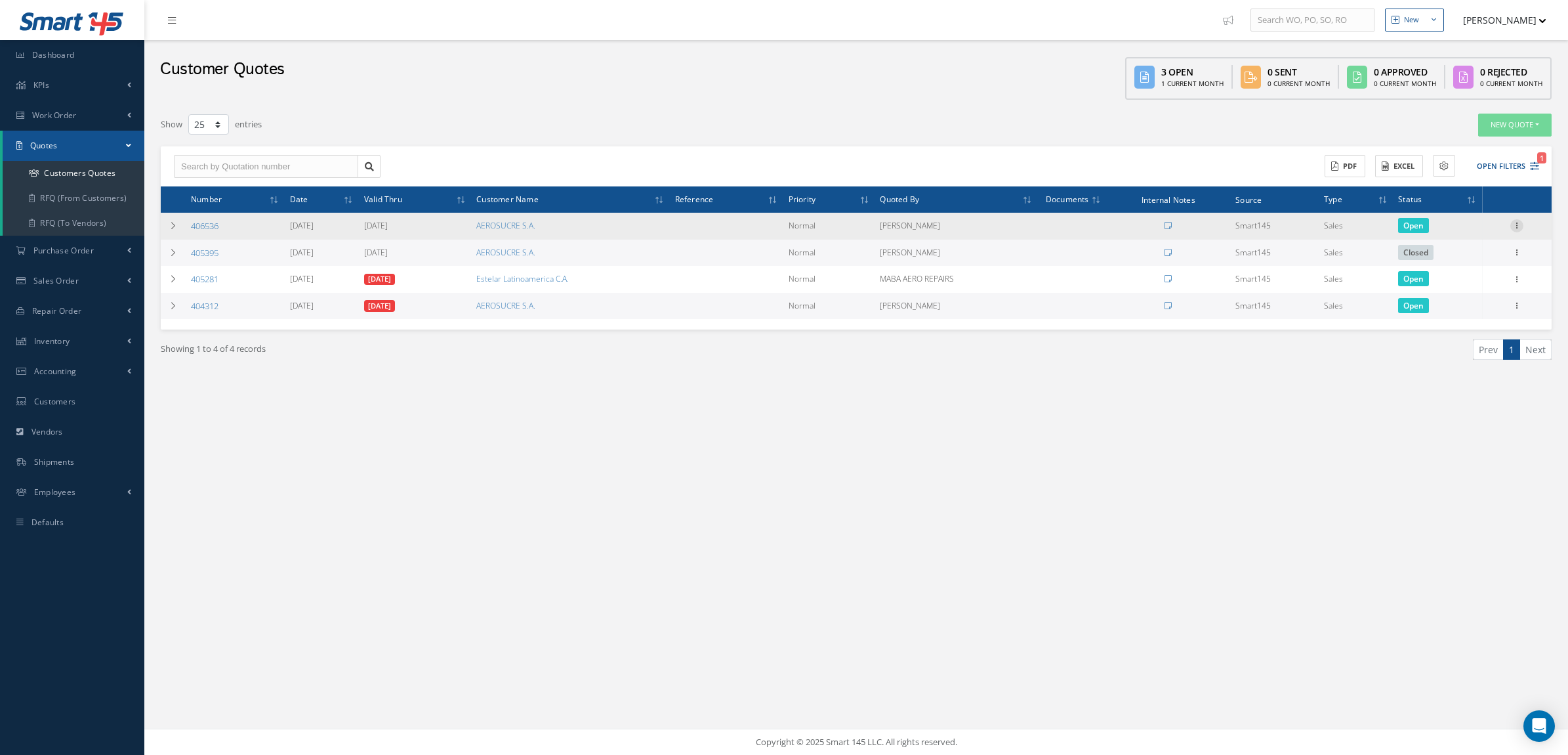
click at [1510, 228] on icon at bounding box center [1517, 224] width 13 height 10
click at [1477, 309] on link "Convert to Sales Order" at bounding box center [1457, 307] width 104 height 27
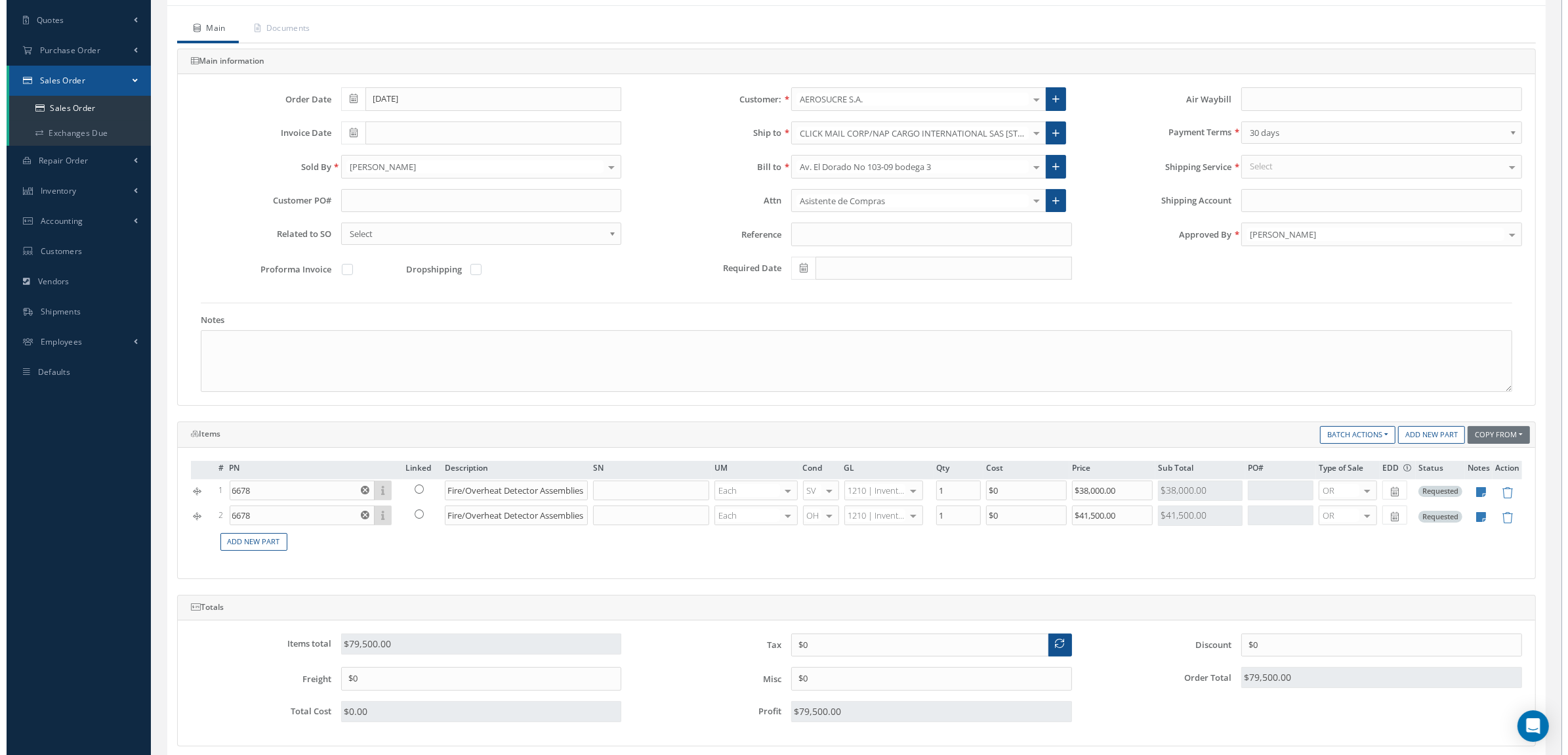
scroll to position [164, 0]
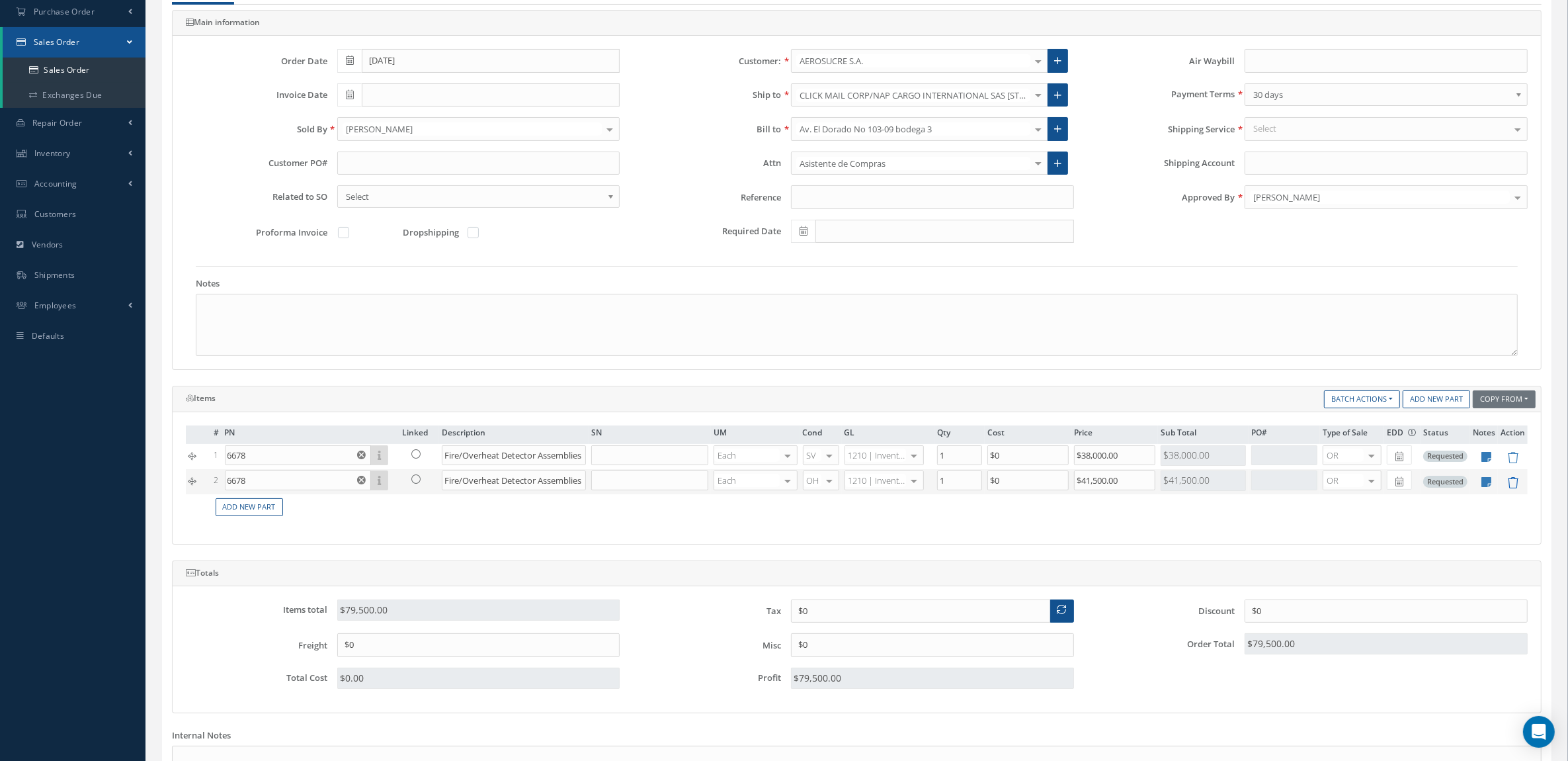
click at [1510, 483] on icon at bounding box center [1513, 482] width 11 height 11
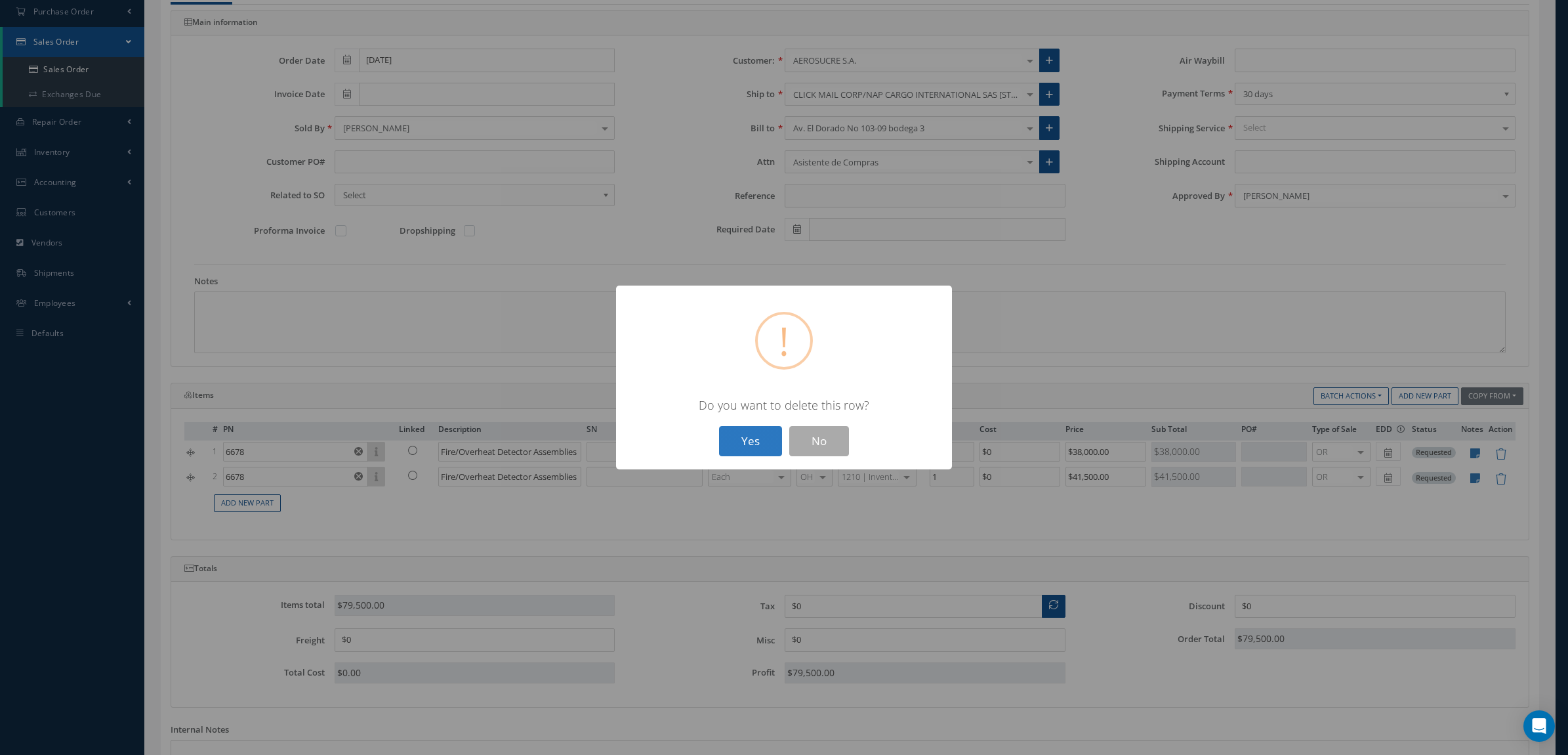
click at [746, 441] on button "Yes" at bounding box center [750, 441] width 63 height 31
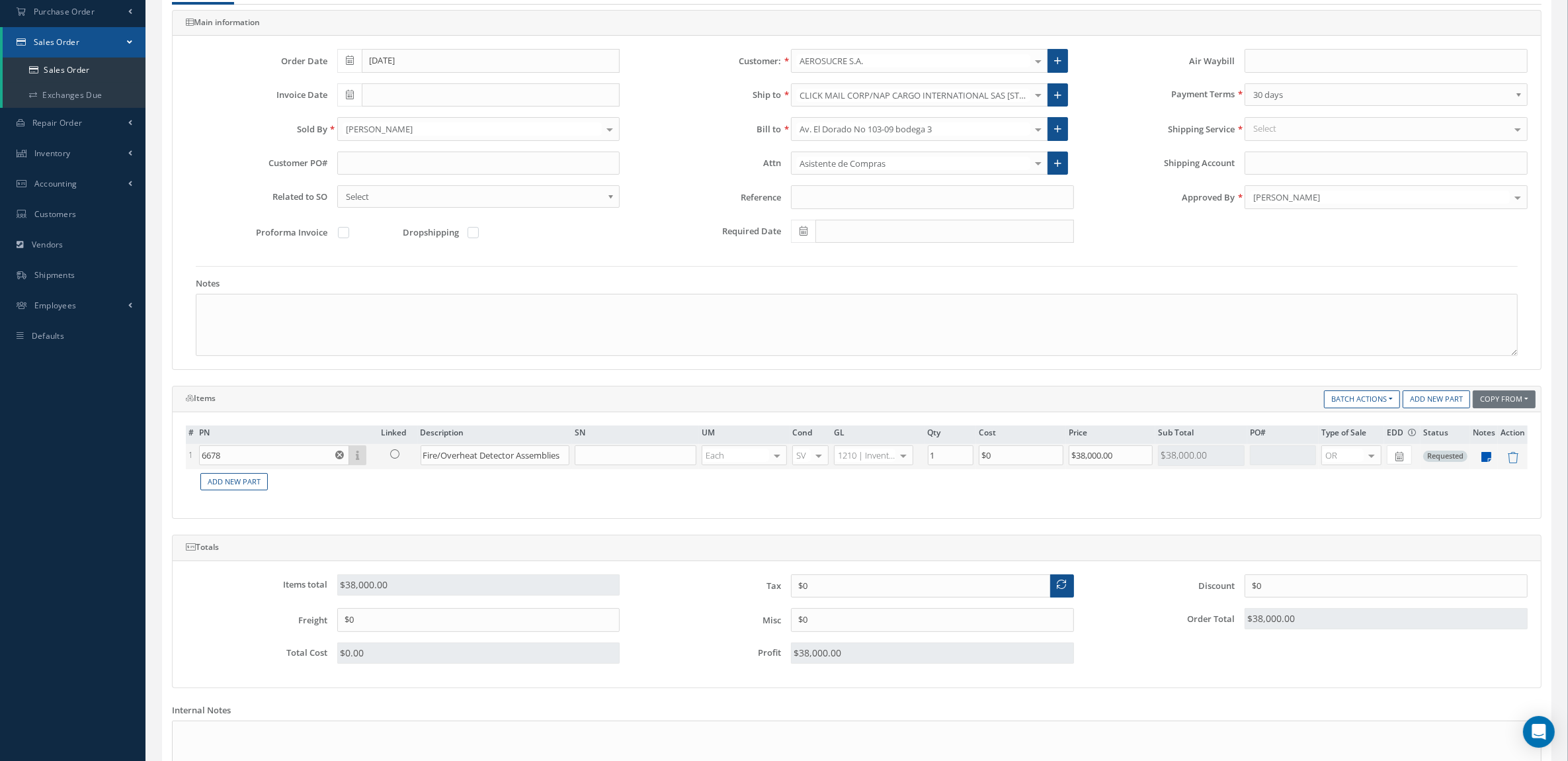
click at [1487, 462] on icon at bounding box center [1487, 456] width 10 height 11
type textarea "Tag Date: 10/2023 Tagged By: NOVEL AEROSPACE, LLC Trace Type: FAA 145 Warranty:…"
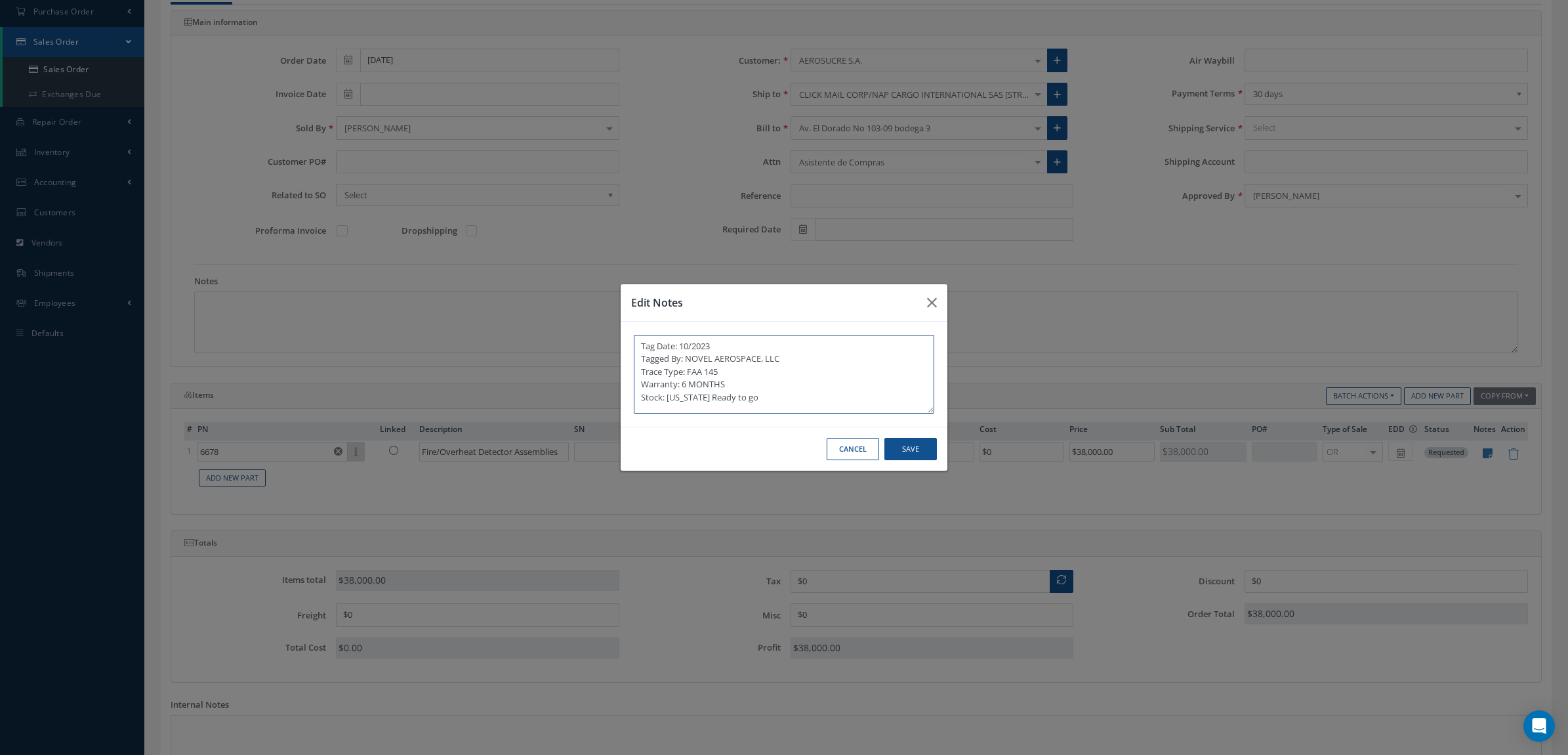
drag, startPoint x: 799, startPoint y: 355, endPoint x: 611, endPoint y: 327, distance: 190.1
click at [611, 327] on div "Edit Notes Tag Date: 10/2023 Tagged By: NOVEL AEROSPACE, LLC Trace Type: FAA 14…" at bounding box center [784, 378] width 1568 height 755
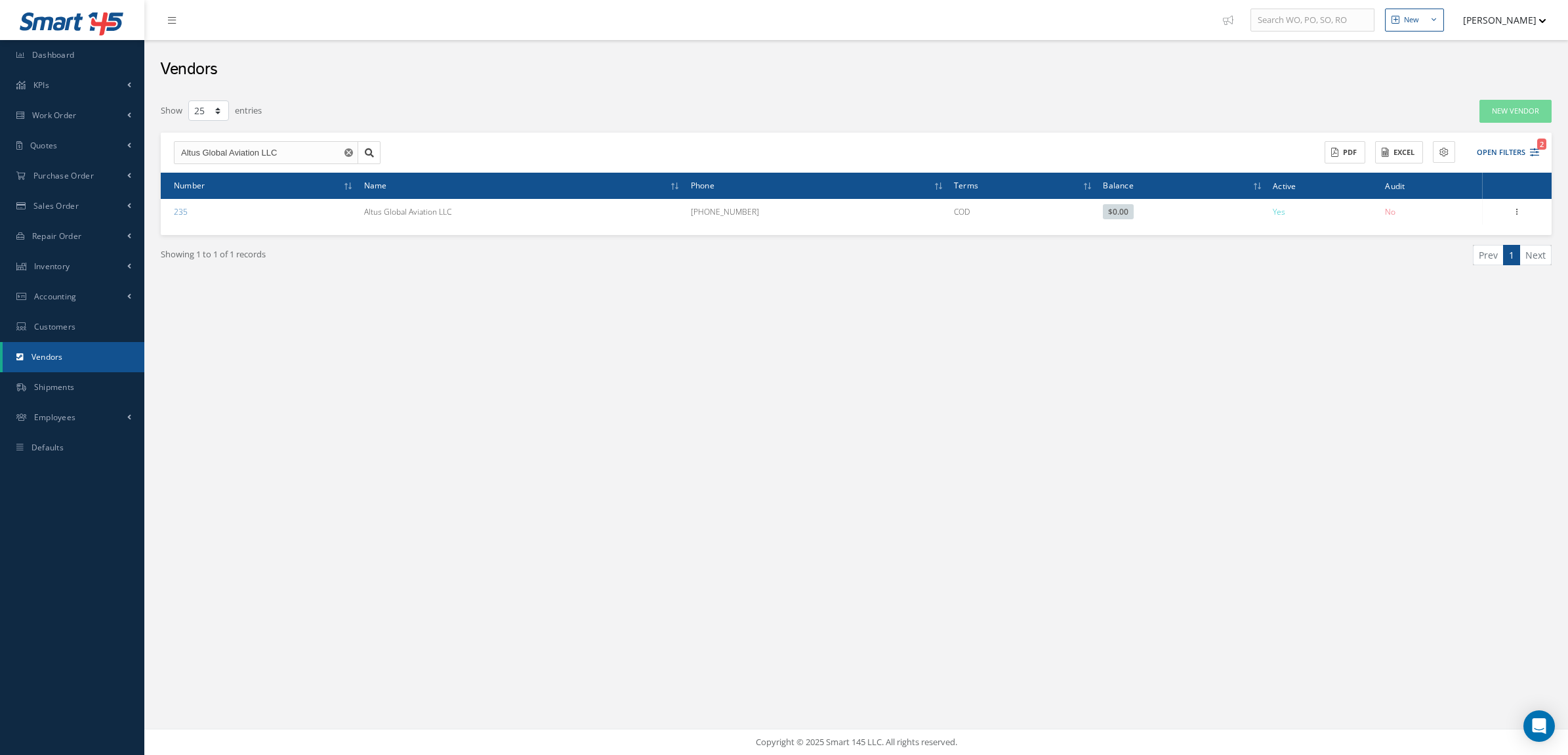
select select "25"
click at [77, 175] on span "Purchase Order" at bounding box center [63, 175] width 60 height 11
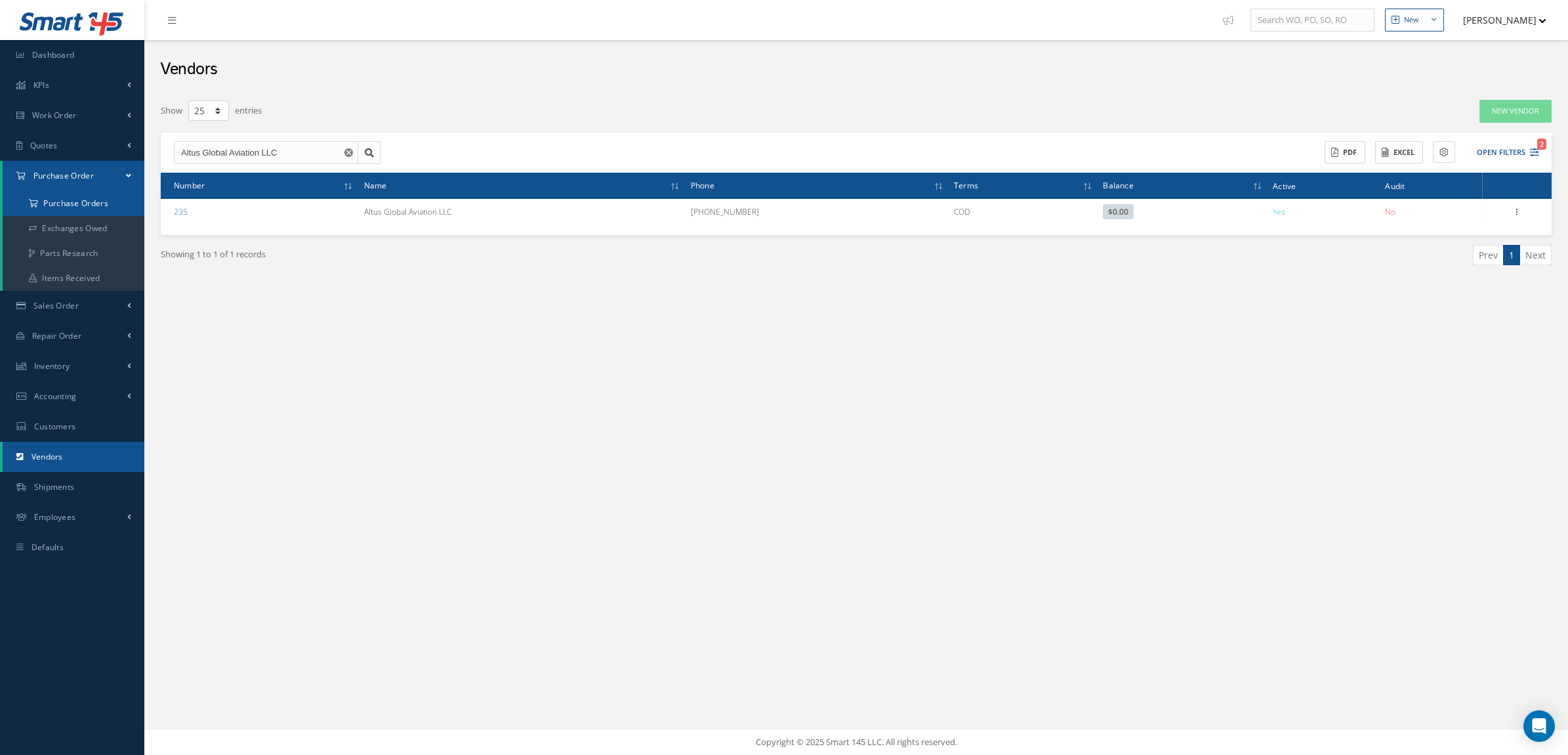
click at [77, 205] on a=1&status_id=2&status_id=3&status_id=5&collapsedFilters"] "Purchase Orders" at bounding box center [74, 204] width 142 height 25
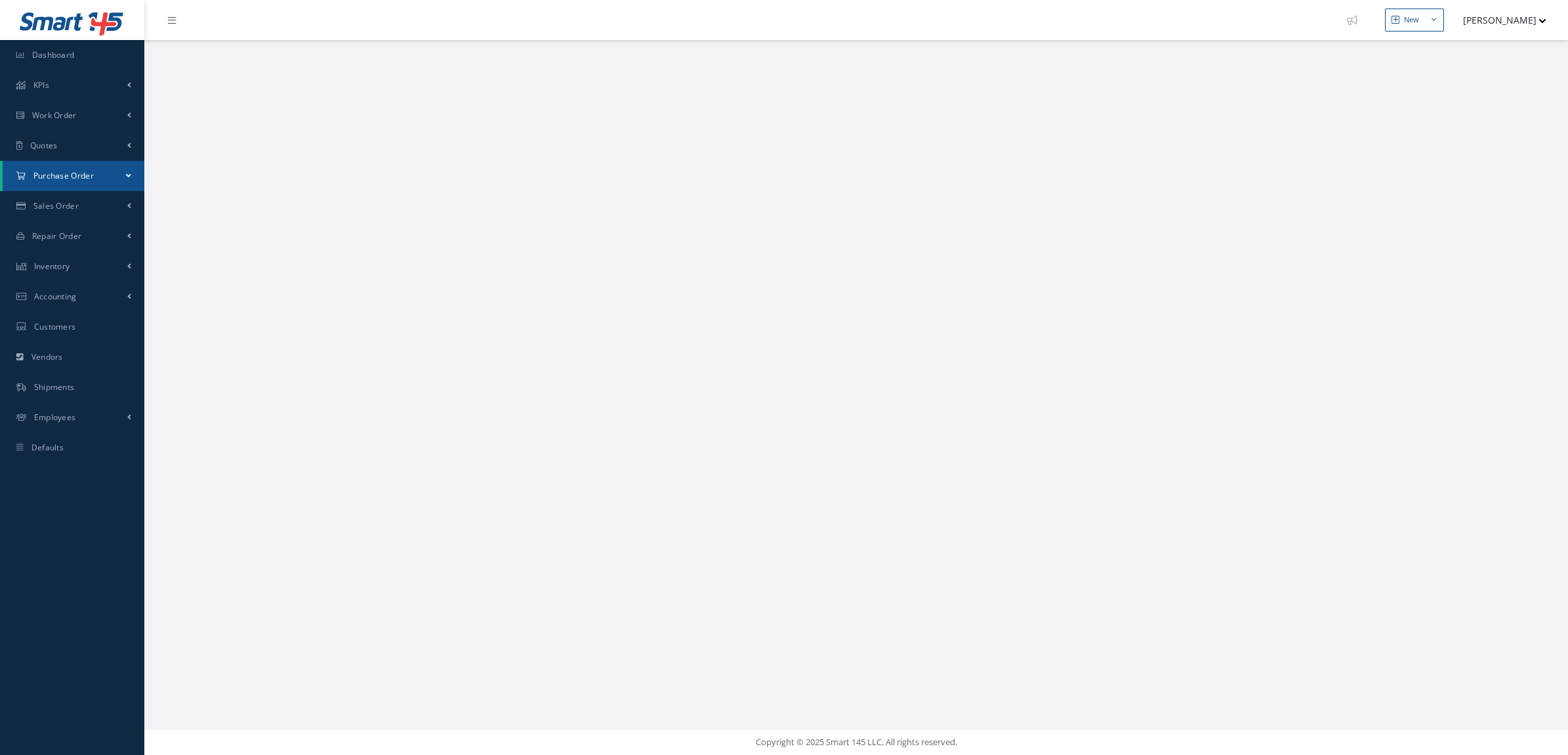
select select "25"
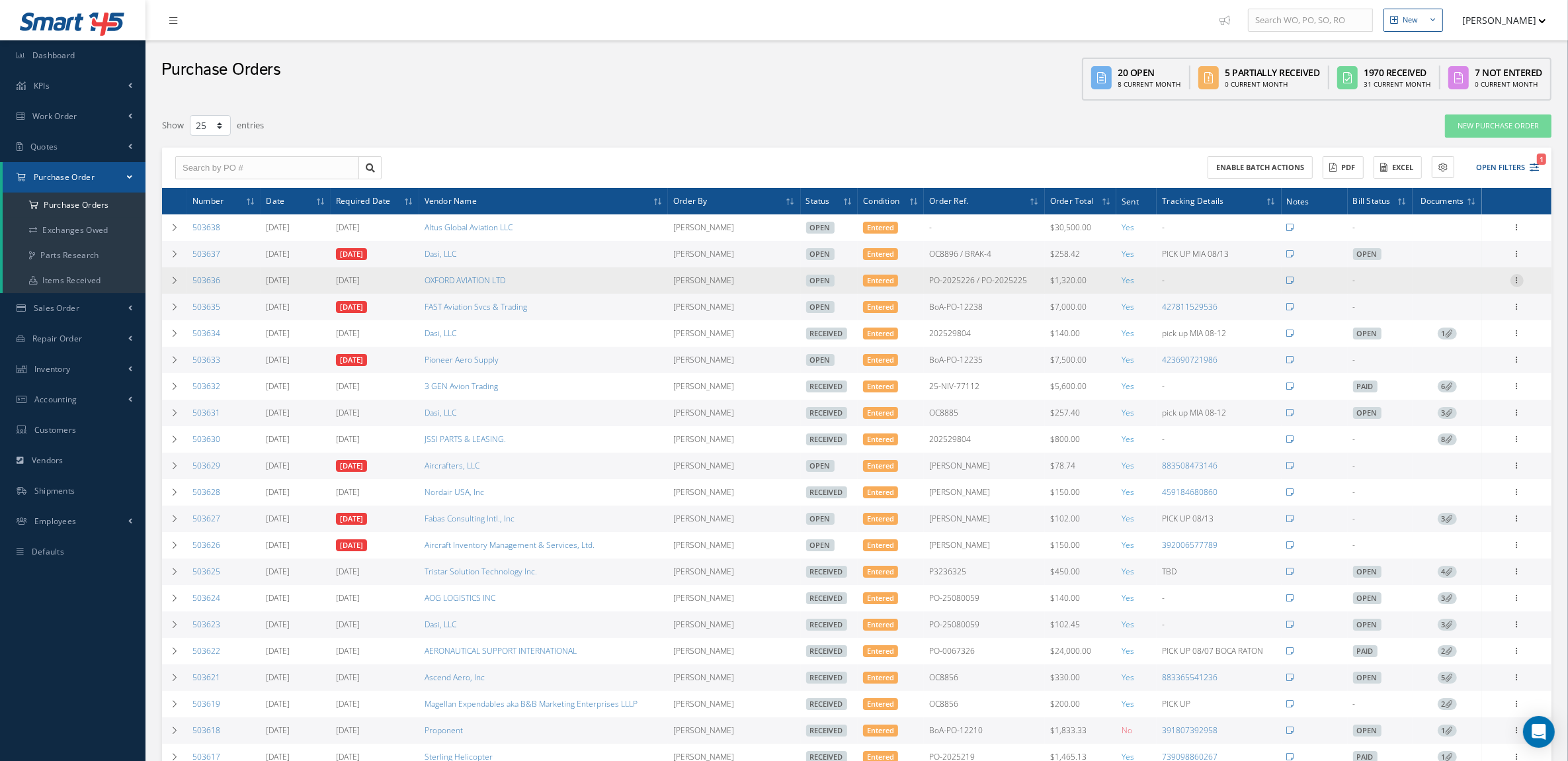
click at [1519, 275] on icon at bounding box center [1518, 279] width 13 height 10
click at [1471, 324] on link "Edit" at bounding box center [1456, 323] width 105 height 17
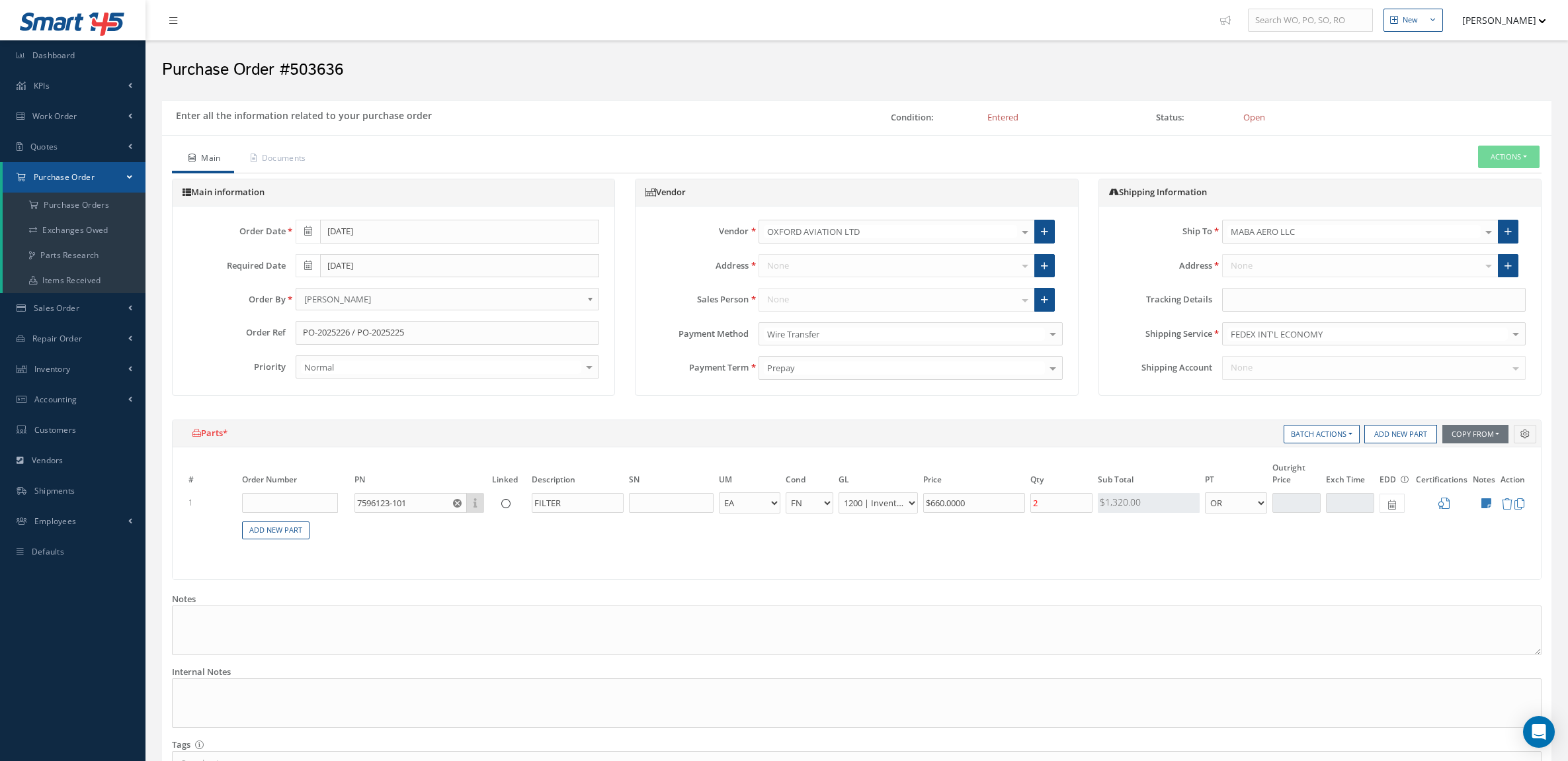
select select "6"
select select "1"
click at [1259, 300] on input "text" at bounding box center [1373, 300] width 303 height 24
type input "883540110661"
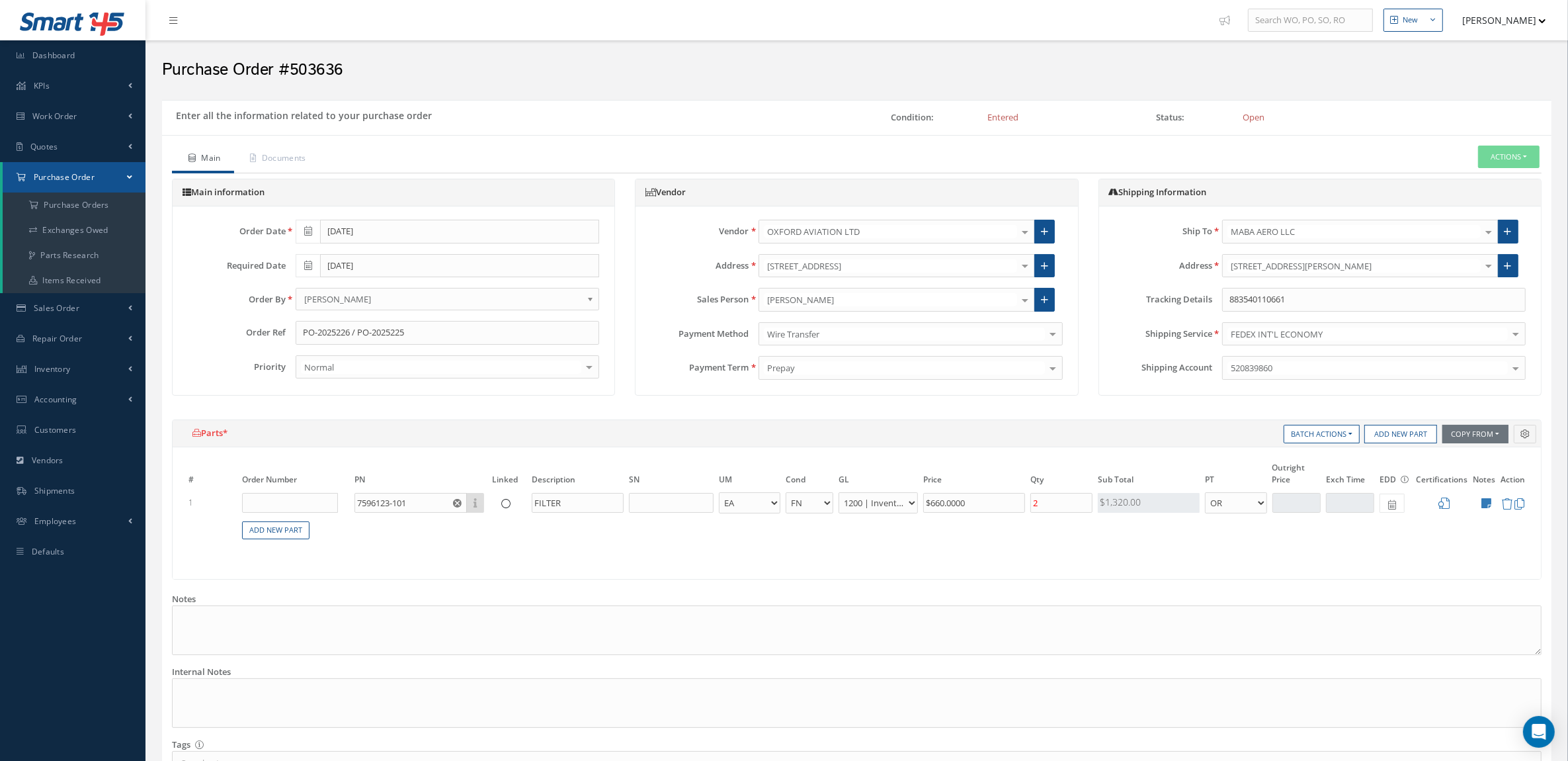
click at [279, 144] on div "The Total Amount of this Purchase Order Exceeds the Approved Limit. Main Docume…" at bounding box center [857, 553] width 1390 height 836
click at [261, 160] on link "Documents" at bounding box center [277, 159] width 85 height 28
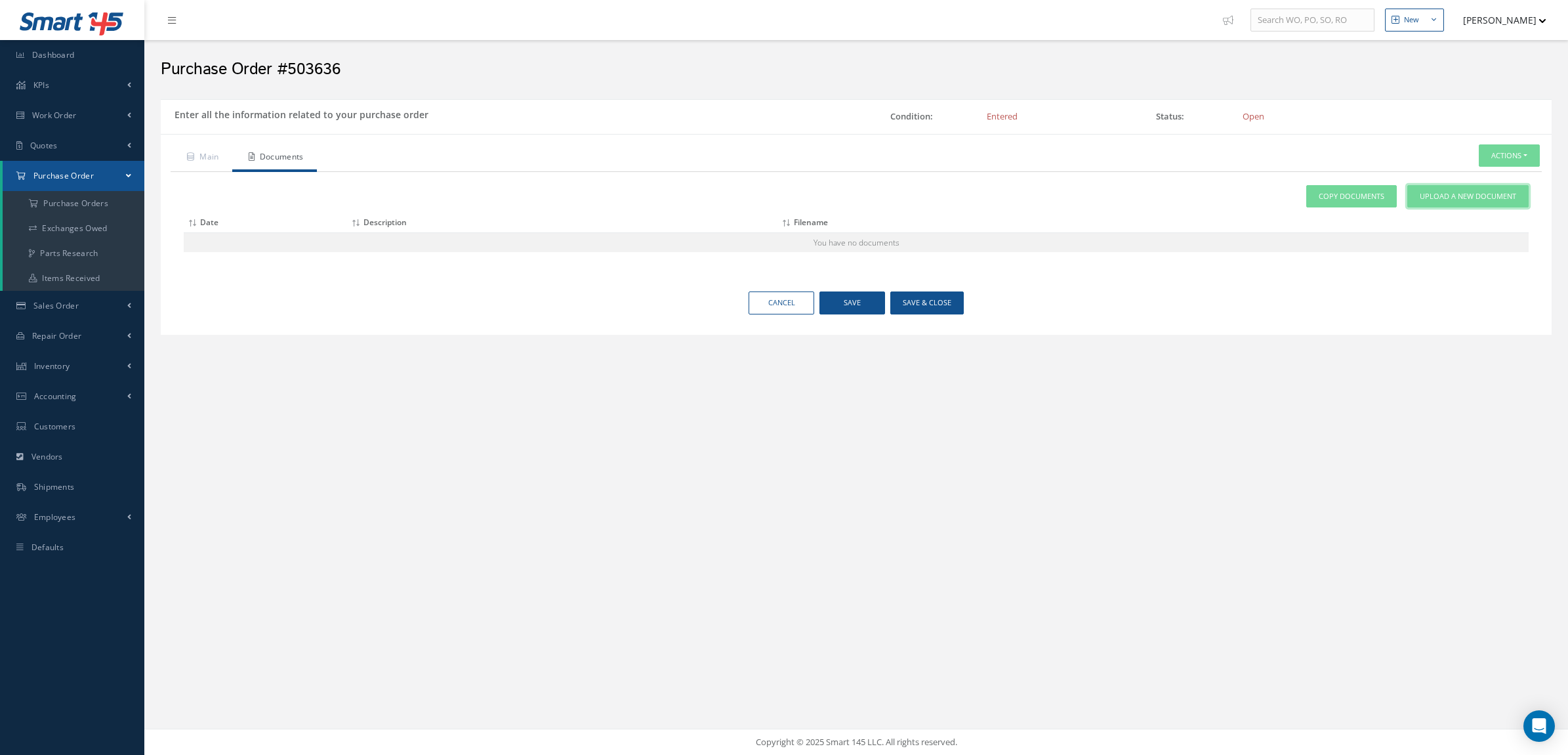
click at [1467, 195] on span "Upload a New Document" at bounding box center [1468, 196] width 97 height 11
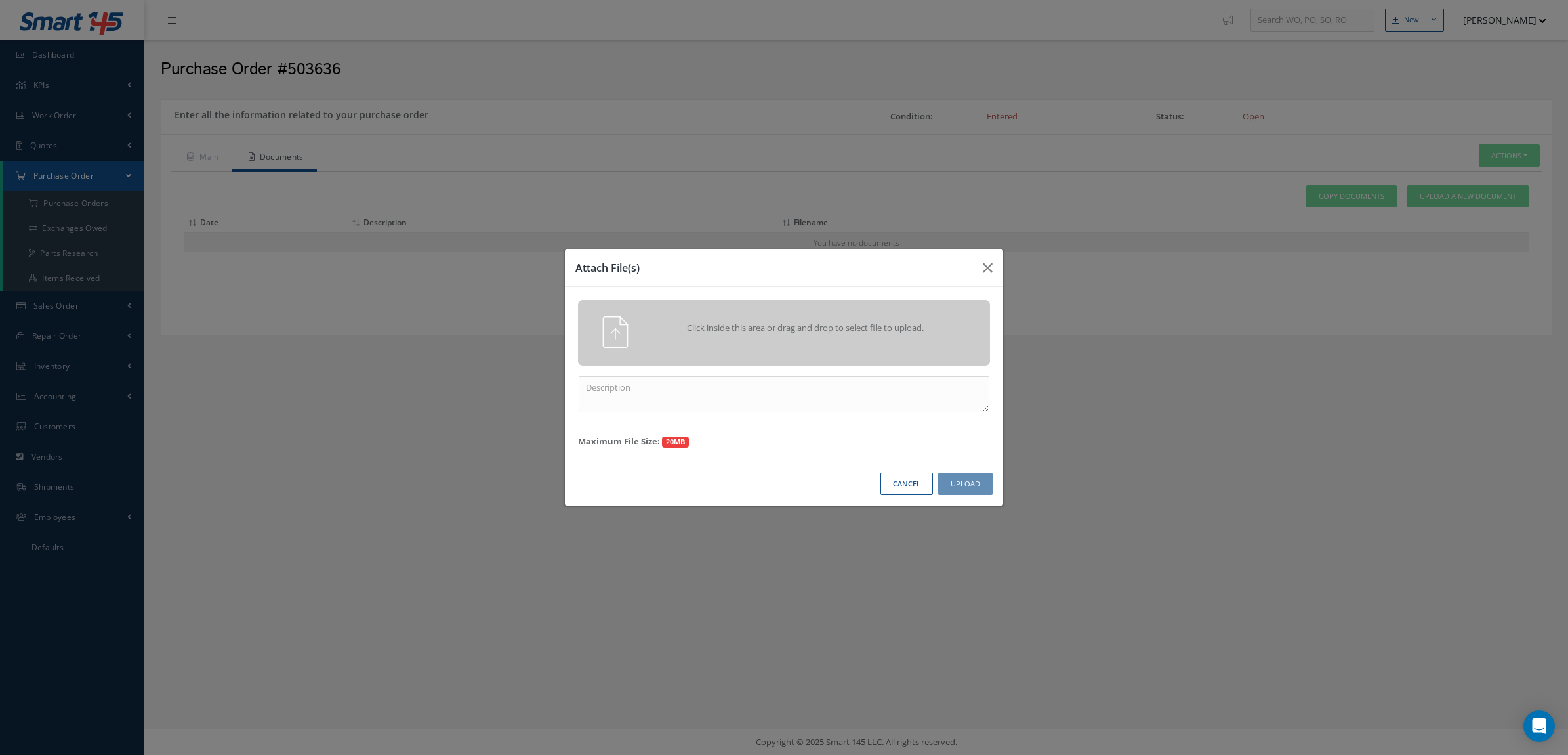
click at [905, 329] on span "Click inside this area or drag and drop to select file to upload." at bounding box center [805, 328] width 298 height 13
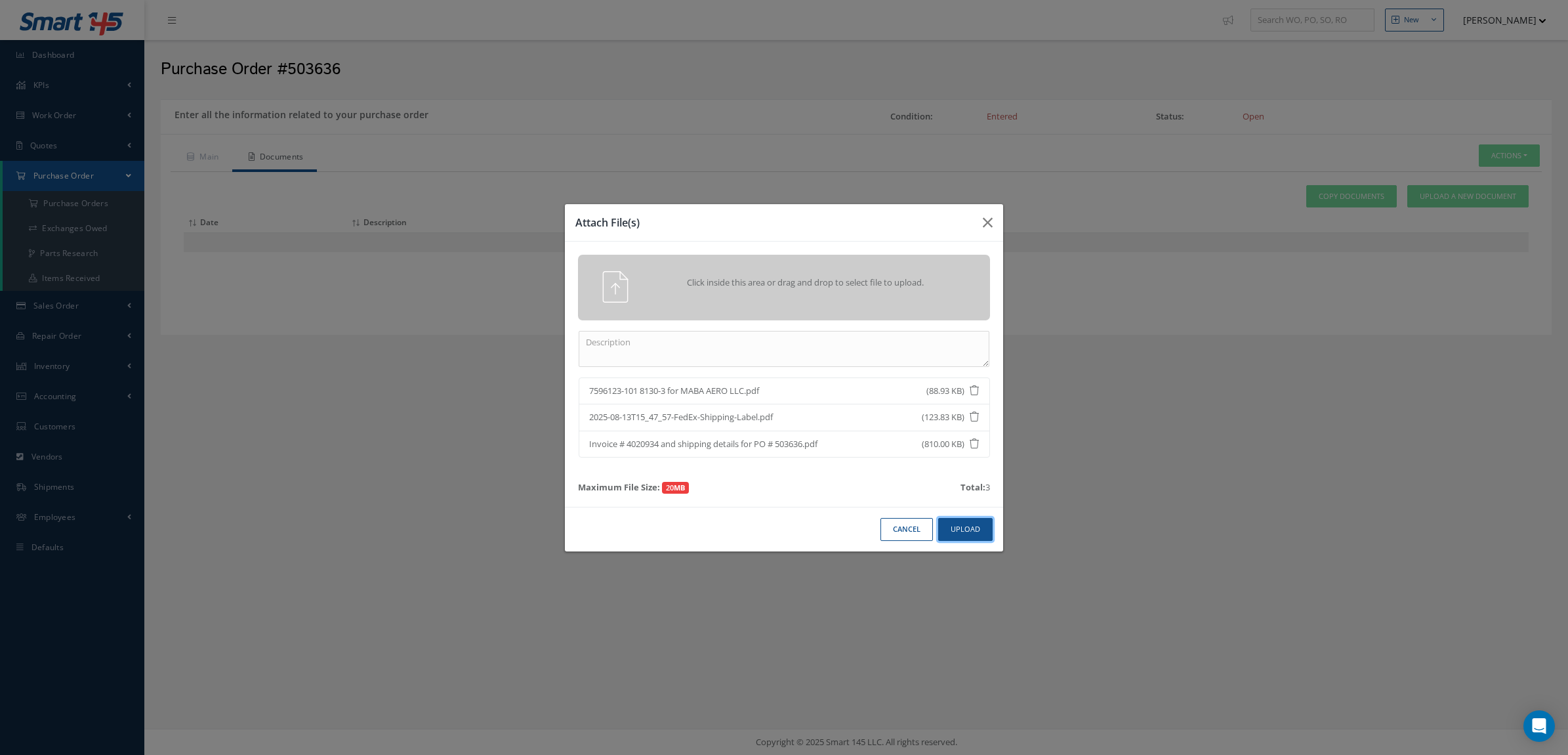
click at [975, 532] on button "Upload" at bounding box center [965, 529] width 54 height 23
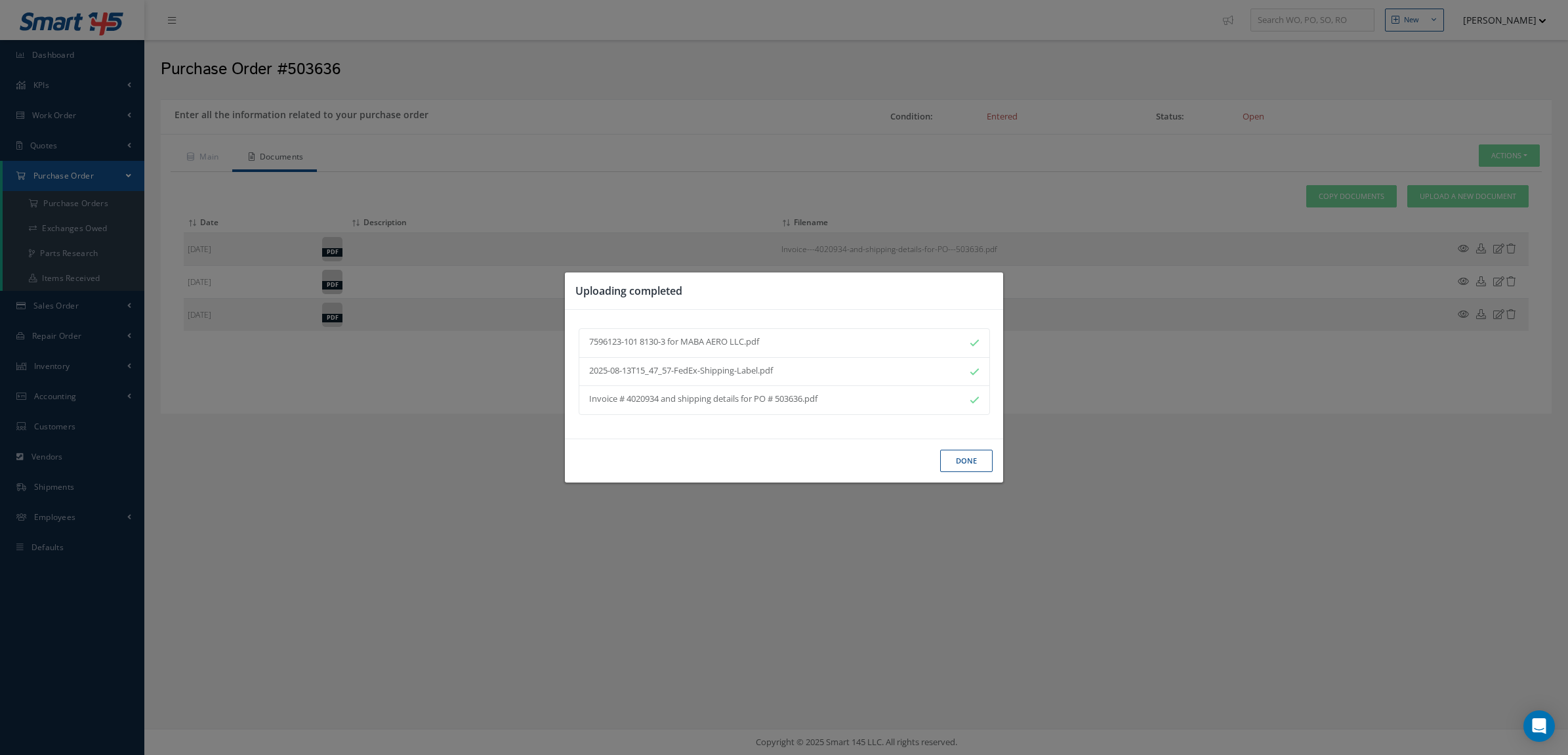
click at [963, 459] on button "Done" at bounding box center [966, 461] width 53 height 23
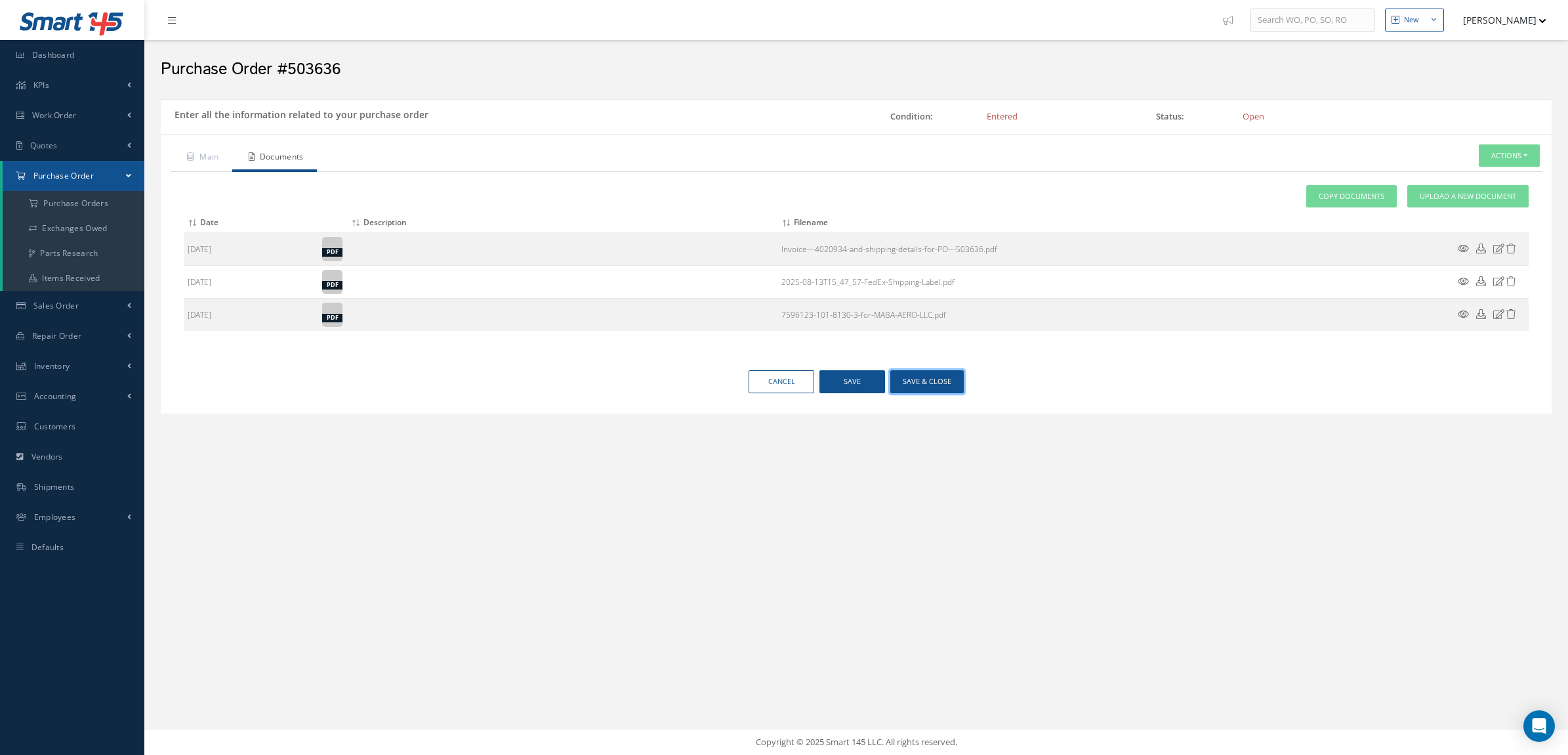
click at [947, 385] on button "Save & close" at bounding box center [927, 381] width 74 height 23
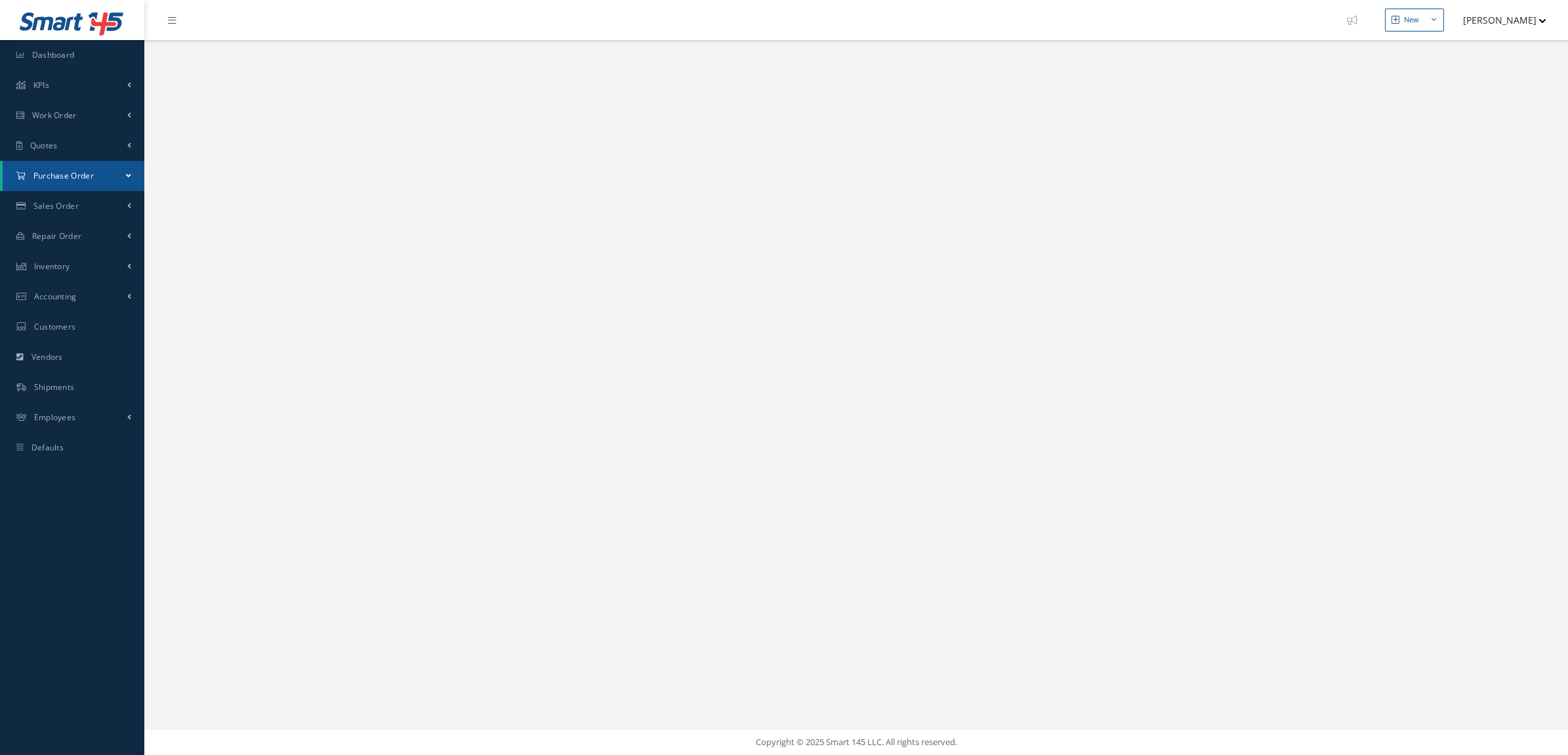
select select "25"
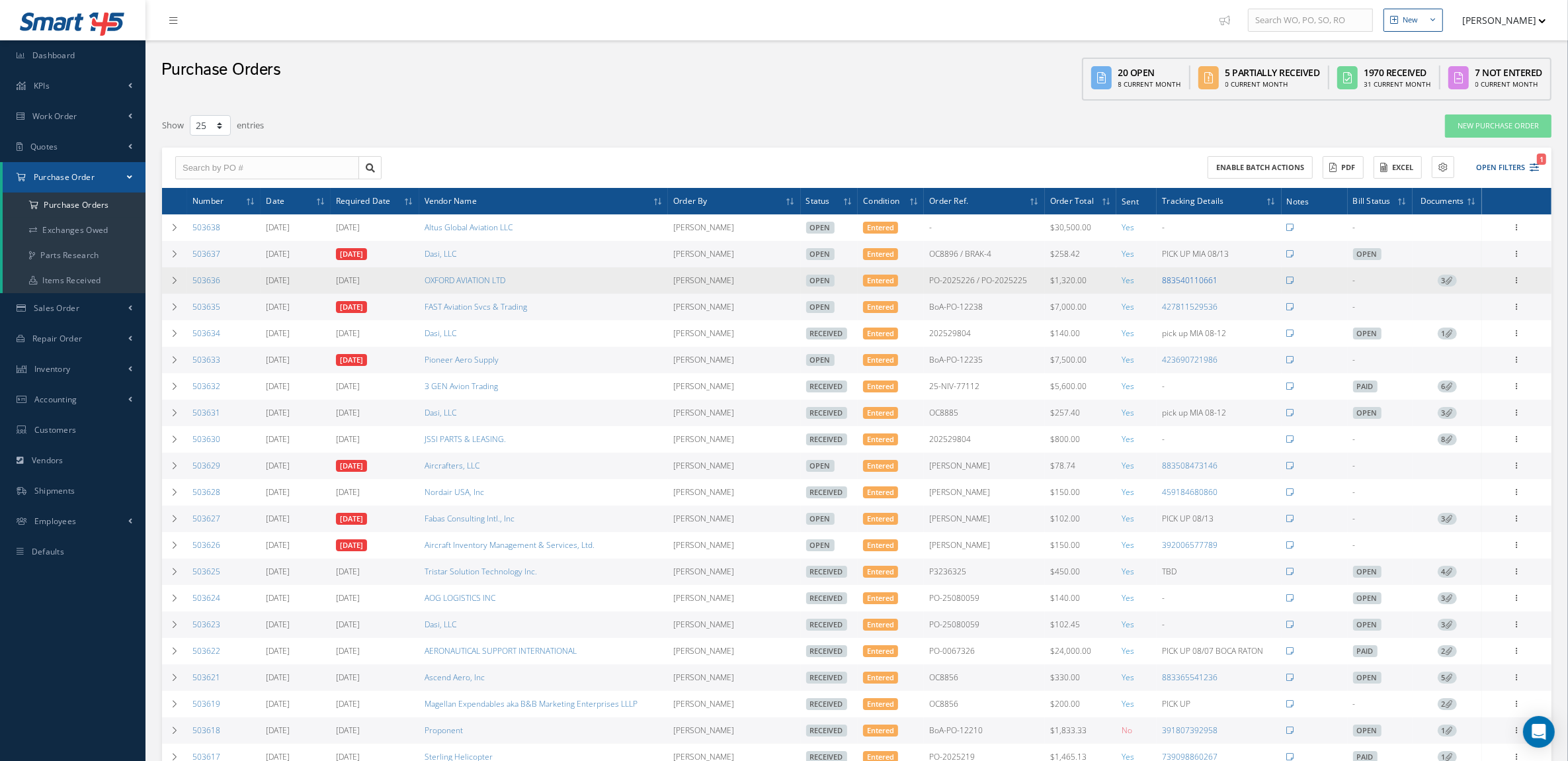
click at [1178, 279] on link "883540110661" at bounding box center [1190, 280] width 55 height 11
